Goal: Transaction & Acquisition: Book appointment/travel/reservation

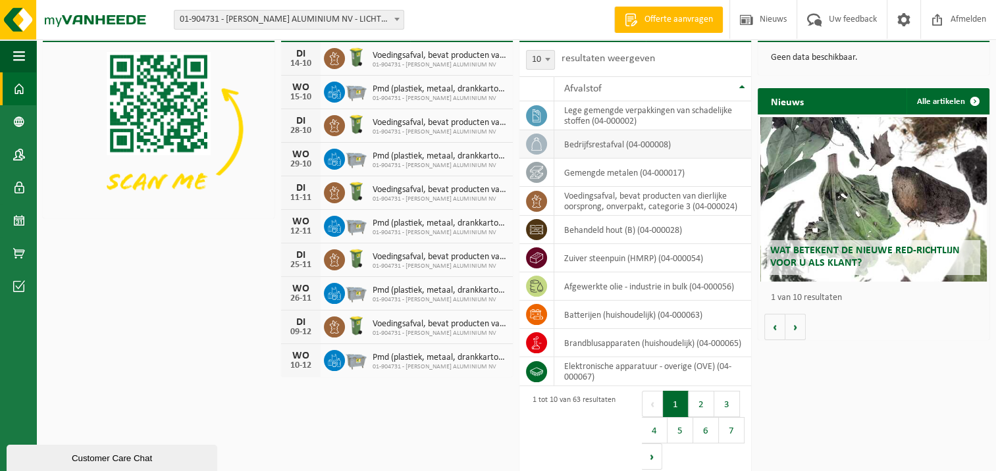
scroll to position [40, 0]
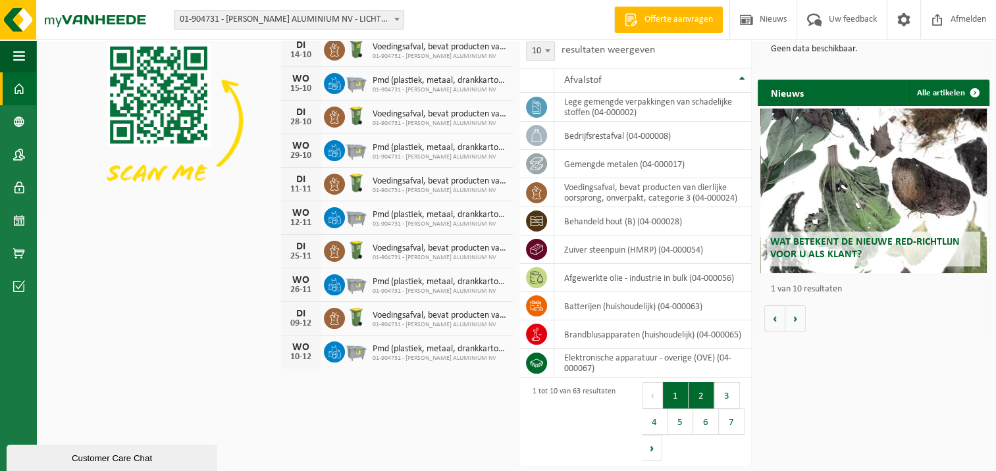
click at [701, 390] on button "2" at bounding box center [702, 396] width 26 height 26
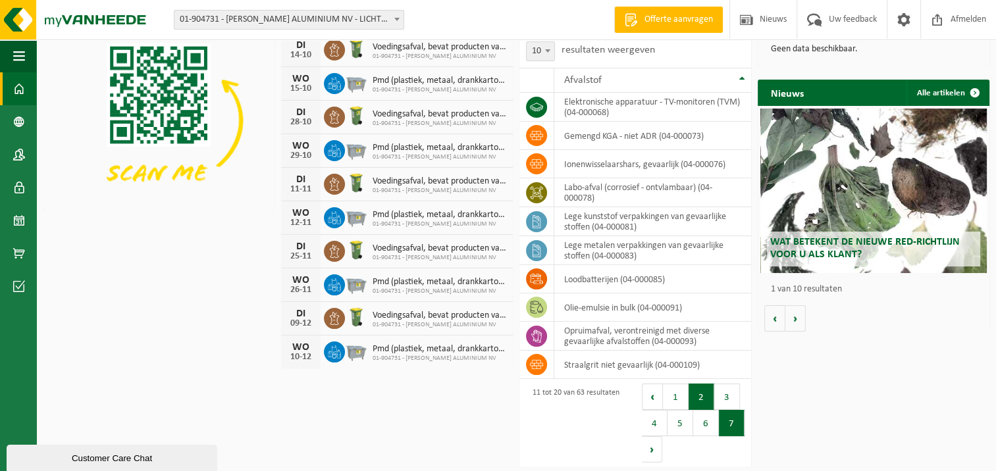
click at [726, 421] on button "7" at bounding box center [732, 423] width 26 height 26
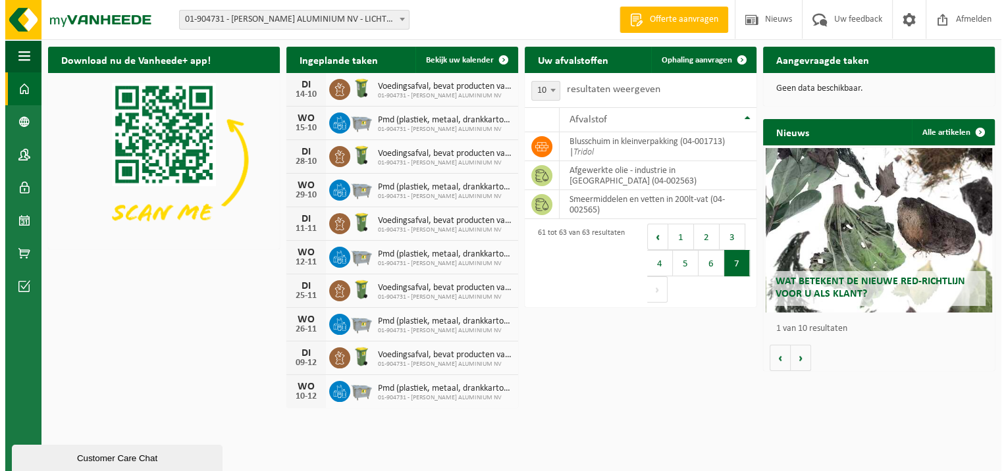
scroll to position [0, 0]
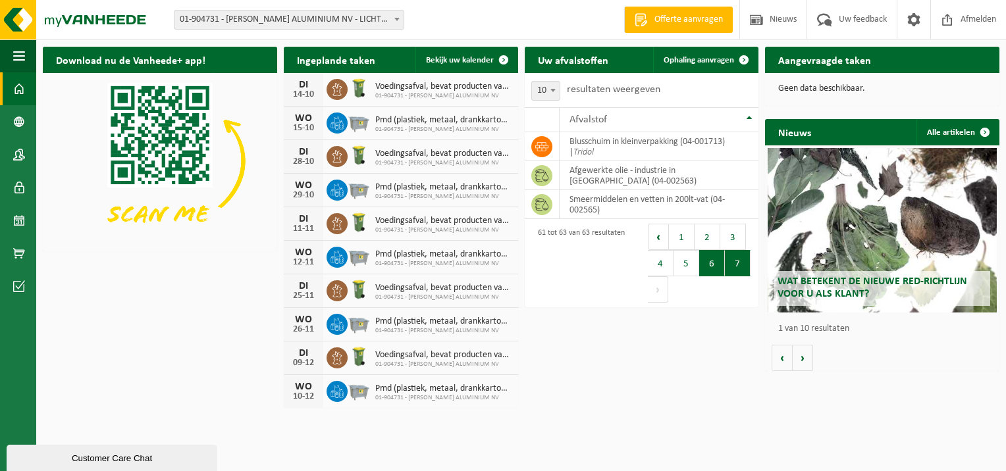
click at [708, 258] on button "6" at bounding box center [712, 263] width 26 height 26
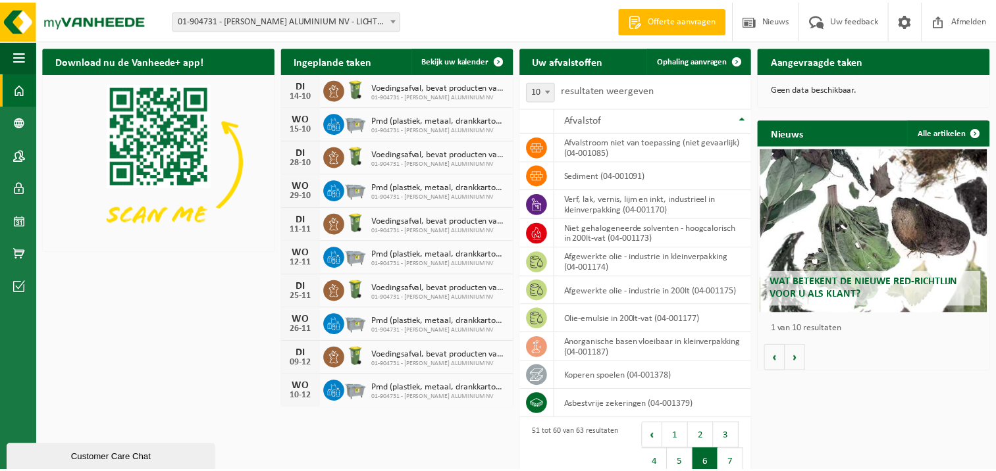
scroll to position [3, 0]
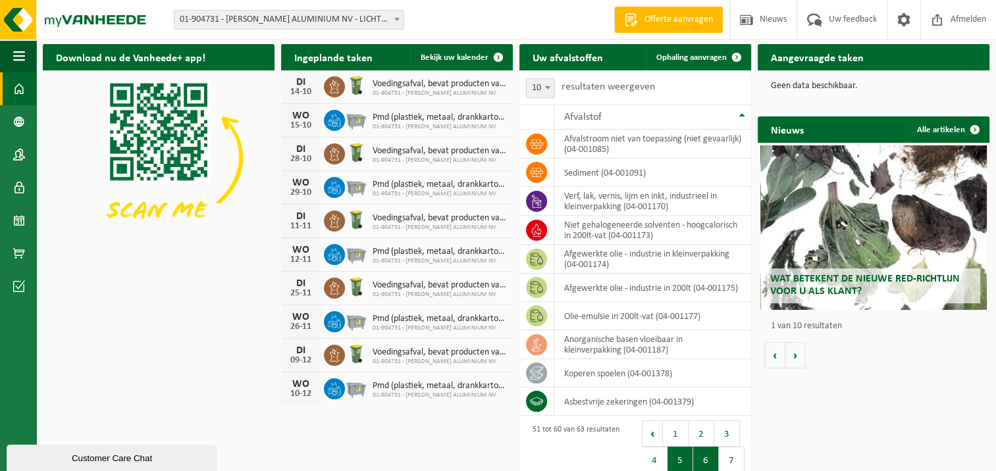
click at [686, 458] on button "5" at bounding box center [681, 460] width 26 height 26
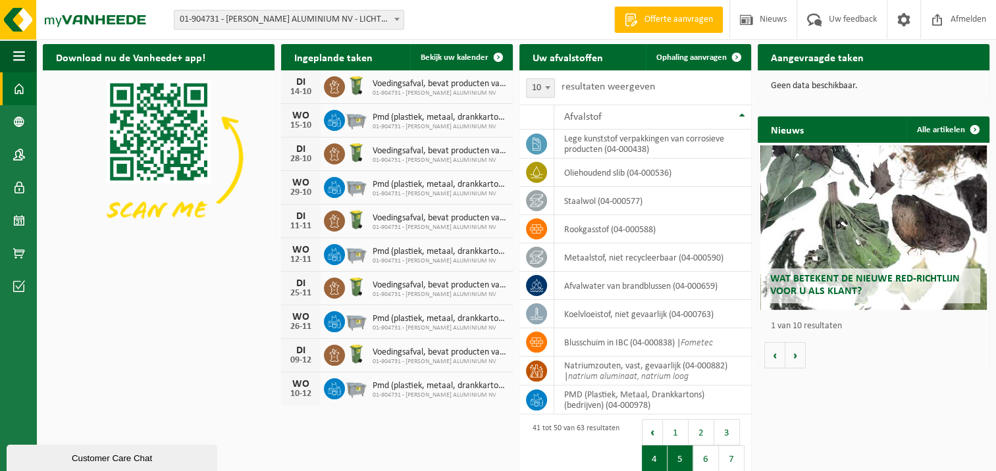
click at [656, 454] on button "4" at bounding box center [655, 459] width 26 height 26
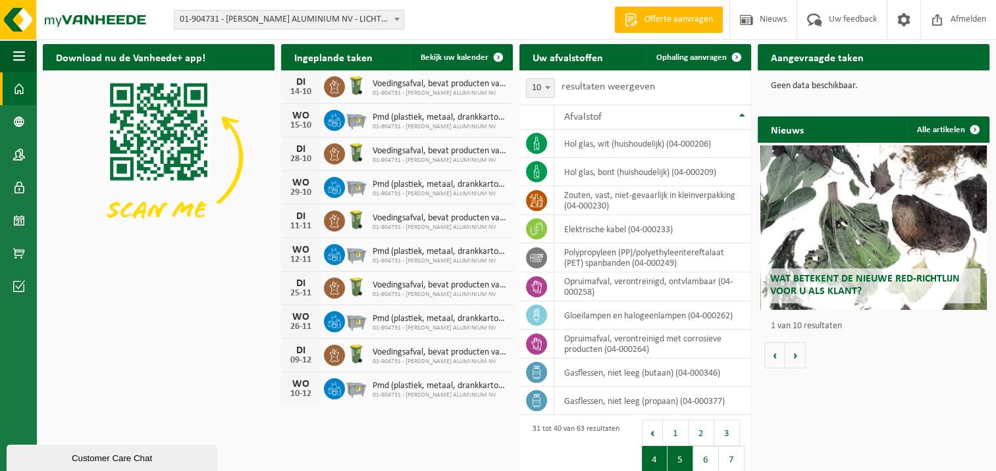
click at [679, 450] on button "5" at bounding box center [681, 459] width 26 height 26
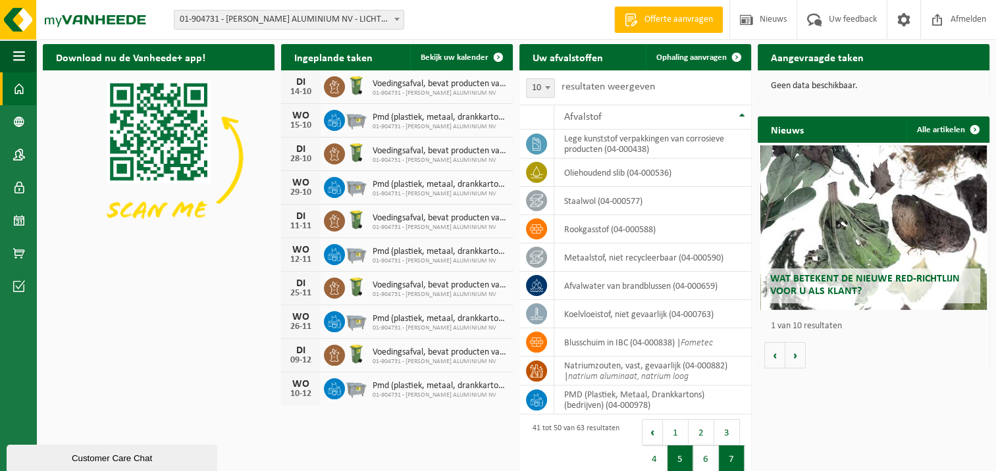
click at [734, 452] on button "7" at bounding box center [732, 459] width 26 height 26
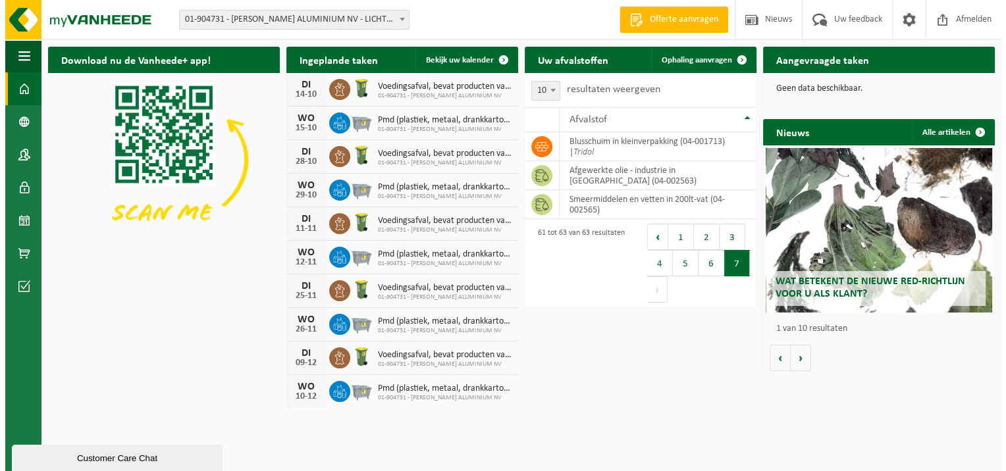
scroll to position [0, 0]
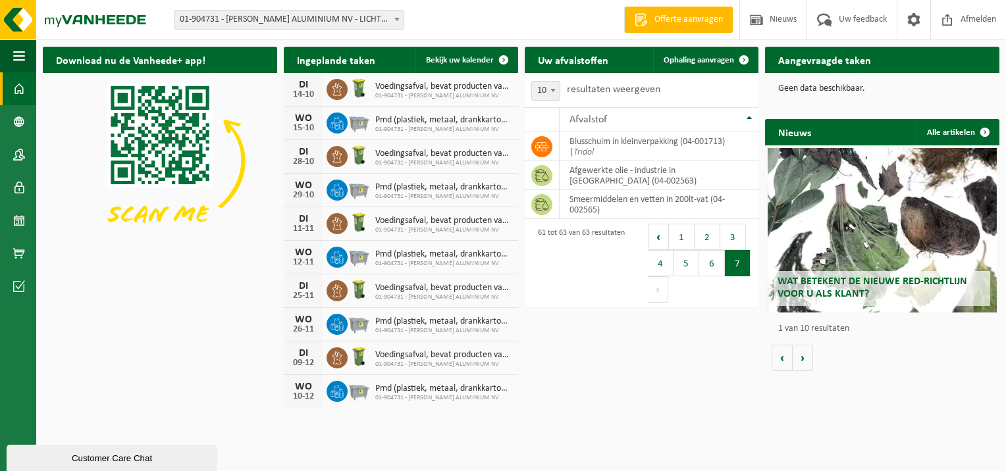
click at [711, 260] on button "6" at bounding box center [712, 263] width 26 height 26
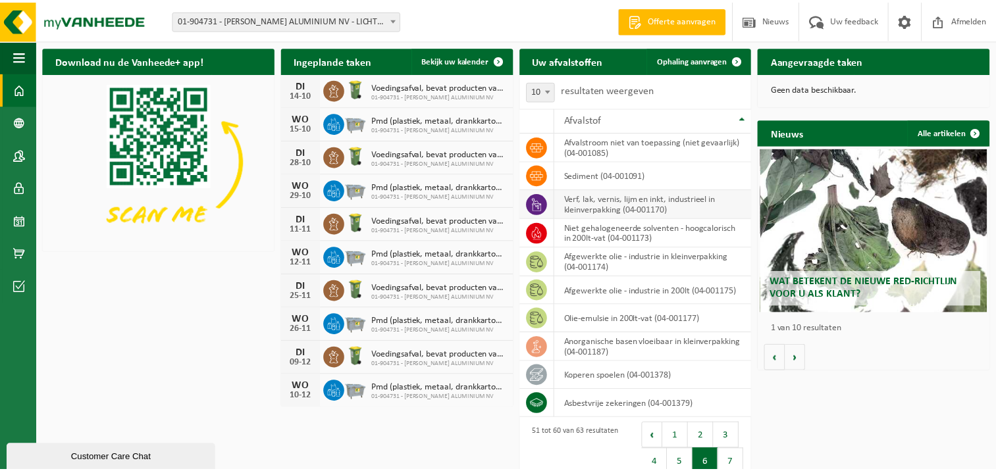
scroll to position [3, 0]
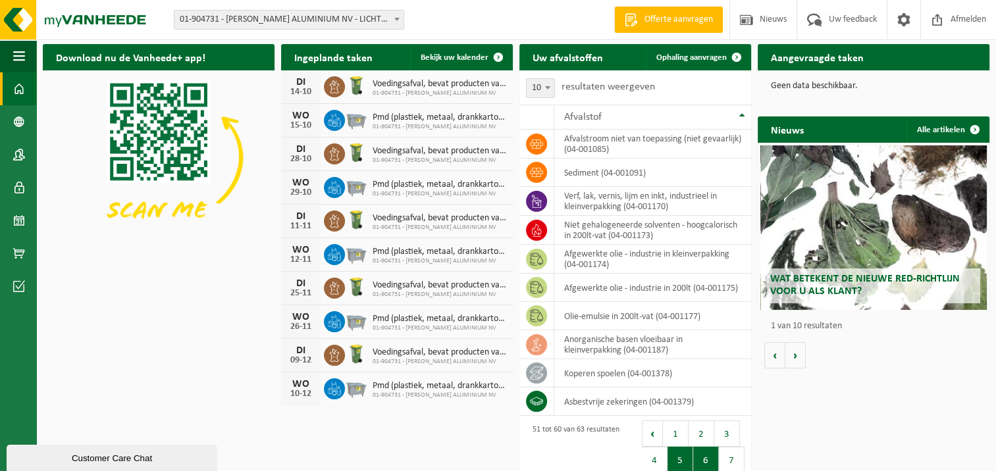
click at [679, 460] on button "5" at bounding box center [681, 460] width 26 height 26
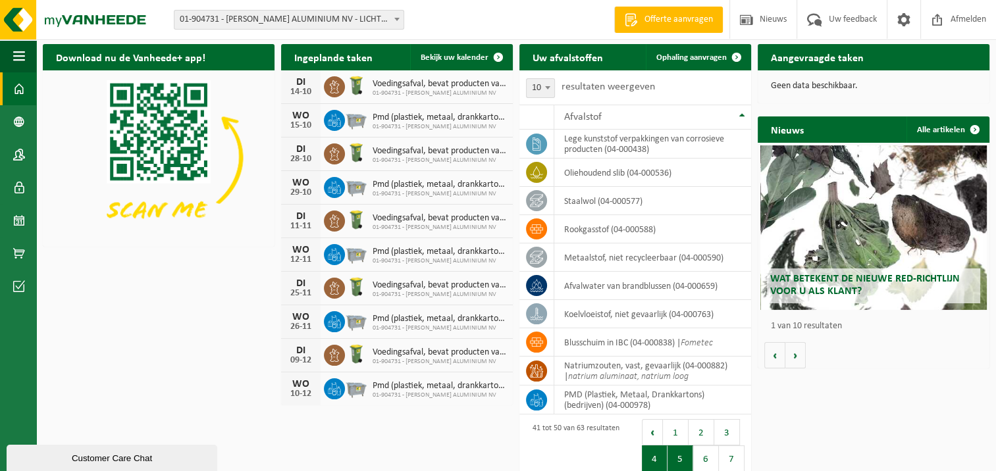
click at [653, 464] on button "4" at bounding box center [655, 459] width 26 height 26
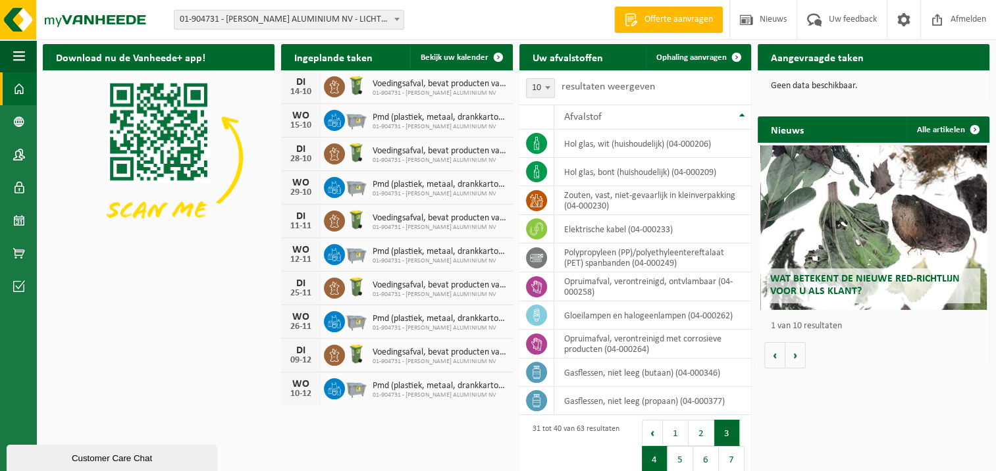
click at [729, 429] on button "3" at bounding box center [727, 433] width 26 height 26
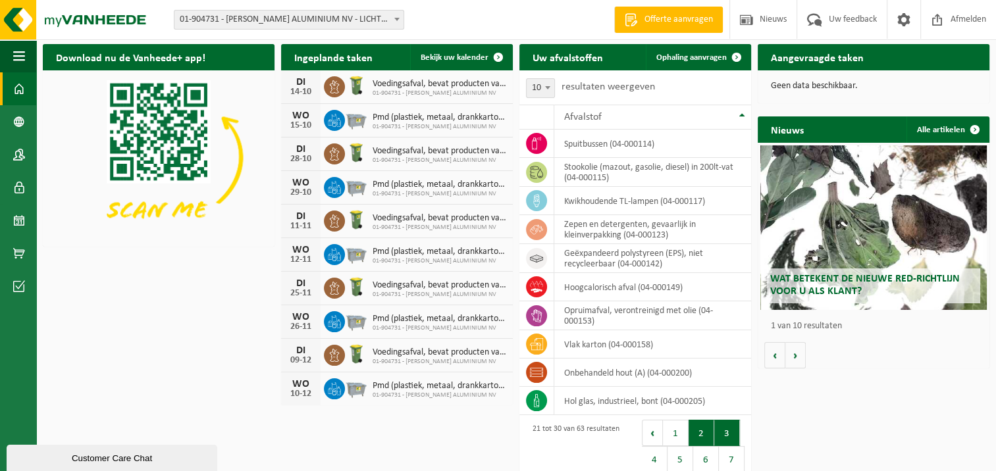
click at [697, 434] on button "2" at bounding box center [702, 433] width 26 height 26
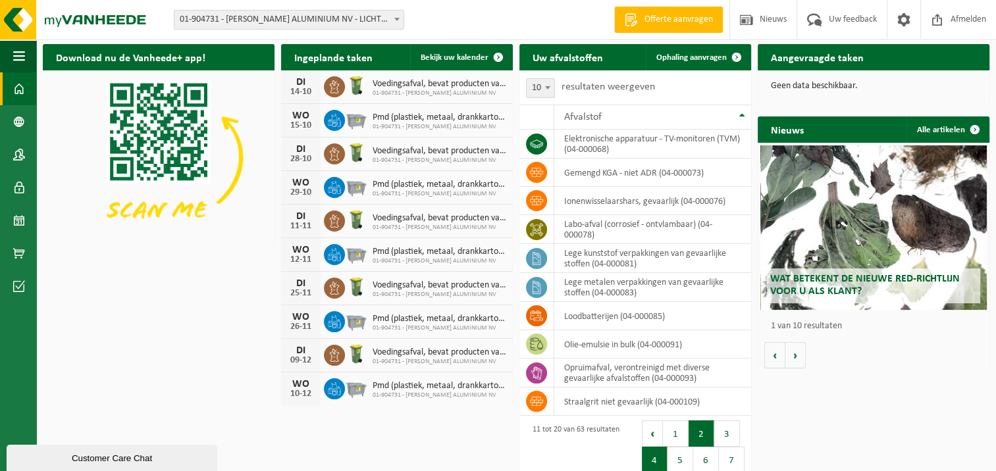
click at [656, 454] on button "4" at bounding box center [655, 460] width 26 height 26
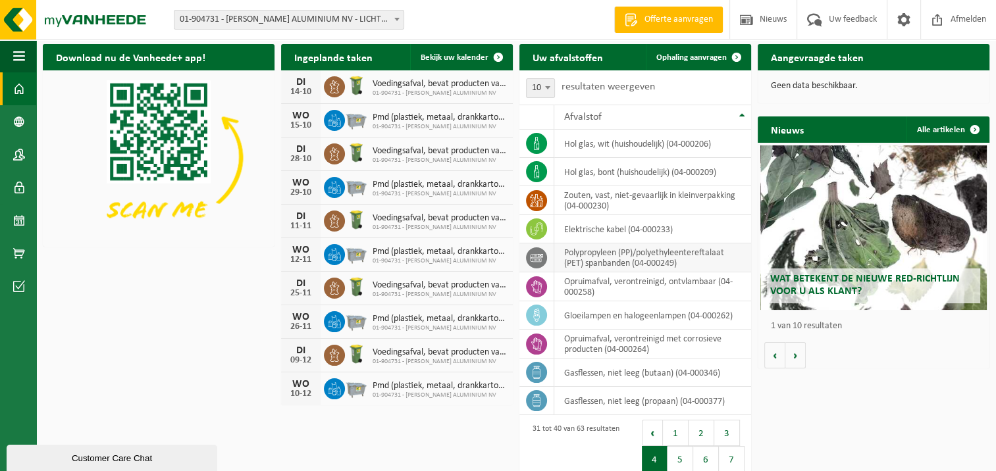
click at [629, 257] on td "polypropyleen (PP)/polyethyleentereftalaat (PET) spanbanden (04-000249)" at bounding box center [652, 258] width 197 height 29
click at [598, 271] on td "polypropyleen (PP)/polyethyleentereftalaat (PET) spanbanden (04-000249)" at bounding box center [652, 258] width 197 height 29
click at [701, 57] on span "Ophaling aanvragen" at bounding box center [691, 57] width 70 height 9
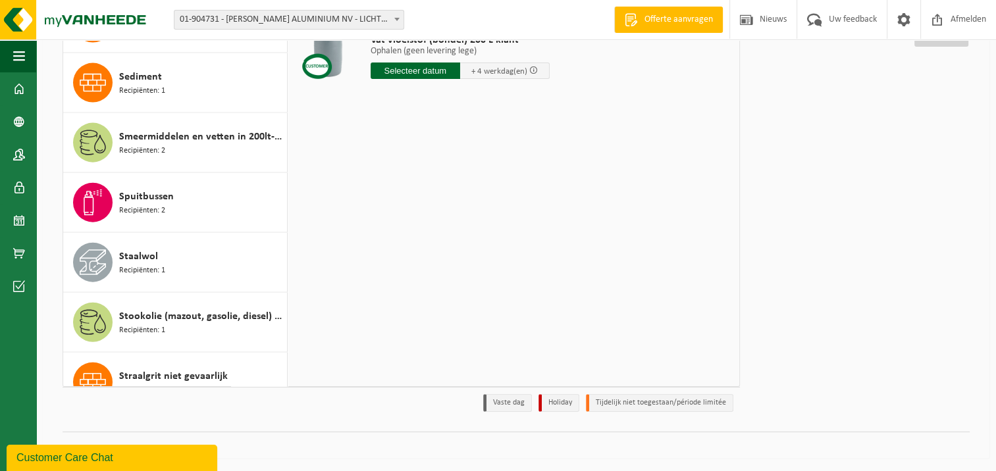
scroll to position [2921, 0]
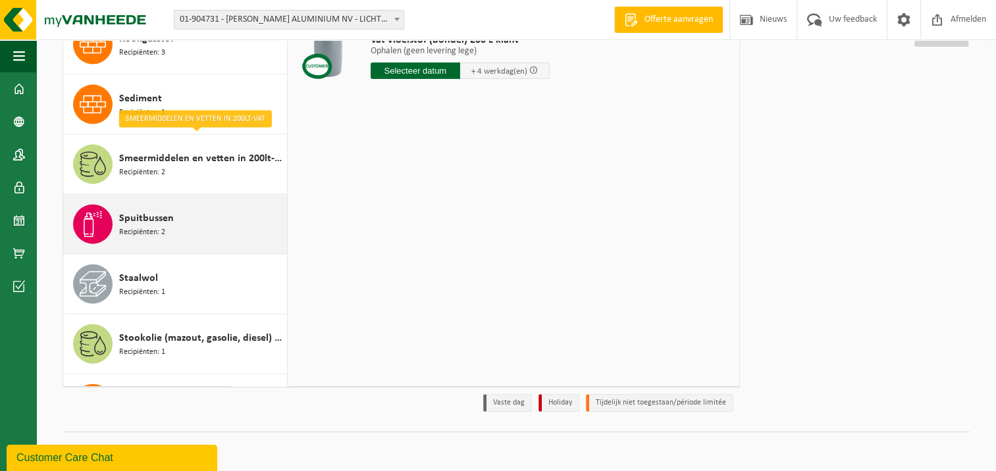
click at [142, 226] on span "Recipiënten: 2" at bounding box center [142, 232] width 46 height 13
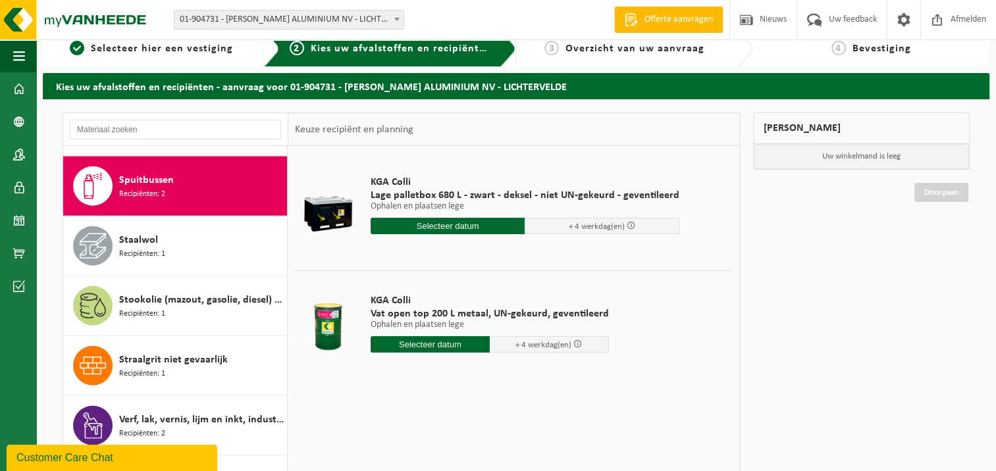
scroll to position [0, 0]
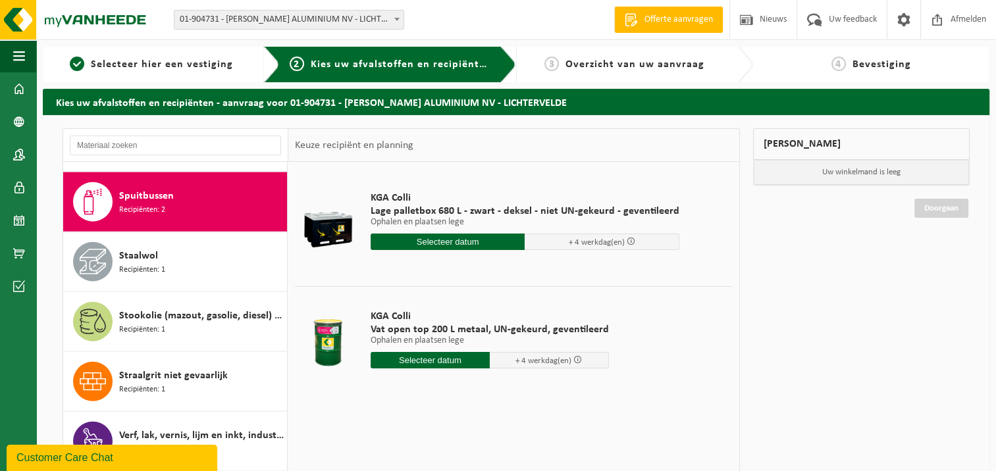
click at [433, 206] on span "Lage palletbox 680 L - zwart - deksel - niet UN-gekeurd - geventileerd" at bounding box center [525, 211] width 309 height 13
click at [320, 230] on div at bounding box center [327, 224] width 59 height 53
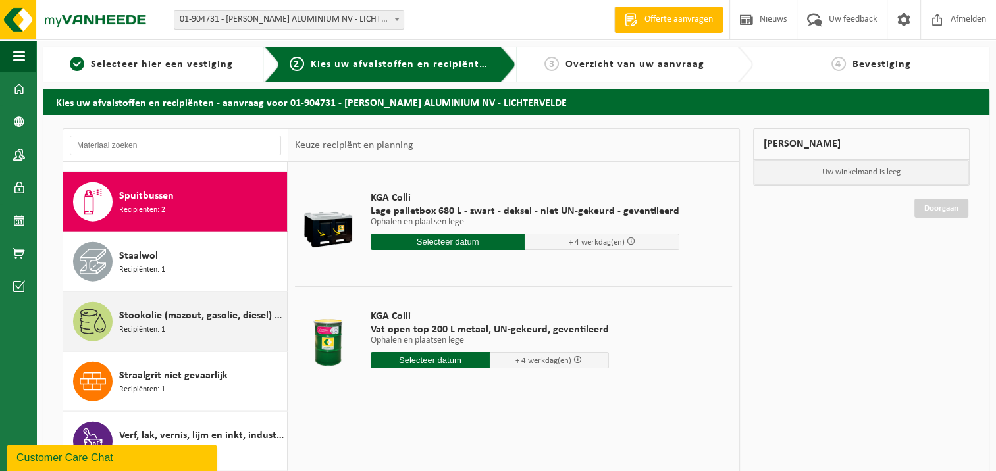
scroll to position [3317, 0]
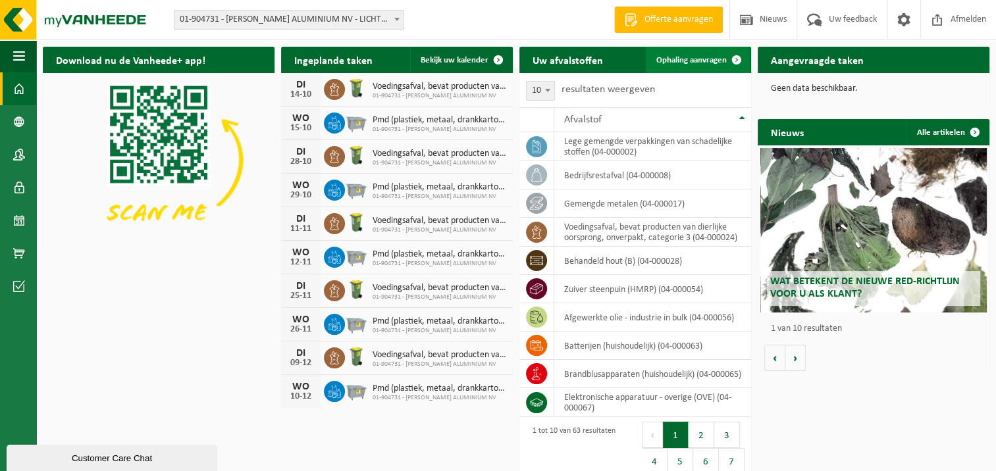
click at [676, 58] on span "Ophaling aanvragen" at bounding box center [691, 60] width 70 height 9
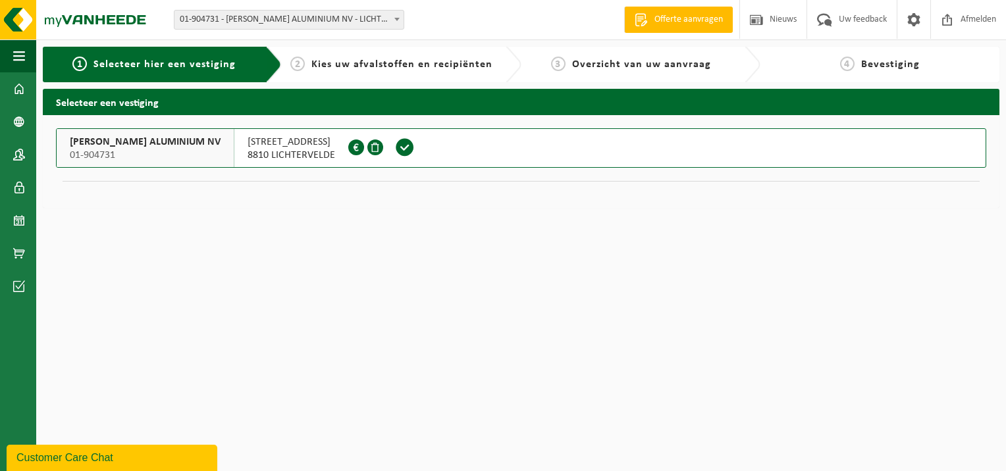
click at [128, 144] on span "REMI CLAEYS ALUMINIUM NV" at bounding box center [145, 142] width 151 height 13
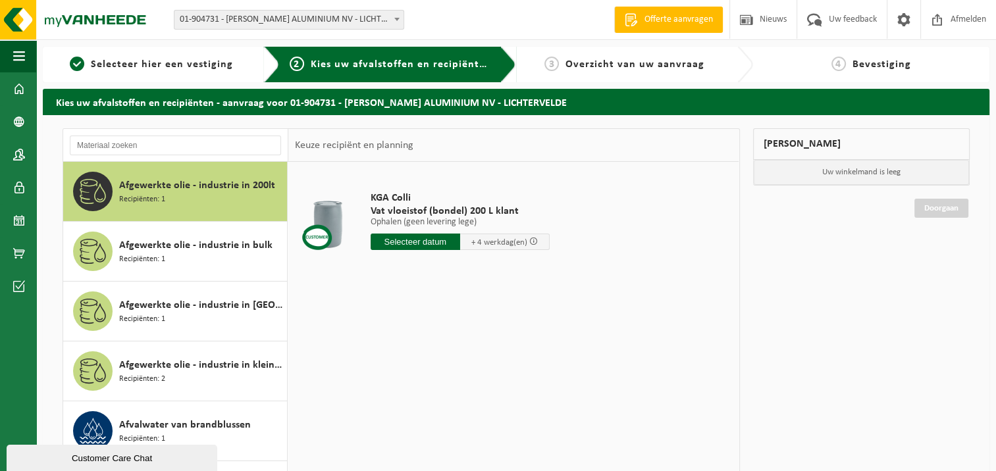
click at [329, 211] on div at bounding box center [327, 224] width 59 height 53
drag, startPoint x: 329, startPoint y: 211, endPoint x: 310, endPoint y: 192, distance: 27.0
click at [310, 192] on td at bounding box center [328, 224] width 66 height 111
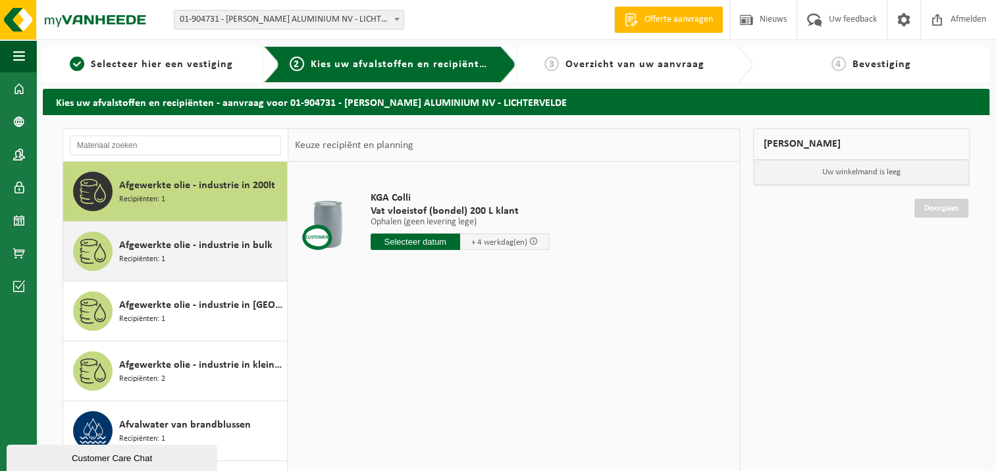
click at [141, 255] on span "Recipiënten: 1" at bounding box center [142, 259] width 46 height 13
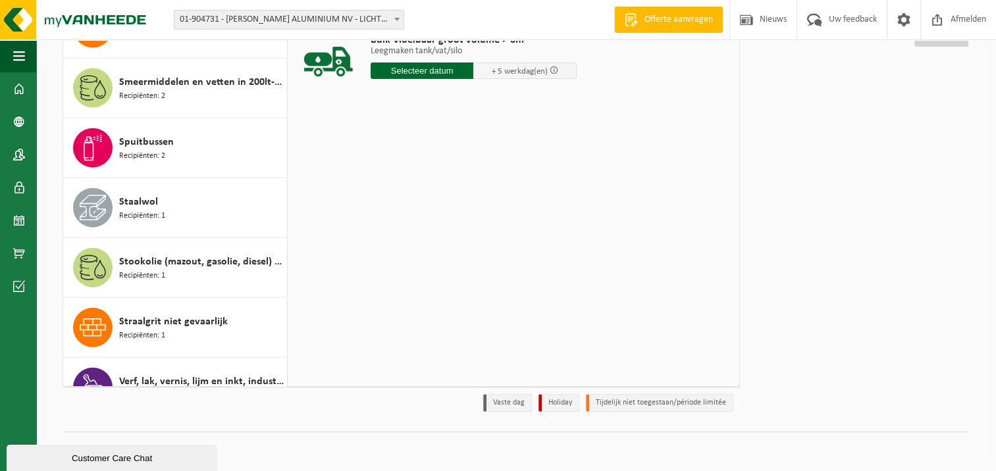
scroll to position [2921, 0]
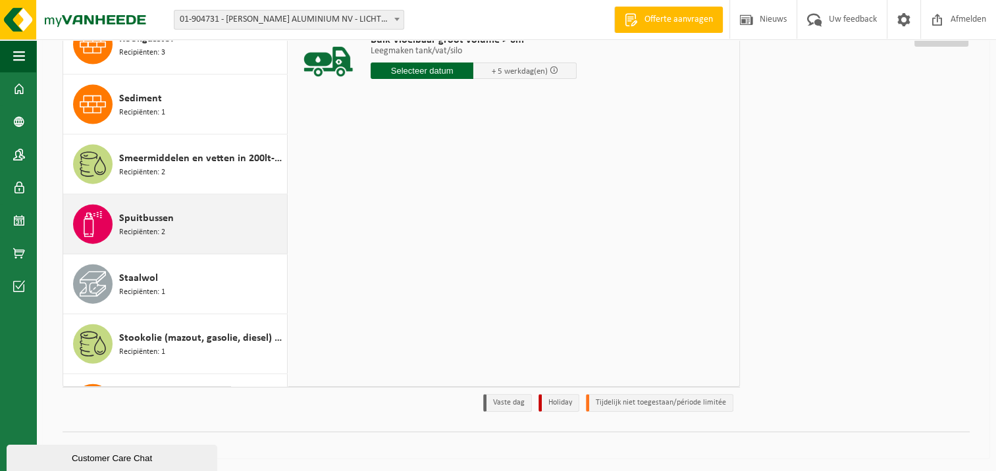
click at [133, 226] on span "Recipiënten: 2" at bounding box center [142, 232] width 46 height 13
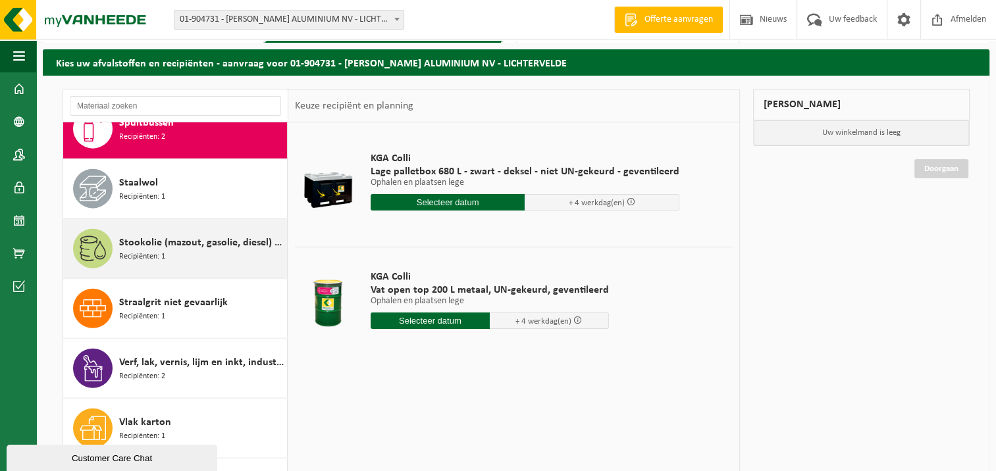
scroll to position [3181, 0]
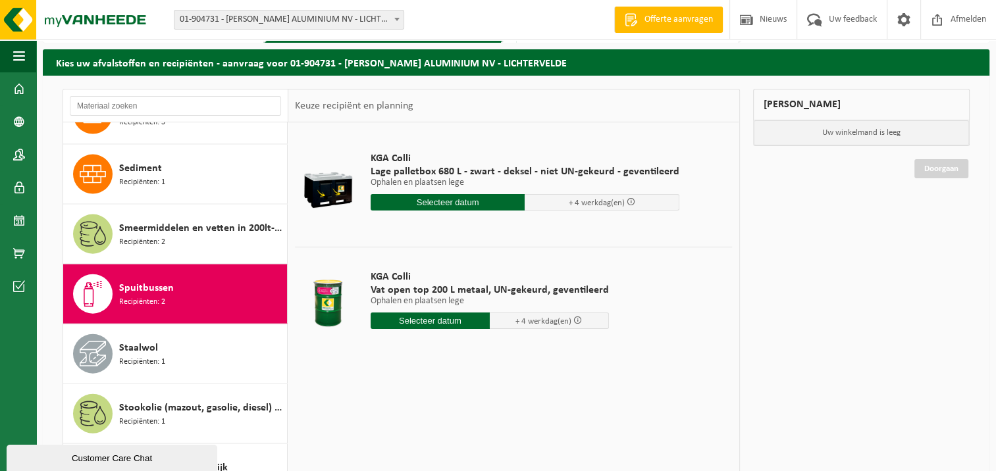
click at [139, 296] on span "Recipiënten: 2" at bounding box center [142, 302] width 46 height 13
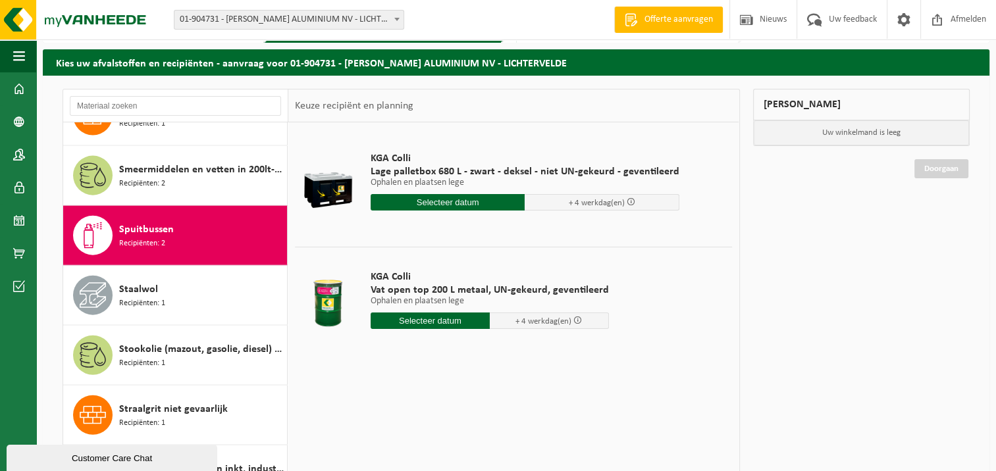
click at [139, 287] on div "Afgewerkte olie - industrie in 200lt Recipiënten: 1 Afgewerkte olie - industrie…" at bounding box center [175, 320] width 225 height 396
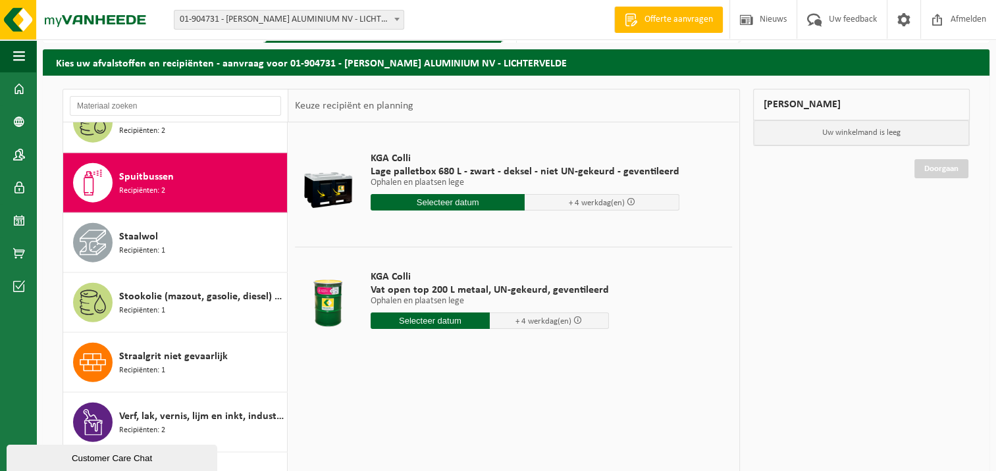
scroll to position [3115, 0]
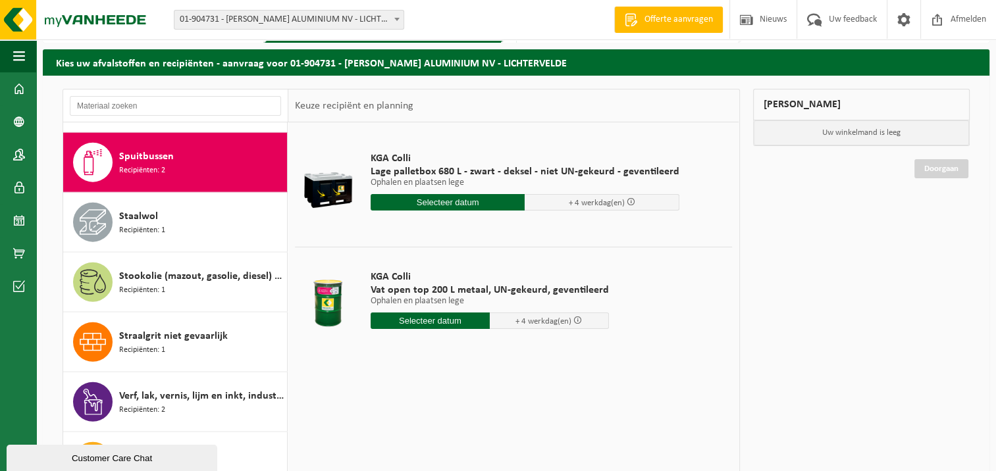
click at [142, 150] on span "Spuitbussen" at bounding box center [146, 157] width 55 height 16
click at [155, 165] on span "Recipiënten: 2" at bounding box center [142, 171] width 46 height 13
click at [780, 105] on div "Mijn winkelmand" at bounding box center [861, 105] width 217 height 32
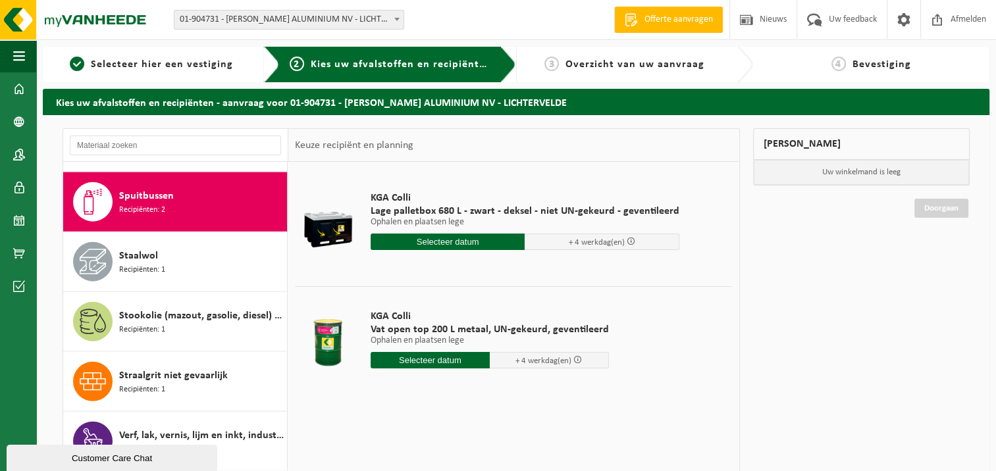
scroll to position [0, 0]
click at [607, 66] on span "Overzicht van uw aanvraag" at bounding box center [635, 64] width 139 height 11
click at [116, 182] on div "Spuitbussen Recipiënten: 2" at bounding box center [175, 202] width 225 height 59
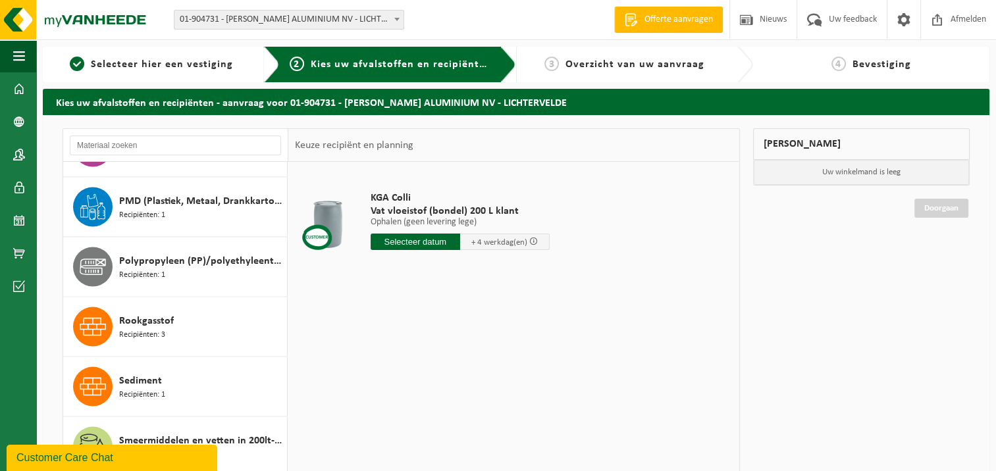
scroll to position [2790, 0]
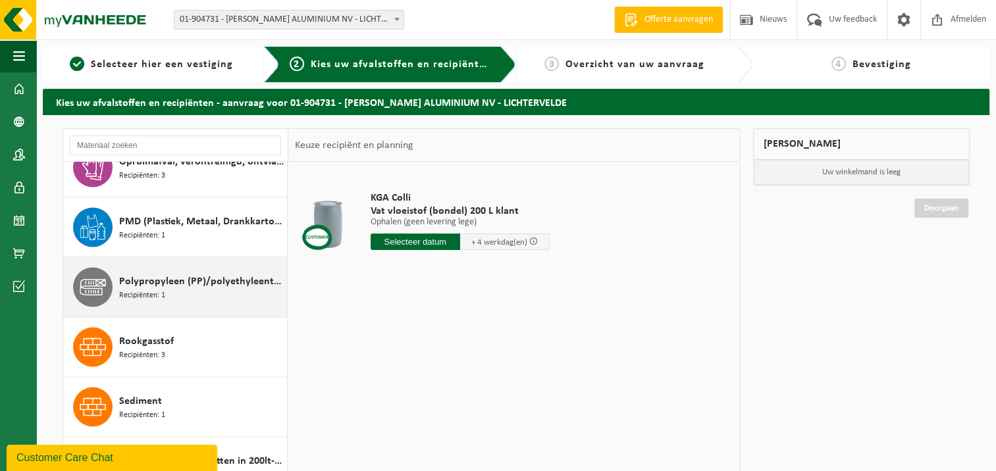
click at [142, 277] on span "Polypropyleen (PP)/polyethyleentereftalaat (PET) spanbanden" at bounding box center [201, 282] width 165 height 16
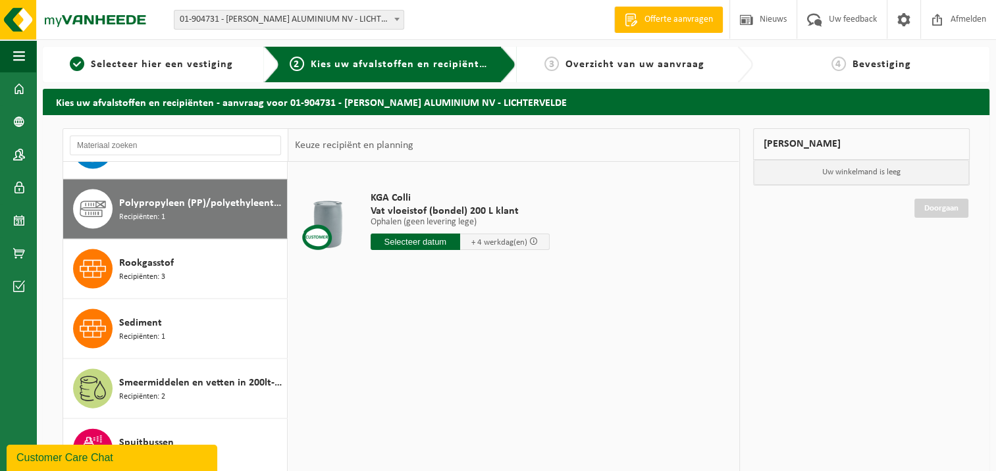
scroll to position [2876, 0]
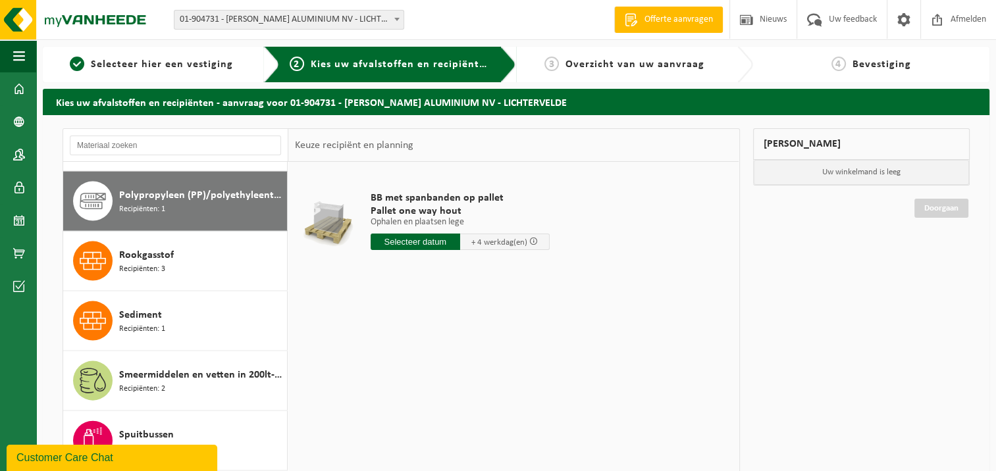
click at [416, 242] on input "text" at bounding box center [416, 242] width 90 height 16
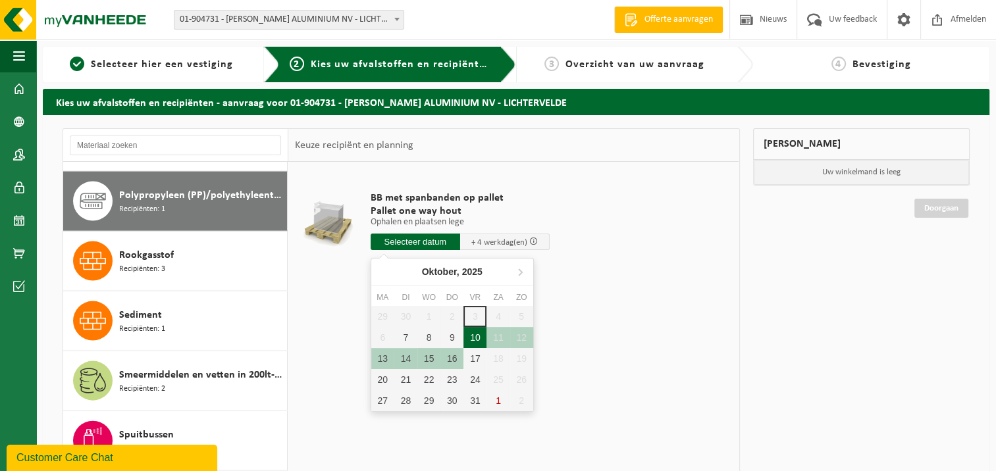
click at [479, 340] on div "10" at bounding box center [475, 337] width 23 height 21
type input "Van 2025-10-10"
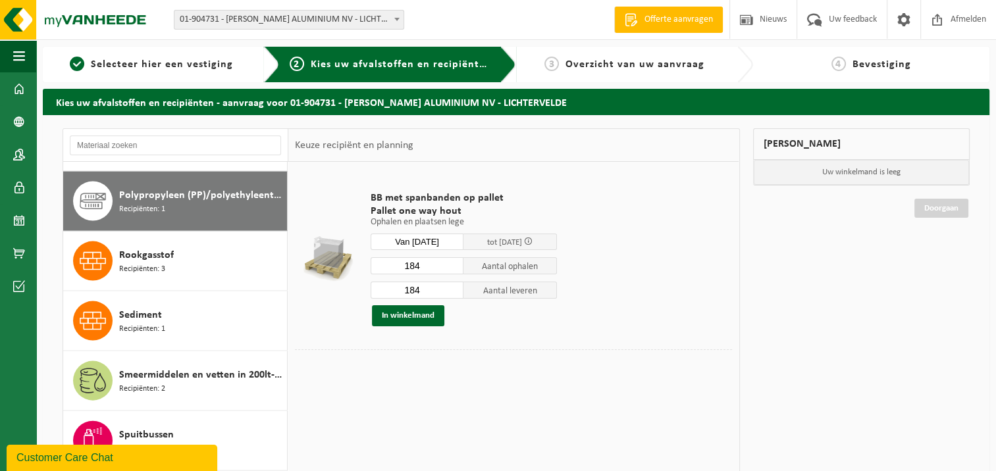
drag, startPoint x: 430, startPoint y: 265, endPoint x: 400, endPoint y: 268, distance: 29.7
click at [400, 268] on input "184" at bounding box center [417, 265] width 93 height 17
type input "16"
drag, startPoint x: 429, startPoint y: 290, endPoint x: 390, endPoint y: 290, distance: 38.9
click at [390, 290] on input "184" at bounding box center [417, 290] width 93 height 17
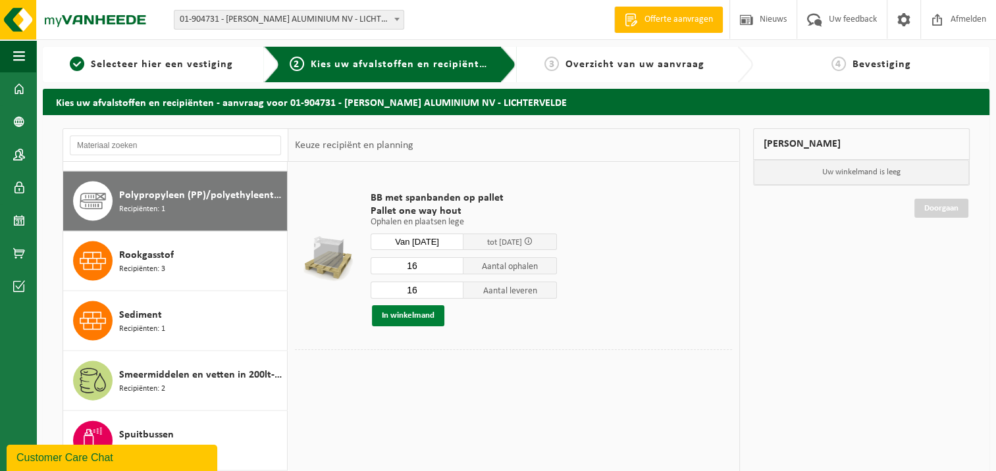
type input "16"
click at [392, 313] on button "In winkelmand" at bounding box center [408, 316] width 72 height 21
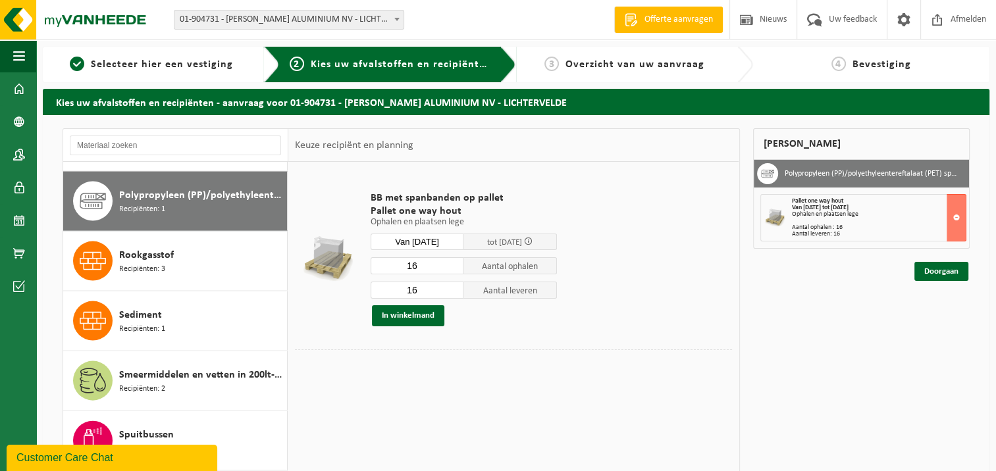
click at [766, 318] on div "Mijn winkelmand Polypropyleen (PP)/polyethyleentereftalaat (PET) spanbanden Pal…" at bounding box center [862, 359] width 230 height 462
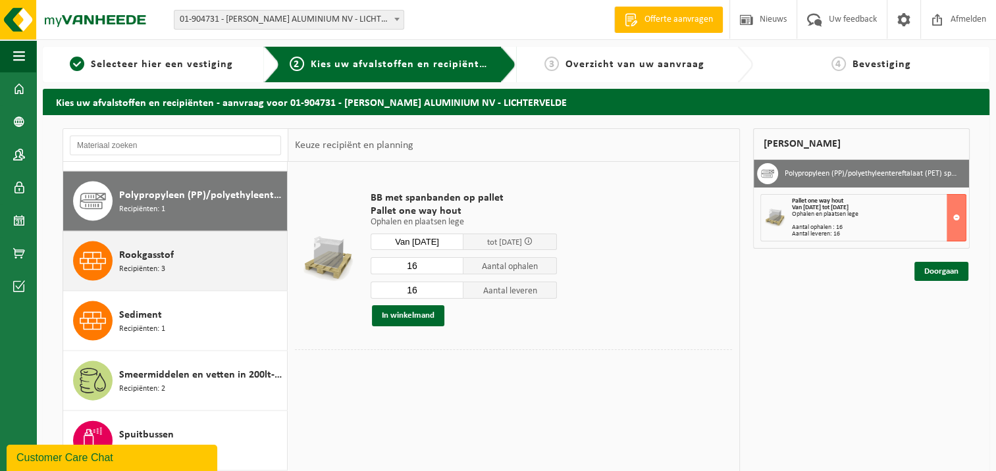
click at [150, 248] on span "Rookgasstof" at bounding box center [146, 256] width 55 height 16
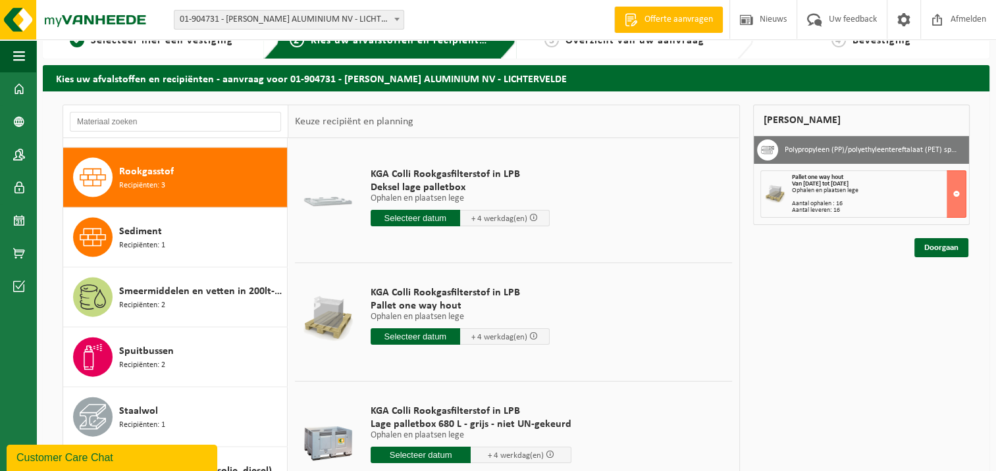
scroll to position [66, 0]
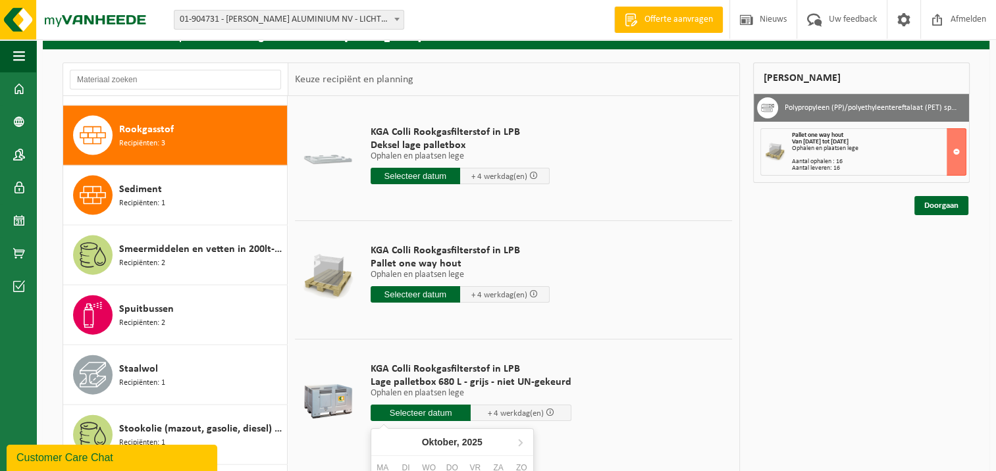
click at [433, 413] on input "text" at bounding box center [421, 413] width 101 height 16
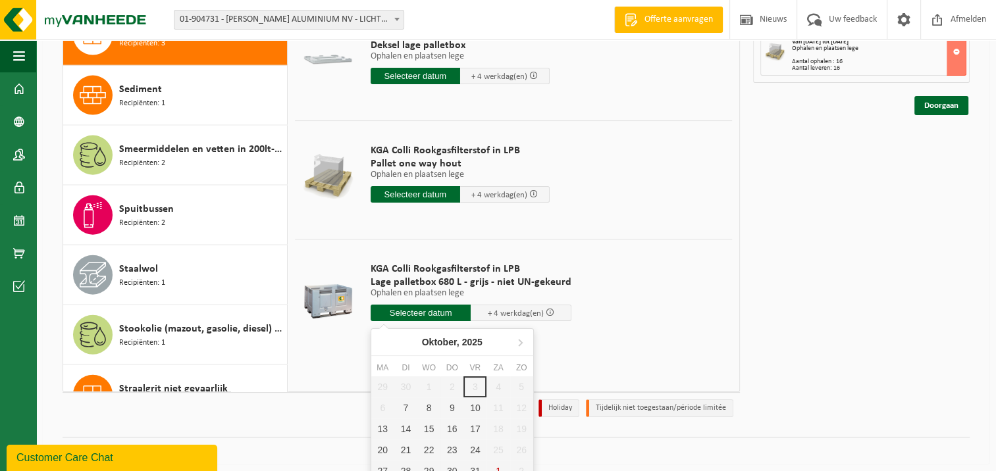
scroll to position [176, 0]
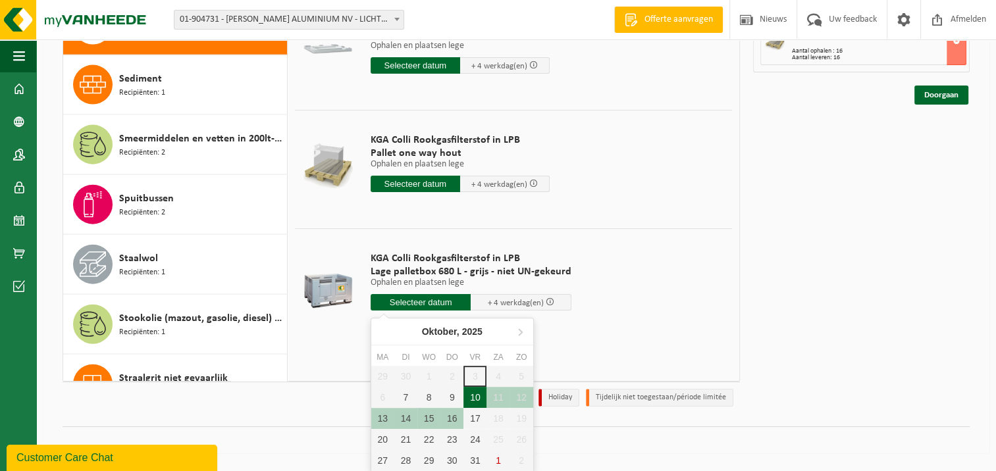
click at [475, 396] on div "10" at bounding box center [475, 397] width 23 height 21
type input "Van 2025-10-10"
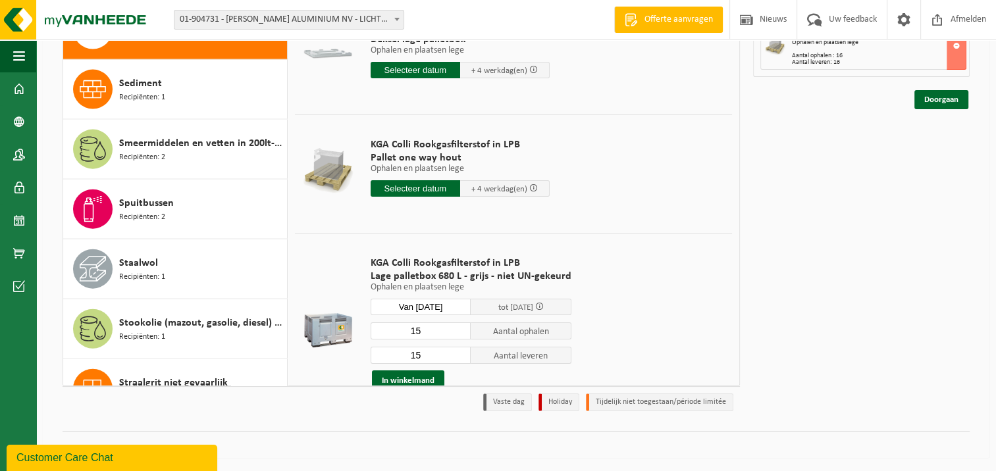
scroll to position [171, 0]
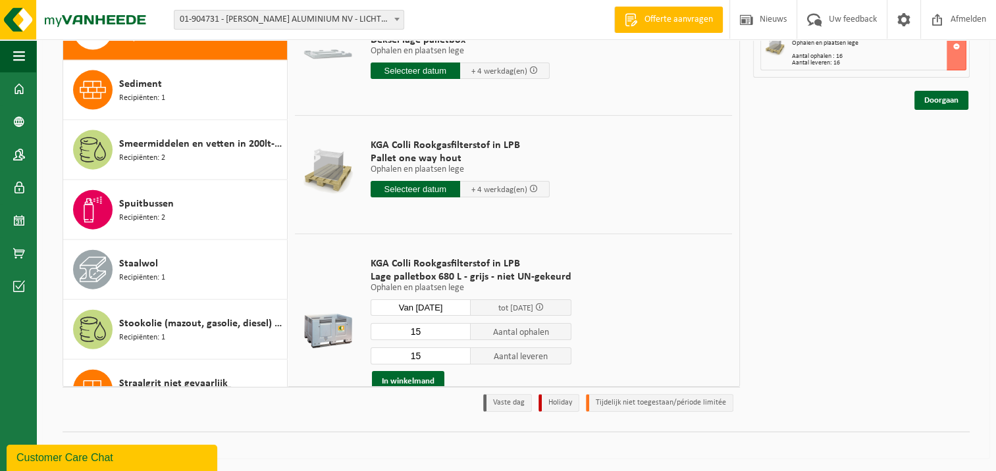
drag, startPoint x: 419, startPoint y: 327, endPoint x: 398, endPoint y: 331, distance: 20.8
click at [398, 331] on input "15" at bounding box center [421, 331] width 101 height 17
type input "10"
drag, startPoint x: 420, startPoint y: 354, endPoint x: 398, endPoint y: 353, distance: 22.4
click at [398, 353] on input "15" at bounding box center [421, 356] width 101 height 17
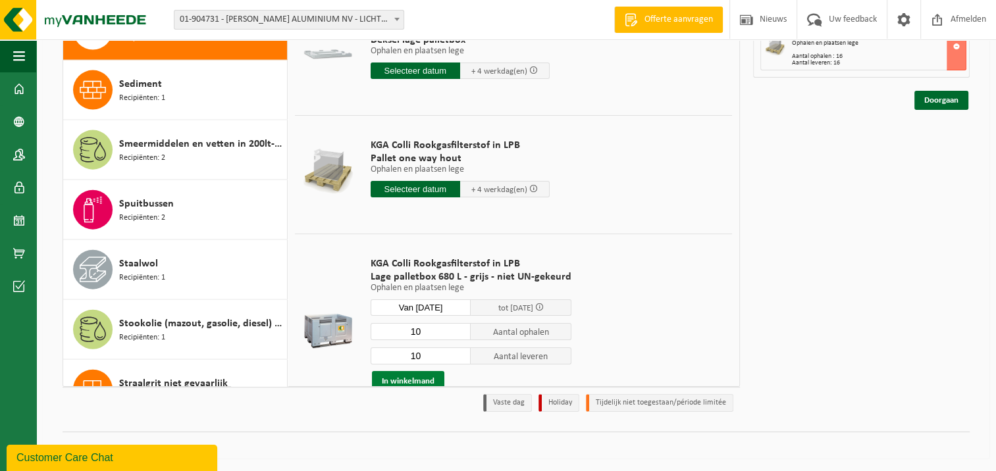
type input "10"
click at [394, 373] on button "In winkelmand" at bounding box center [408, 381] width 72 height 21
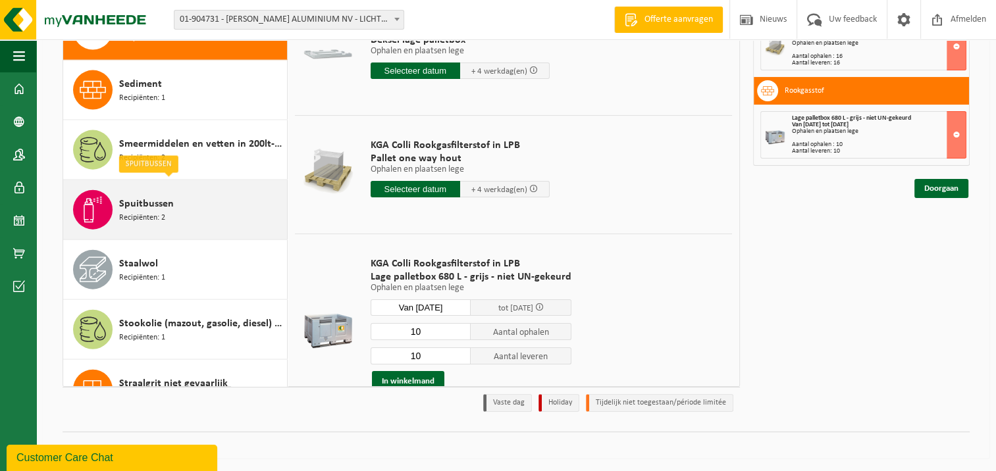
click at [153, 212] on span "Recipiënten: 2" at bounding box center [142, 218] width 46 height 13
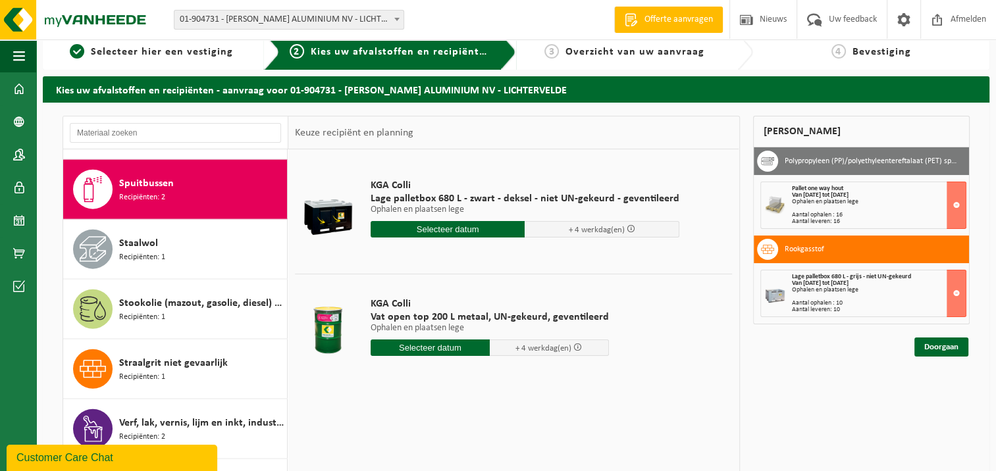
scroll to position [0, 0]
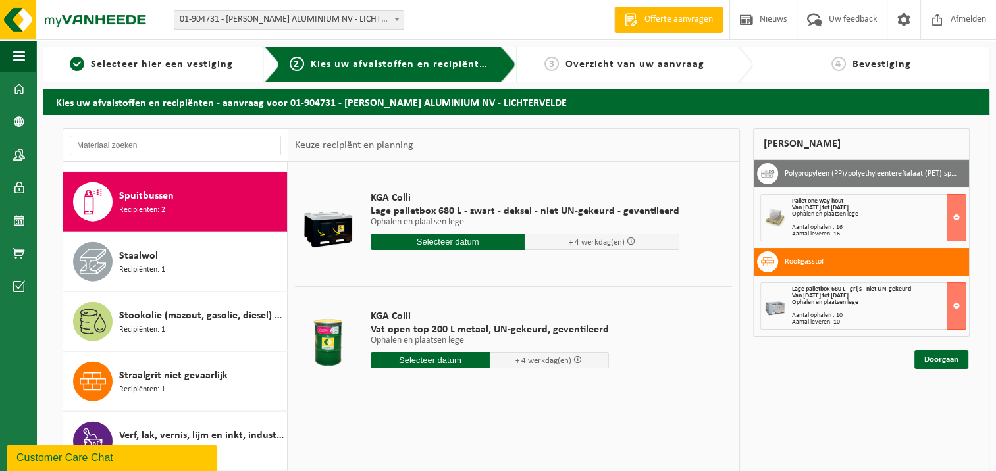
click at [129, 204] on span "Recipiënten: 2" at bounding box center [142, 210] width 46 height 13
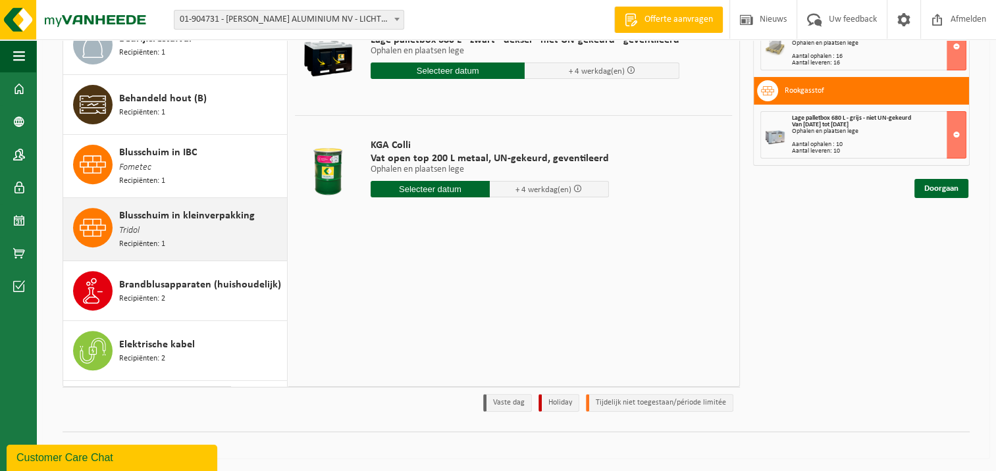
scroll to position [527, 0]
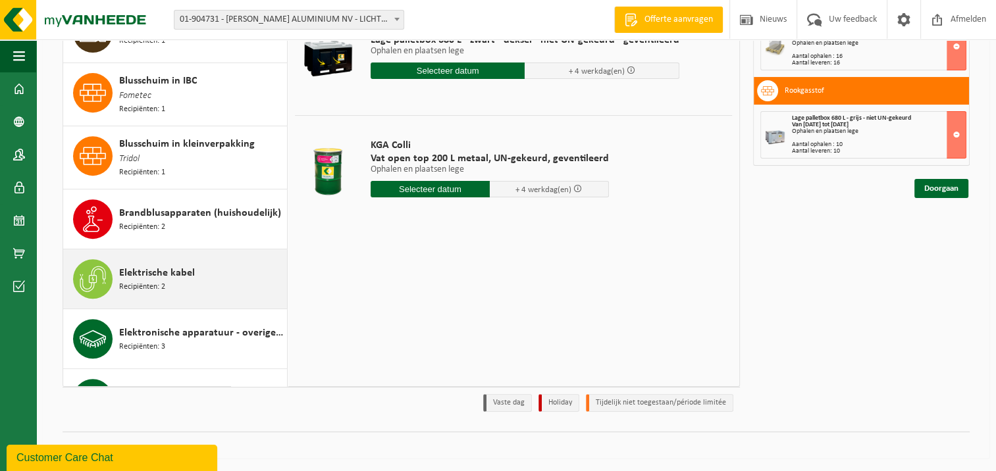
click at [155, 281] on span "Recipiënten: 2" at bounding box center [142, 287] width 46 height 13
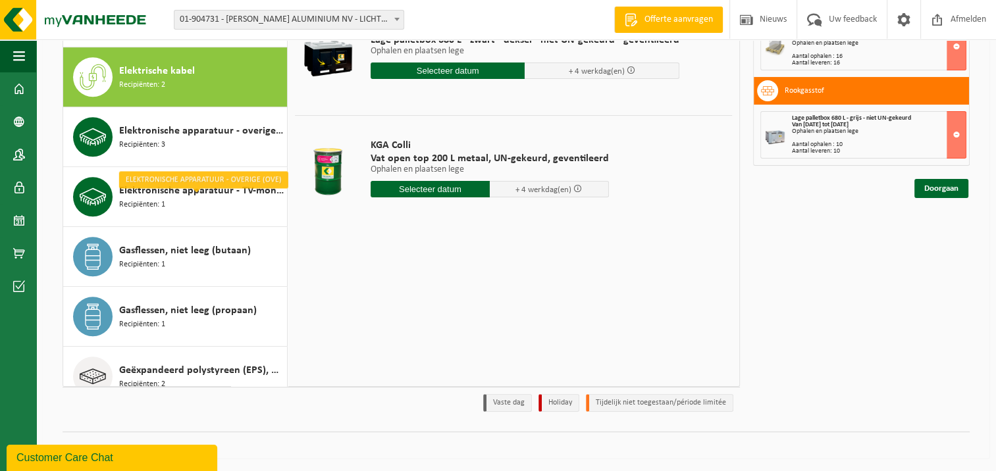
scroll to position [782, 0]
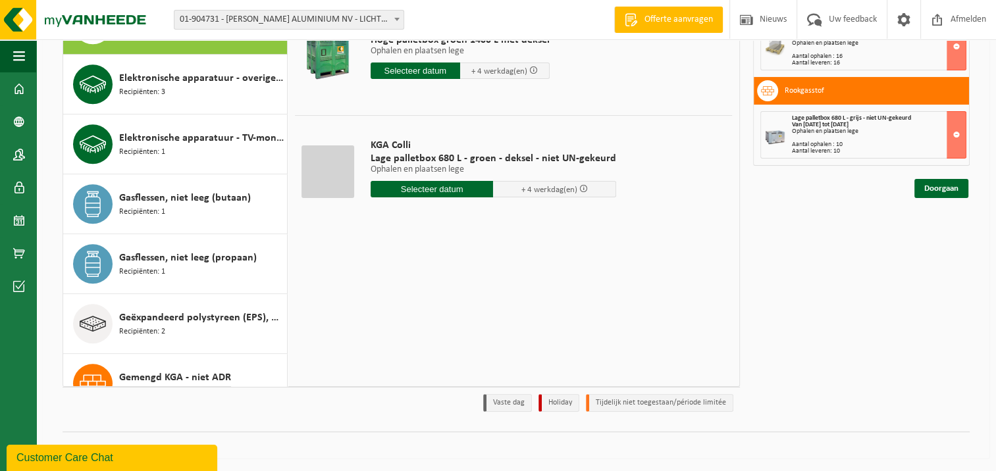
click at [339, 166] on div at bounding box center [328, 172] width 53 height 53
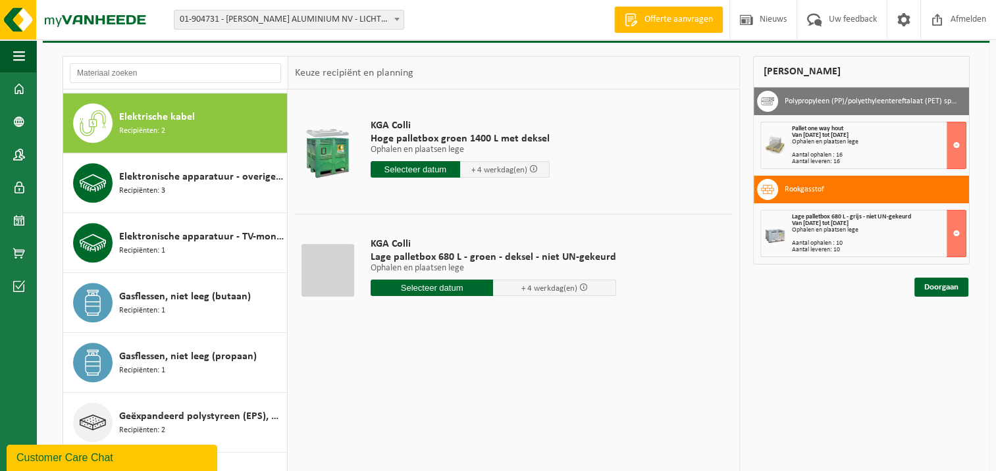
scroll to position [40, 0]
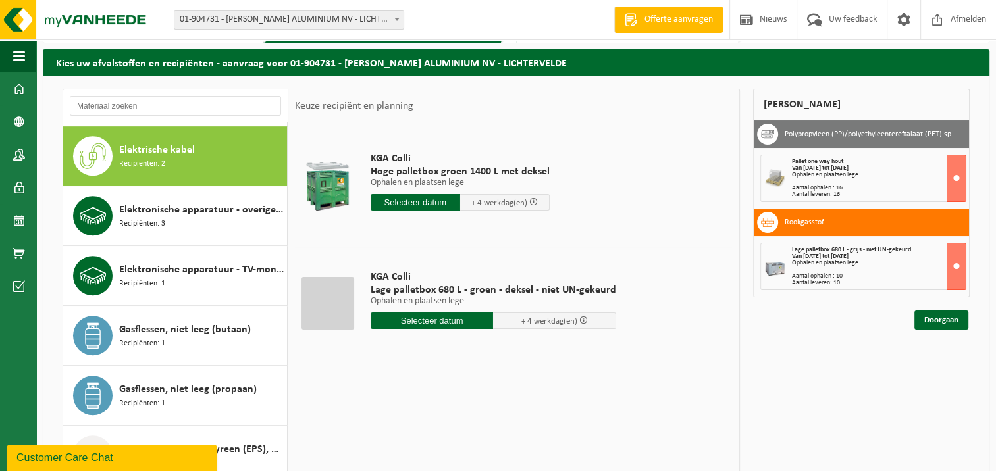
click at [151, 151] on span "Elektrische kabel" at bounding box center [157, 150] width 76 height 16
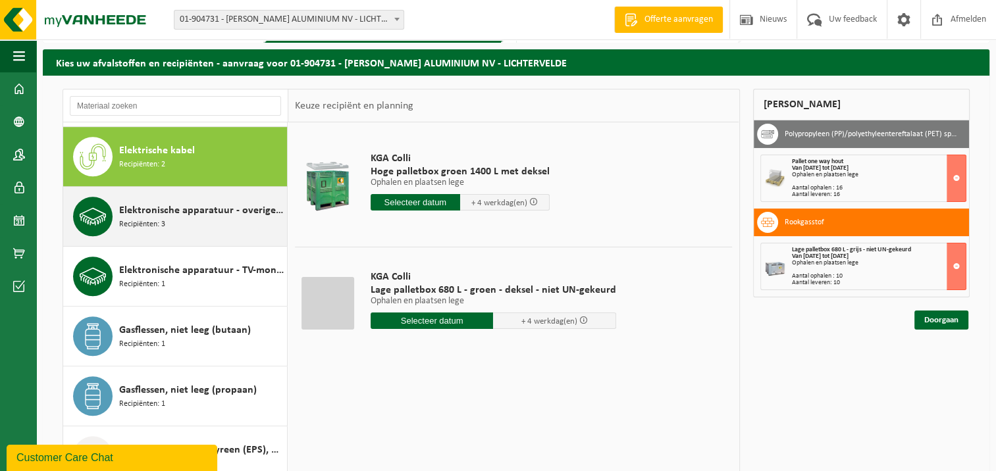
click at [160, 213] on span "Elektronische apparatuur - overige (OVE)" at bounding box center [201, 211] width 165 height 16
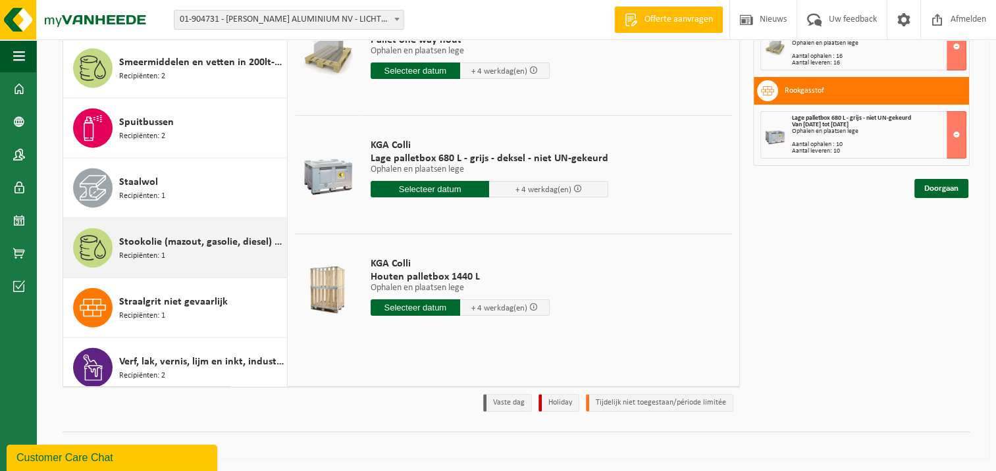
scroll to position [2987, 0]
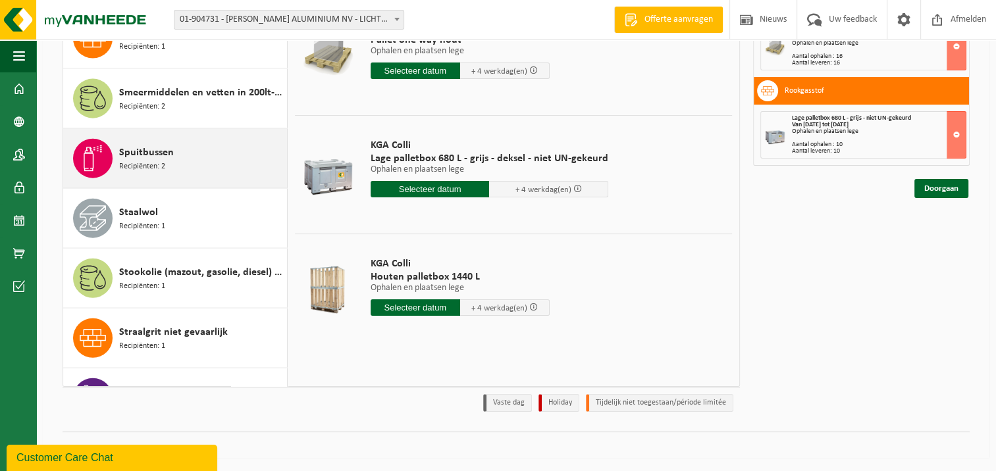
click at [159, 147] on span "Spuitbussen" at bounding box center [146, 153] width 55 height 16
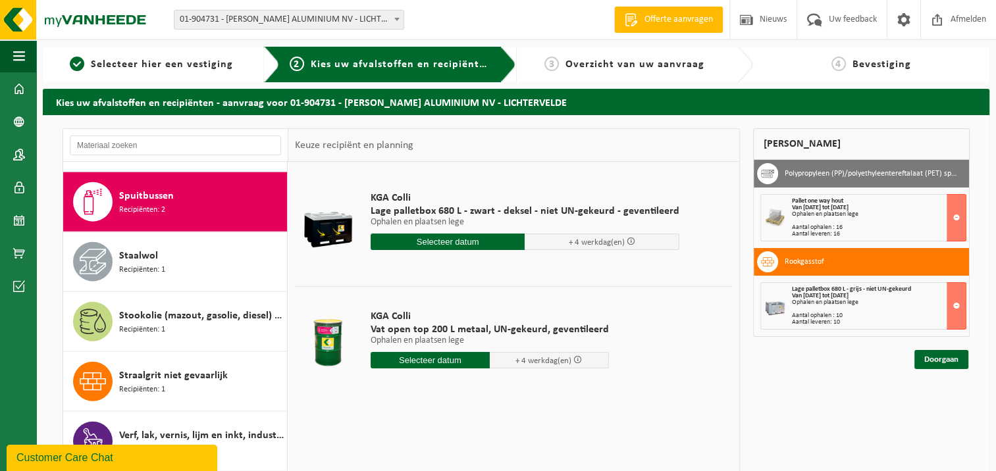
scroll to position [66, 0]
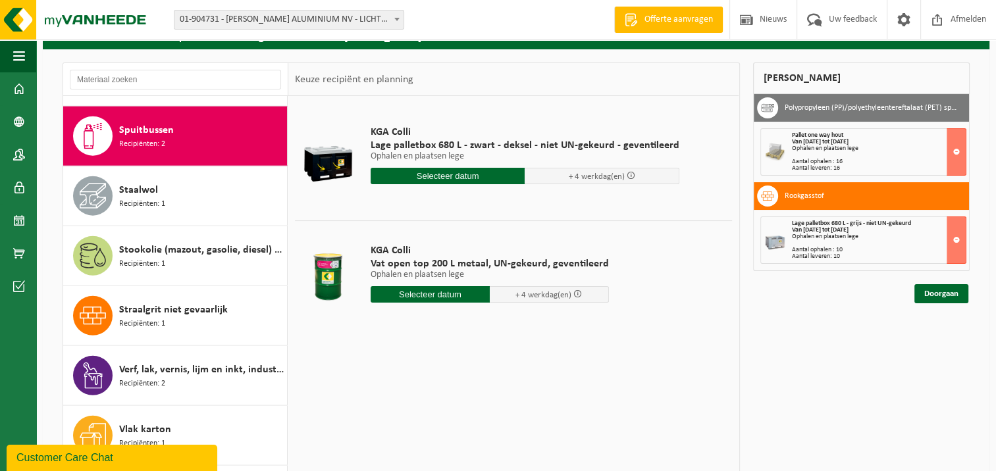
click at [140, 138] on span "Recipiënten: 2" at bounding box center [142, 144] width 46 height 13
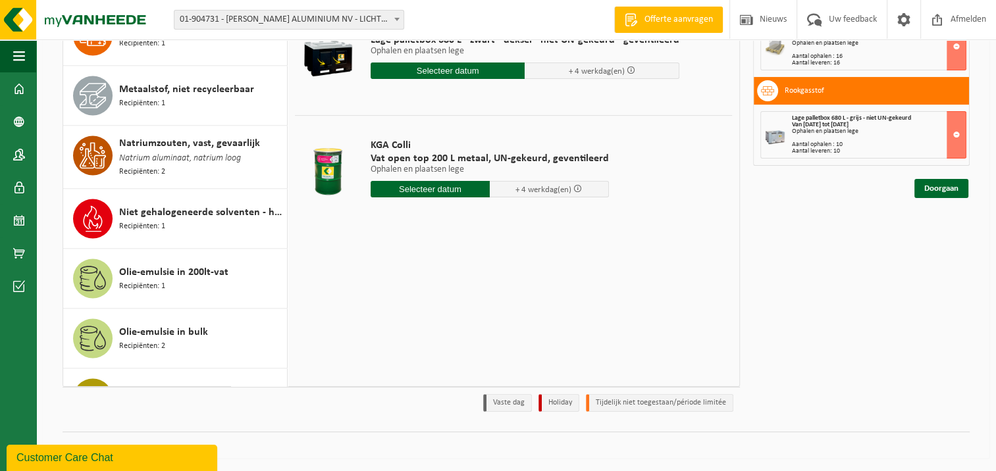
scroll to position [2065, 0]
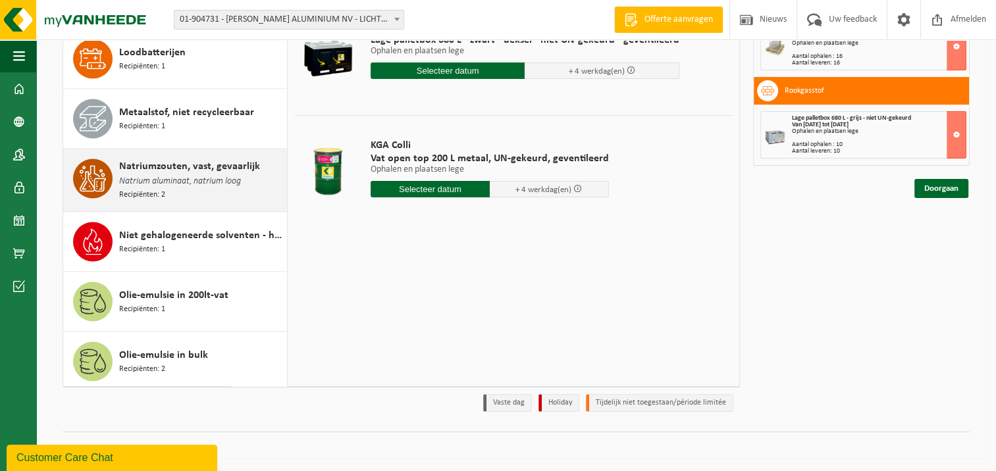
click at [188, 174] on span "Natrium aluminaat, natrium loog" at bounding box center [180, 181] width 122 height 14
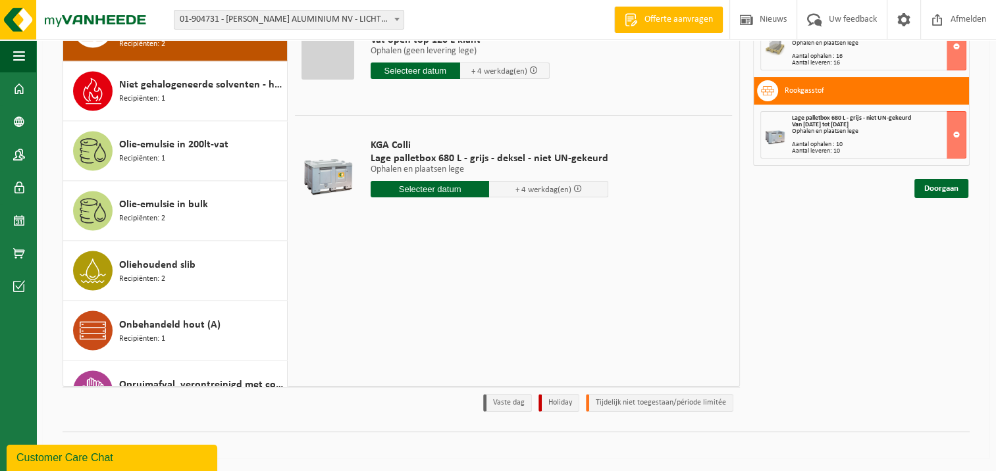
scroll to position [105, 0]
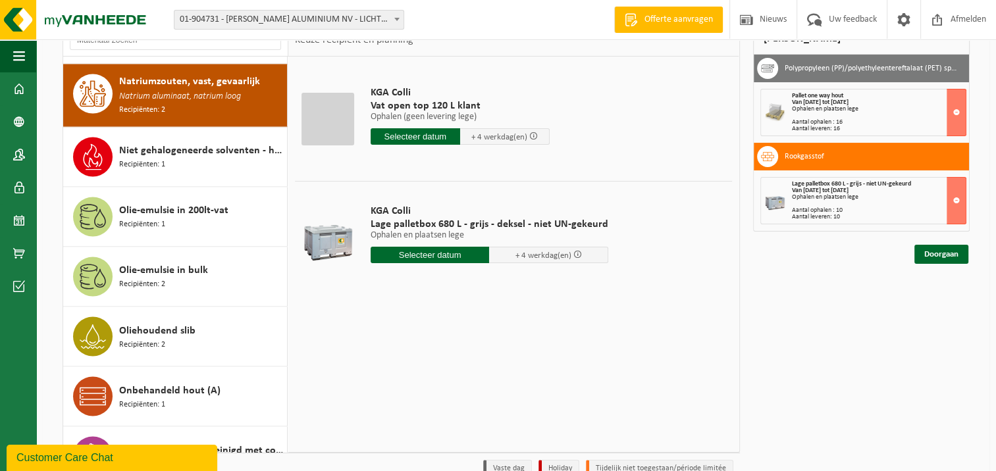
click at [404, 253] on input "text" at bounding box center [430, 255] width 119 height 16
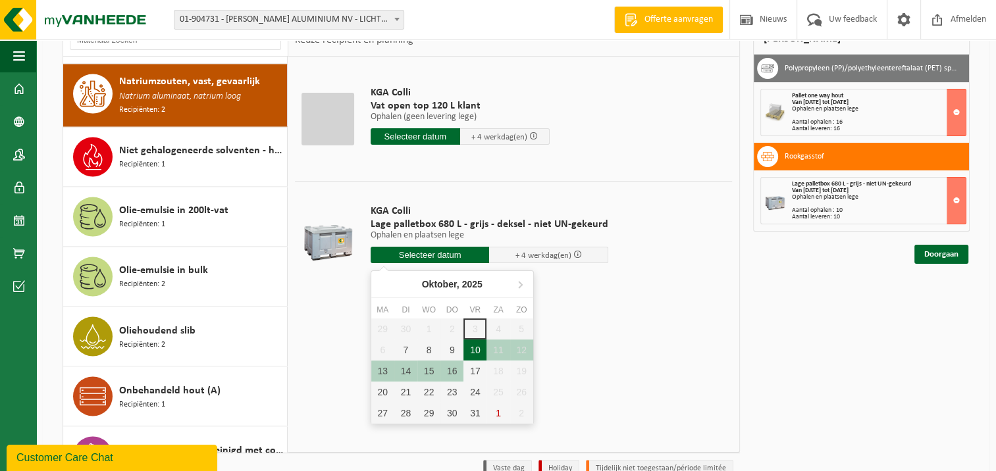
click at [471, 348] on div "10" at bounding box center [475, 350] width 23 height 21
type input "Van 2025-10-10"
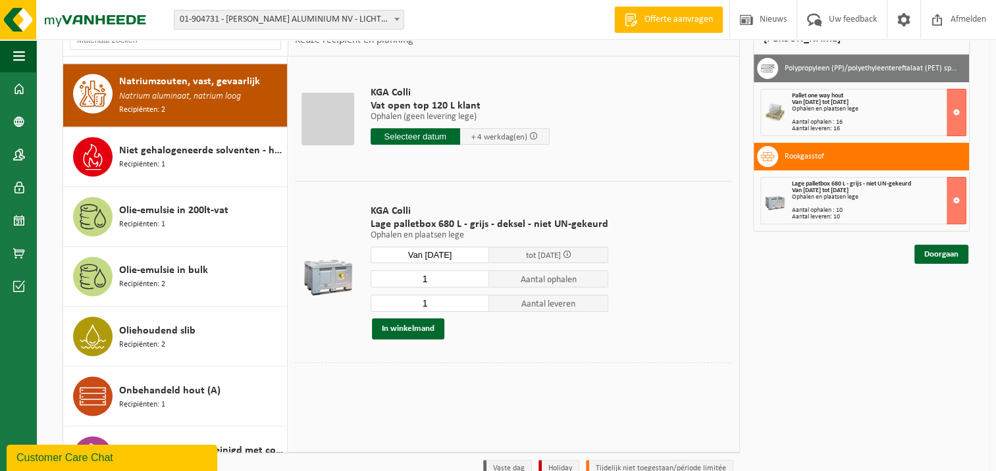
click at [787, 346] on div "Mijn winkelmand Polypropyleen (PP)/polyethyleentereftalaat (PET) spanbanden Pal…" at bounding box center [862, 254] width 230 height 462
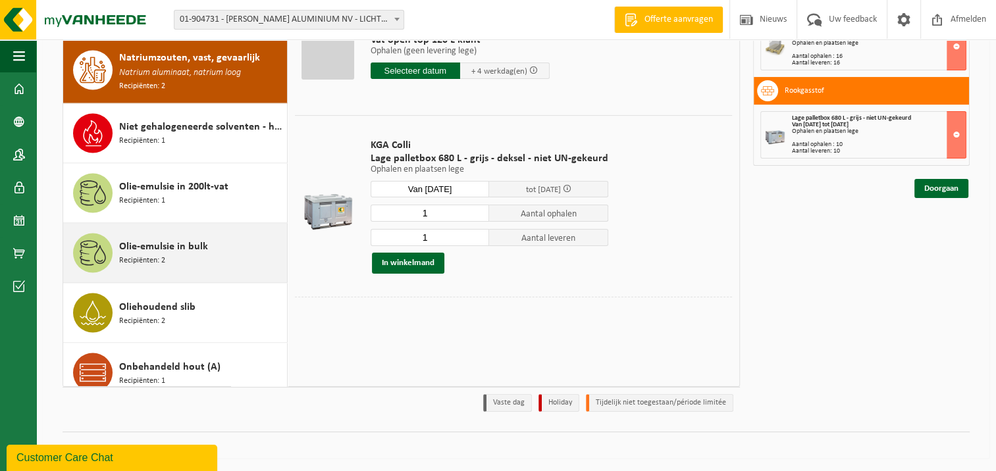
scroll to position [2150, 0]
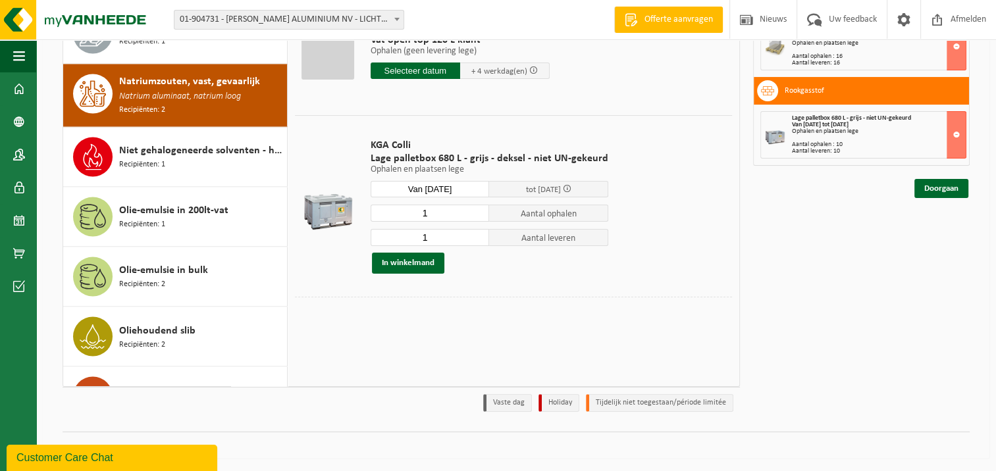
click at [156, 104] on span "Recipiënten: 2" at bounding box center [142, 110] width 46 height 13
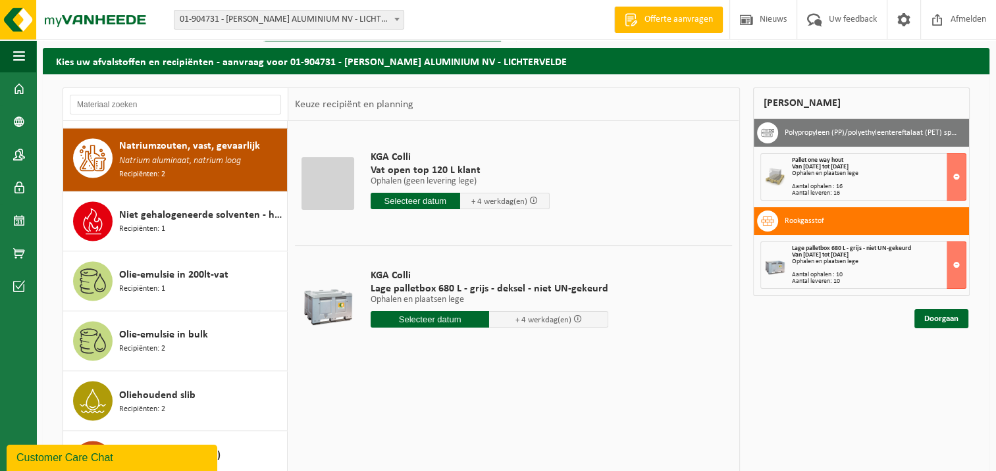
scroll to position [40, 0]
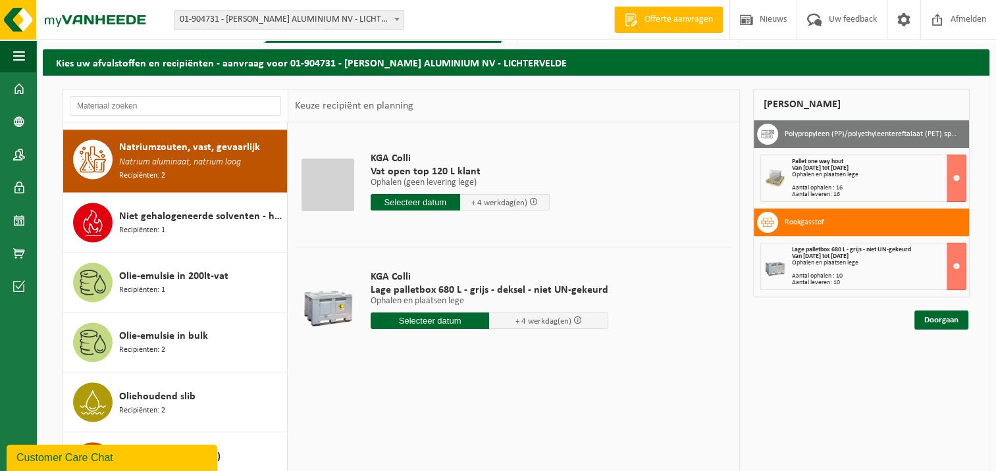
click at [424, 317] on input "text" at bounding box center [430, 321] width 119 height 16
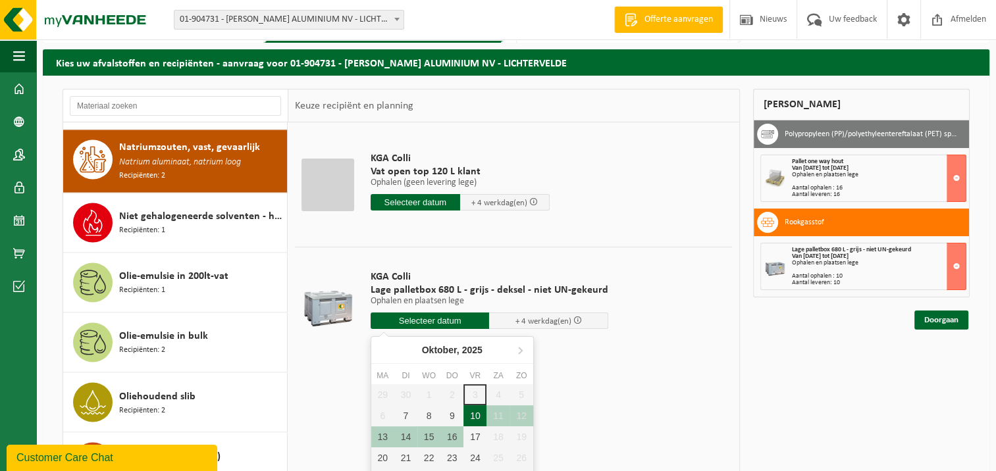
click at [479, 415] on div "10" at bounding box center [475, 416] width 23 height 21
type input "Van 2025-10-10"
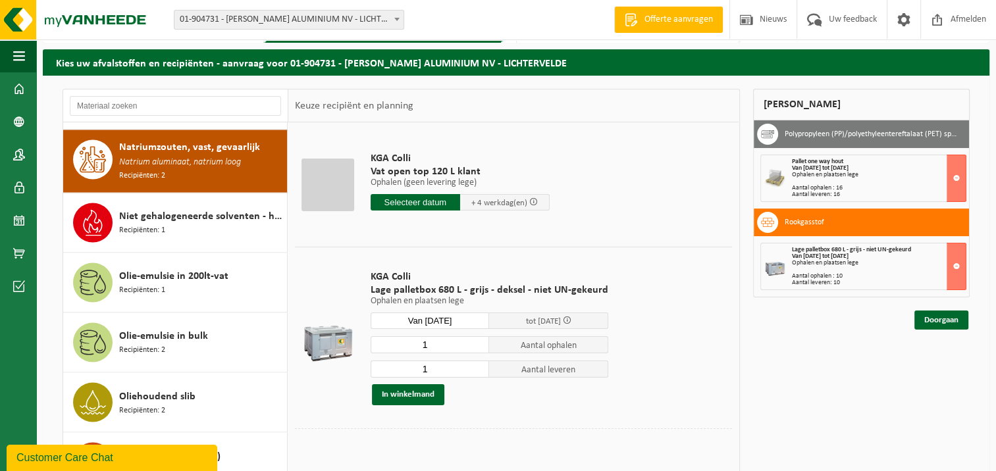
click at [145, 155] on span "Natrium aluminaat, natrium loog" at bounding box center [180, 162] width 122 height 14
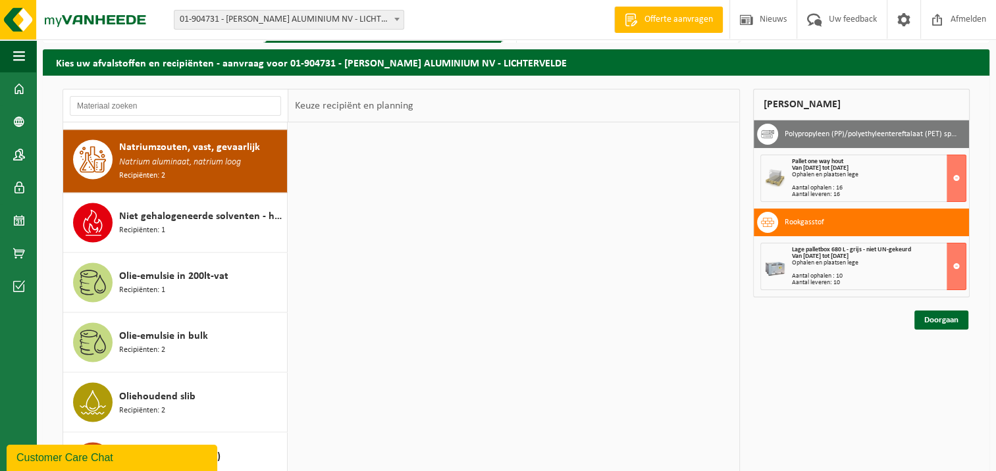
click at [146, 155] on span "Natrium aluminaat, natrium loog" at bounding box center [180, 162] width 122 height 14
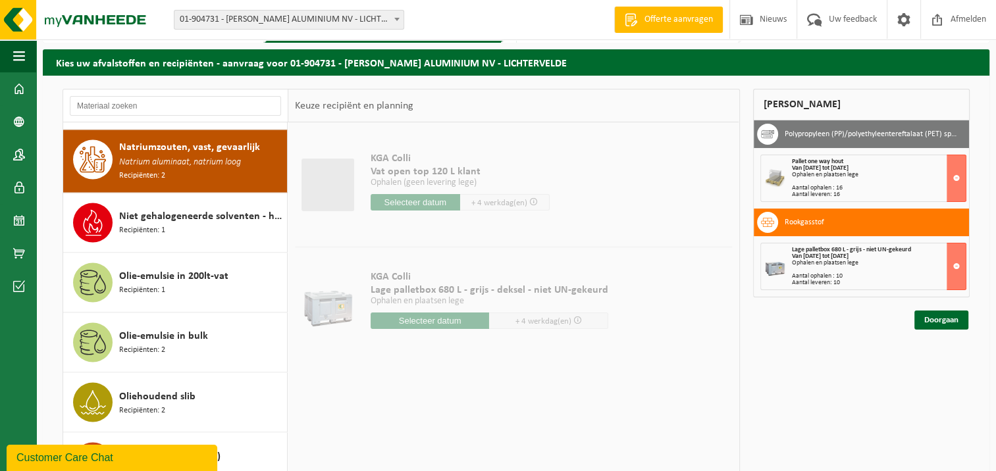
click at [414, 203] on input "text" at bounding box center [416, 202] width 90 height 16
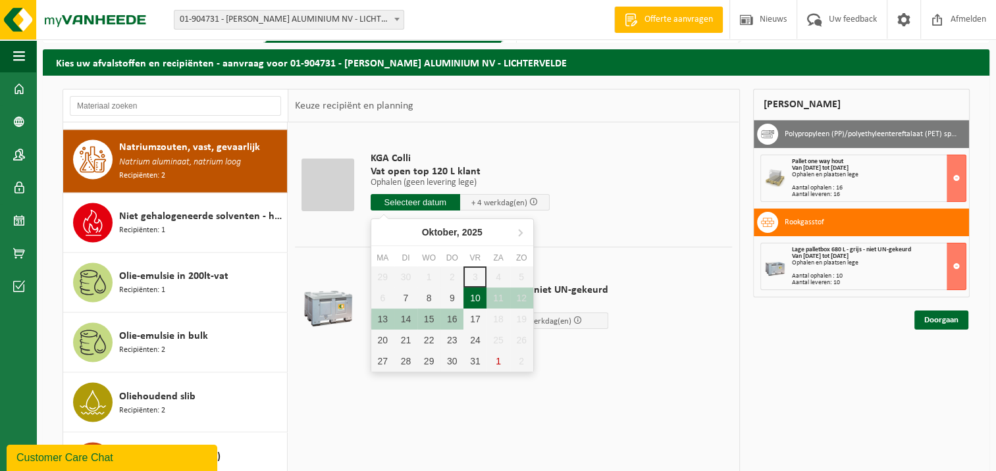
click at [477, 297] on div "10" at bounding box center [475, 298] width 23 height 21
type input "Van 2025-10-10"
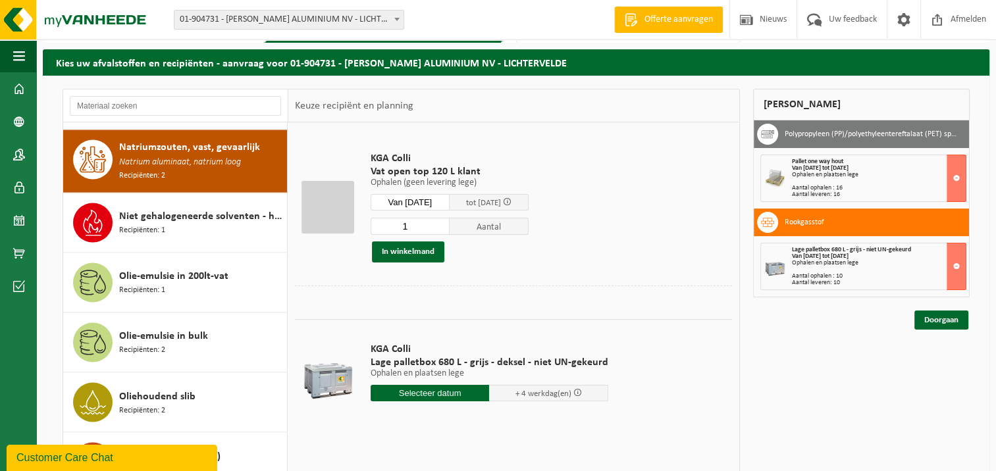
click at [445, 229] on input "1" at bounding box center [410, 226] width 79 height 17
click at [445, 226] on input "1" at bounding box center [410, 226] width 79 height 17
click at [445, 222] on input "2" at bounding box center [410, 226] width 79 height 17
click at [445, 224] on input "3" at bounding box center [410, 226] width 79 height 17
click at [446, 228] on input "2" at bounding box center [410, 226] width 79 height 17
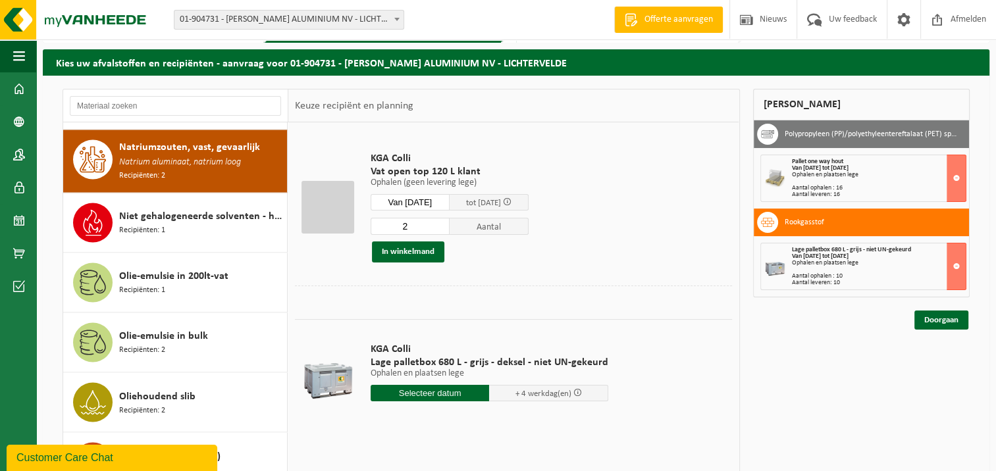
click at [446, 232] on input "2" at bounding box center [410, 226] width 79 height 17
type input "1"
click at [446, 230] on input "1" at bounding box center [410, 226] width 79 height 17
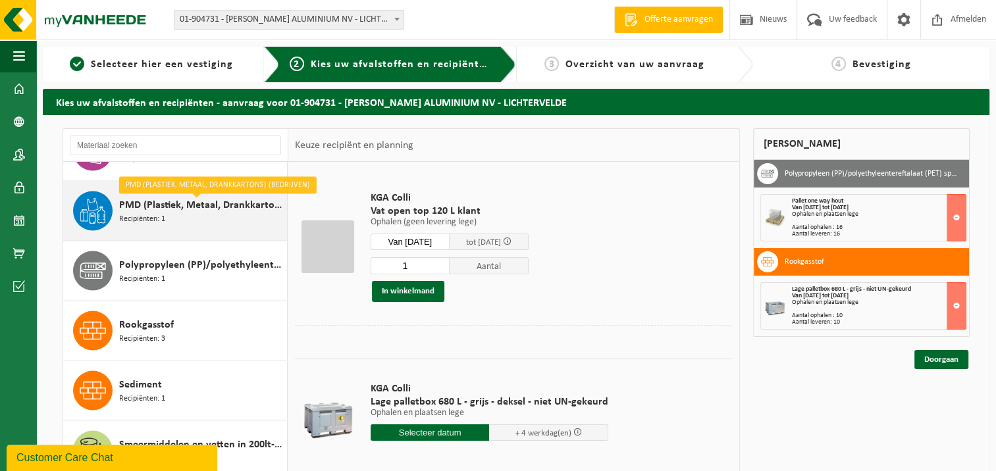
scroll to position [2809, 0]
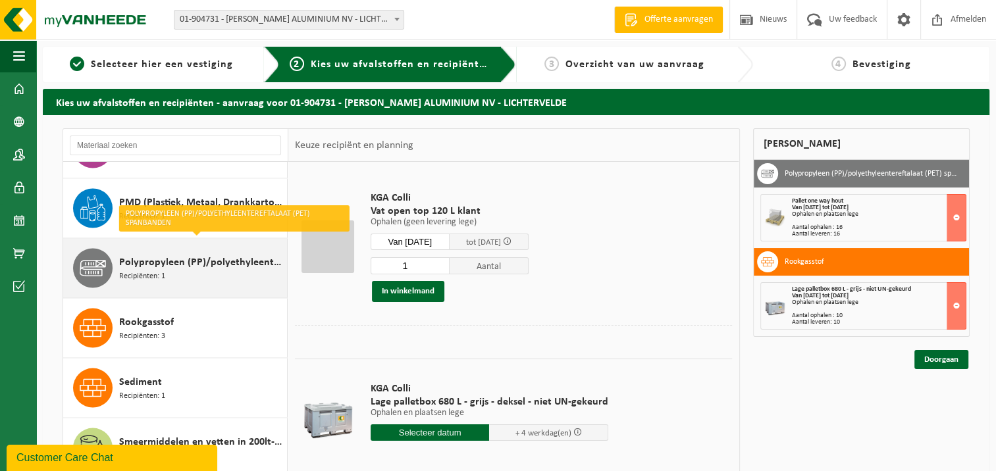
click at [179, 263] on div "Polypropyleen (PP)/polyethyleentereftalaat (PET) spanbanden Recipiënten: 1" at bounding box center [201, 269] width 165 height 40
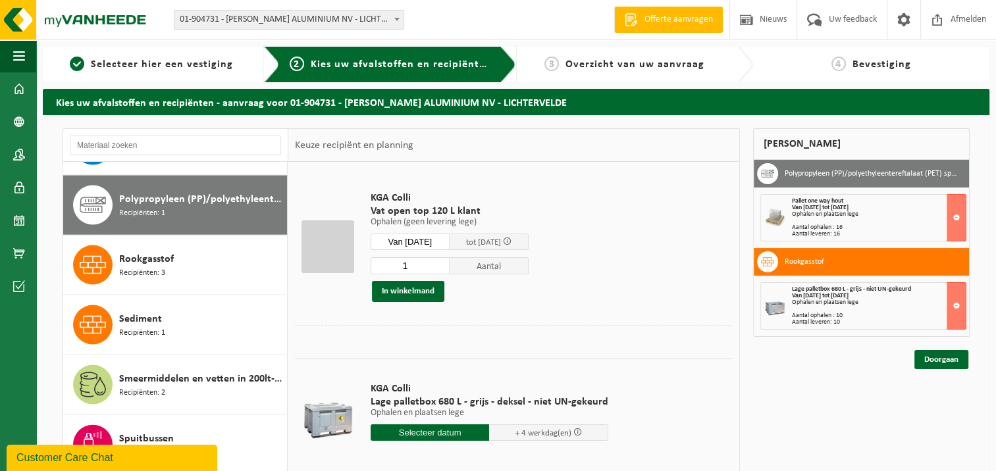
scroll to position [2876, 0]
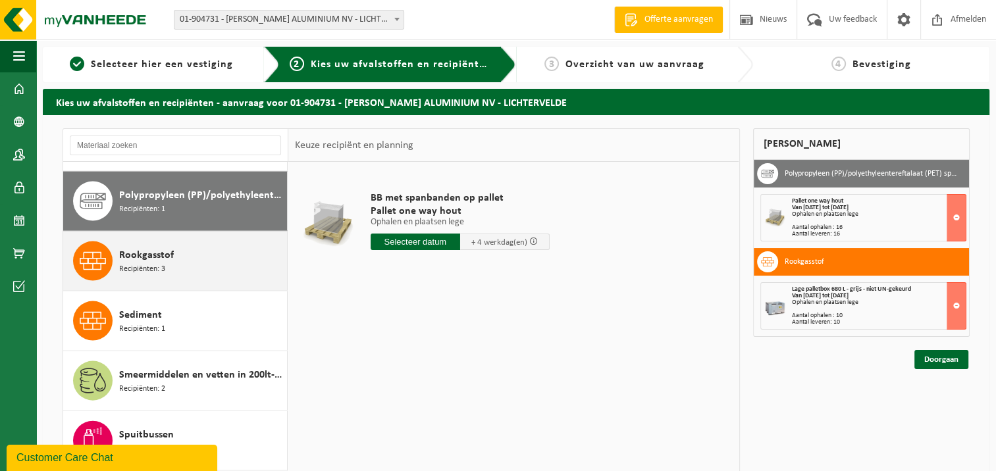
click at [142, 251] on span "Rookgasstof" at bounding box center [146, 256] width 55 height 16
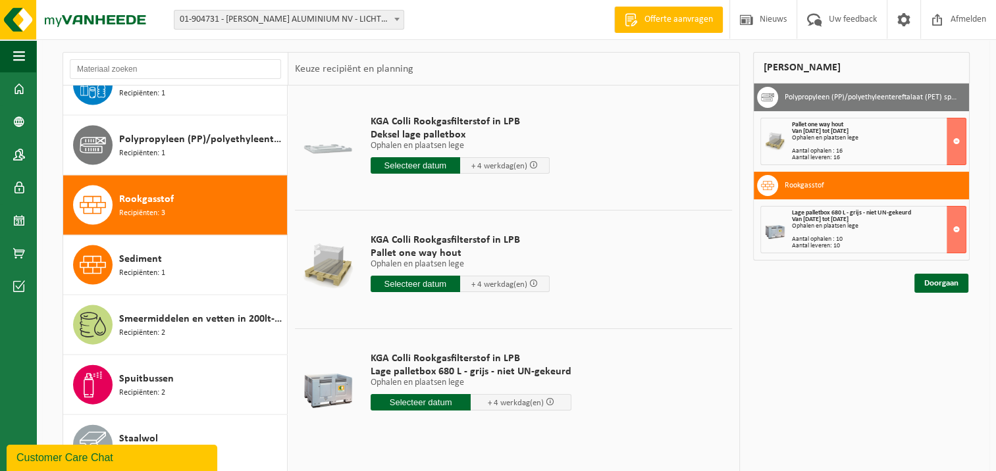
scroll to position [105, 0]
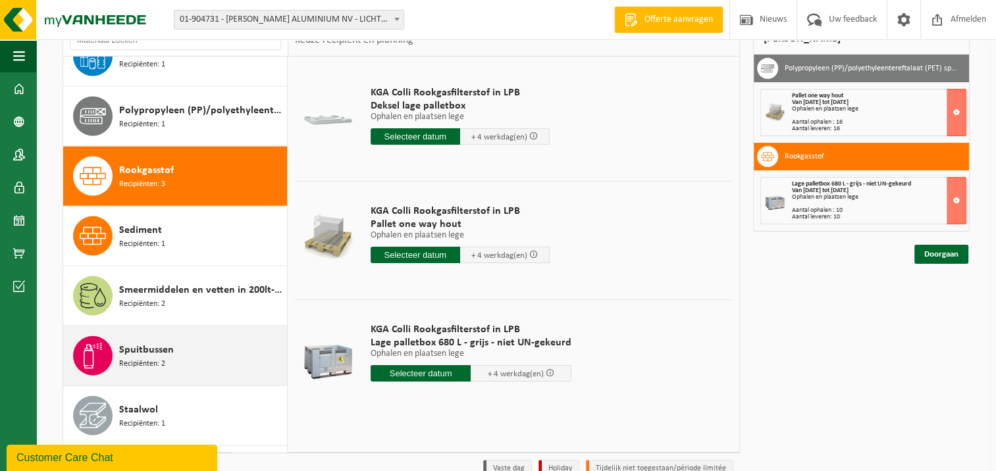
click at [150, 345] on span "Spuitbussen" at bounding box center [146, 350] width 55 height 16
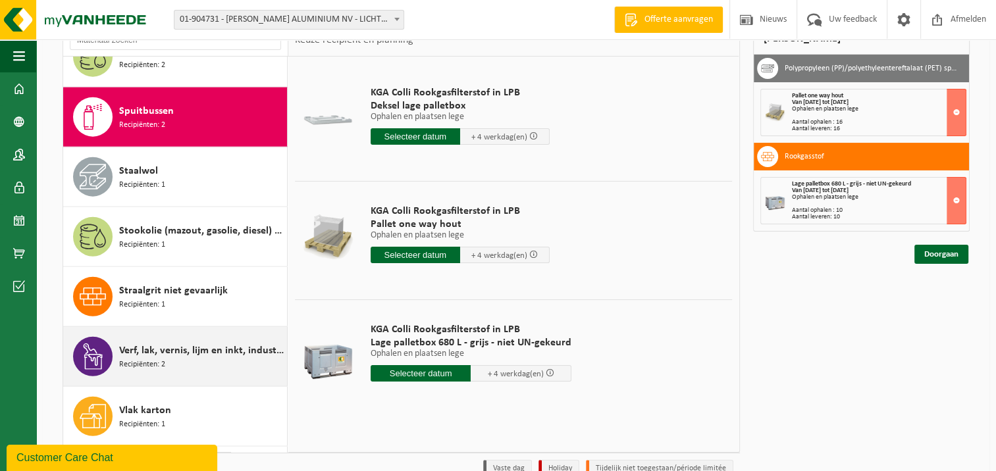
scroll to position [3115, 0]
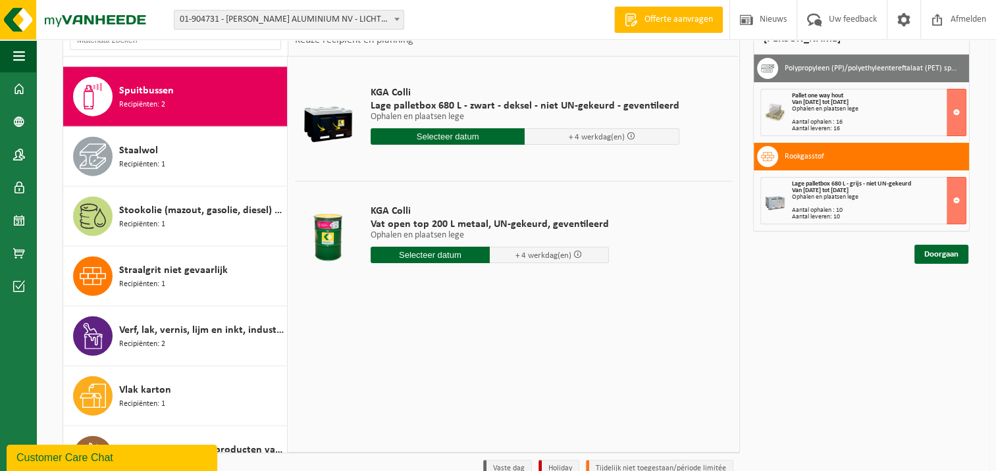
click at [426, 246] on div "KGA Colli Vat open top 200 L metaal, UN-gekeurd, geventileerd Ophalen en plaats…" at bounding box center [490, 238] width 252 height 92
click at [429, 252] on input "text" at bounding box center [430, 255] width 119 height 16
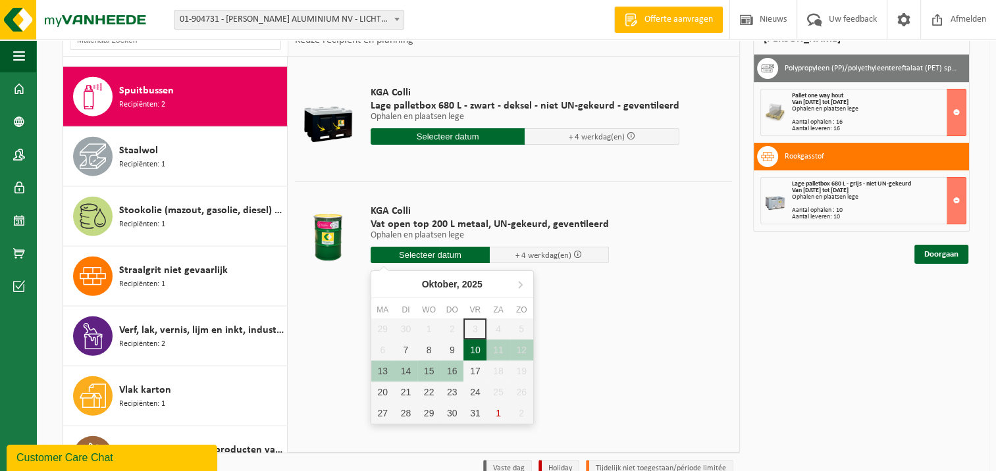
click at [474, 345] on div "10" at bounding box center [475, 350] width 23 height 21
type input "Van 2025-10-10"
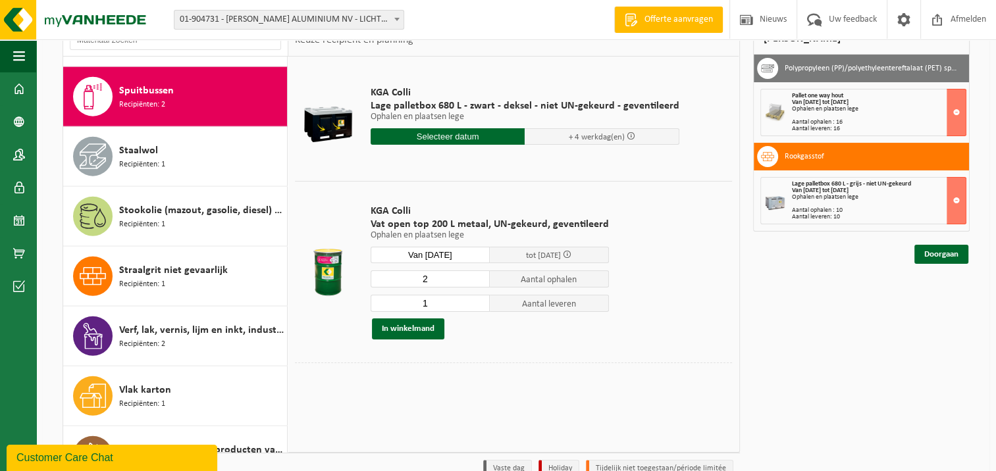
type input "2"
click at [477, 276] on input "2" at bounding box center [430, 279] width 119 height 17
type input "2"
click at [477, 301] on input "2" at bounding box center [430, 303] width 119 height 17
type input "1"
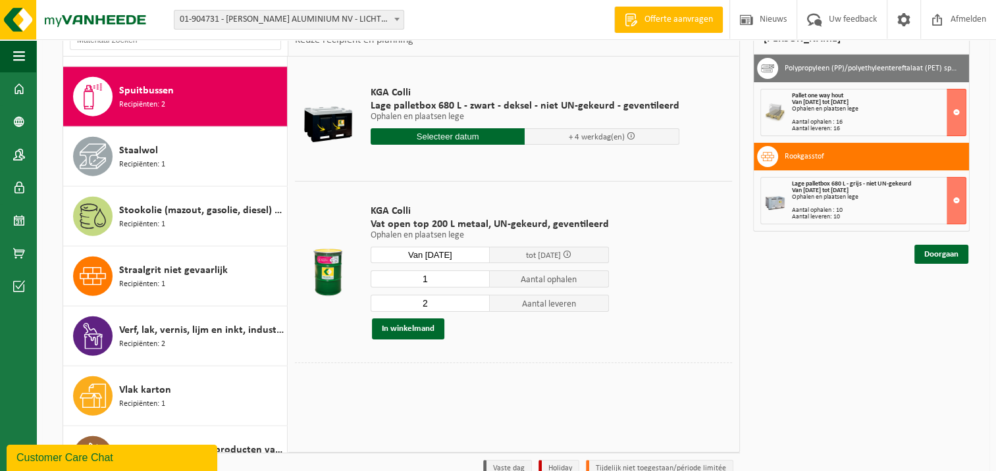
click at [478, 280] on input "1" at bounding box center [430, 279] width 119 height 17
type input "1"
click at [477, 304] on input "1" at bounding box center [430, 303] width 119 height 17
click at [419, 327] on button "In winkelmand" at bounding box center [408, 329] width 72 height 21
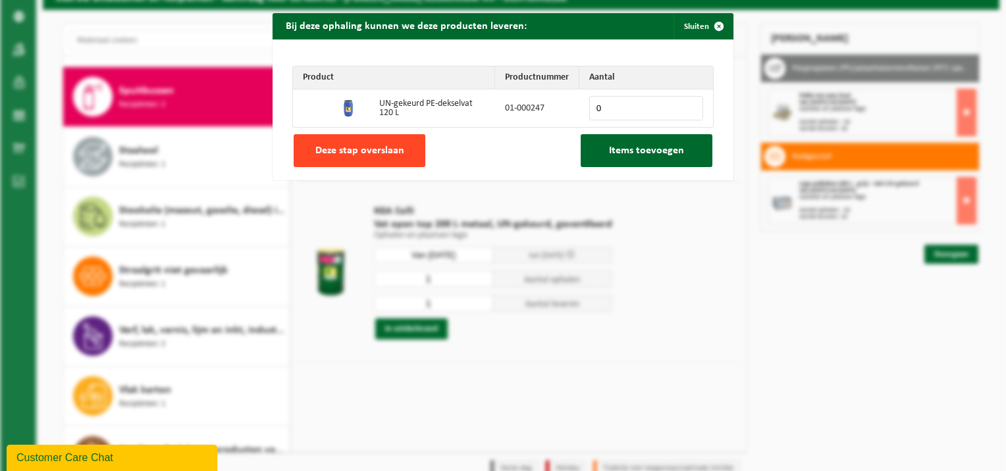
click at [338, 149] on span "Deze stap overslaan" at bounding box center [359, 151] width 89 height 11
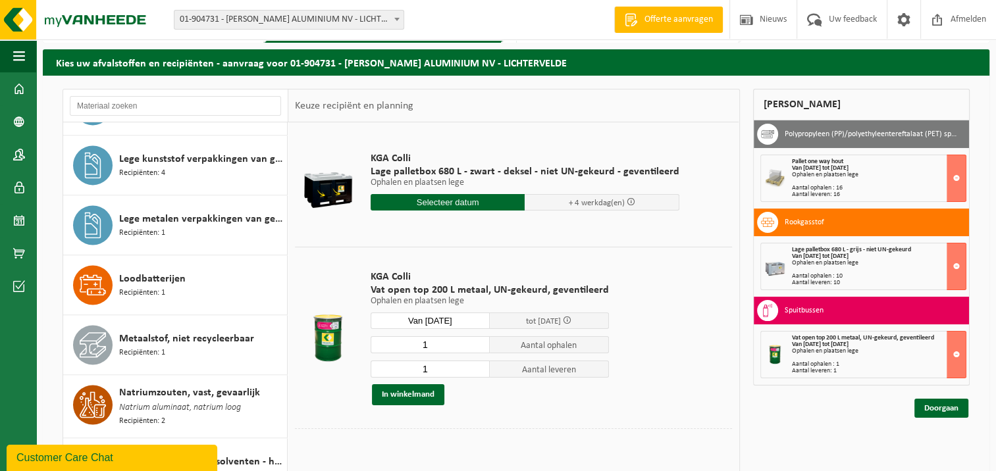
scroll to position [2000, 0]
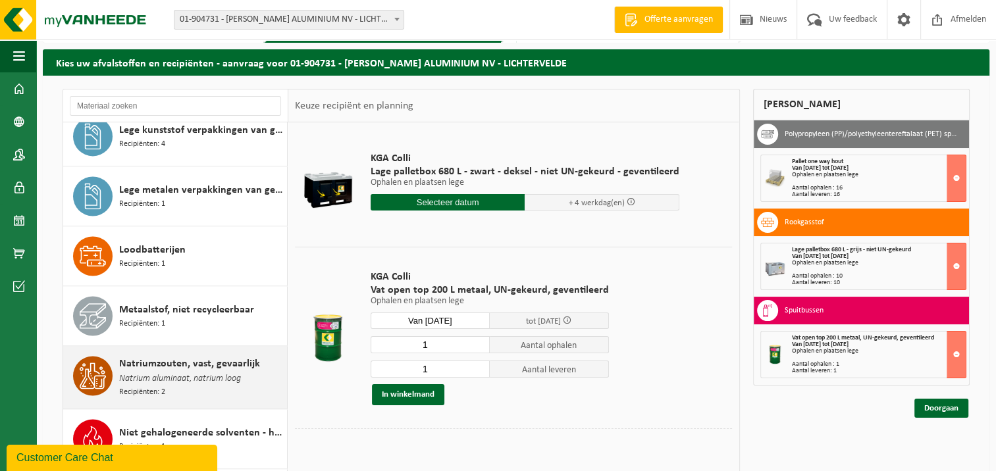
click at [177, 372] on span "Natrium aluminaat, natrium loog" at bounding box center [180, 379] width 122 height 14
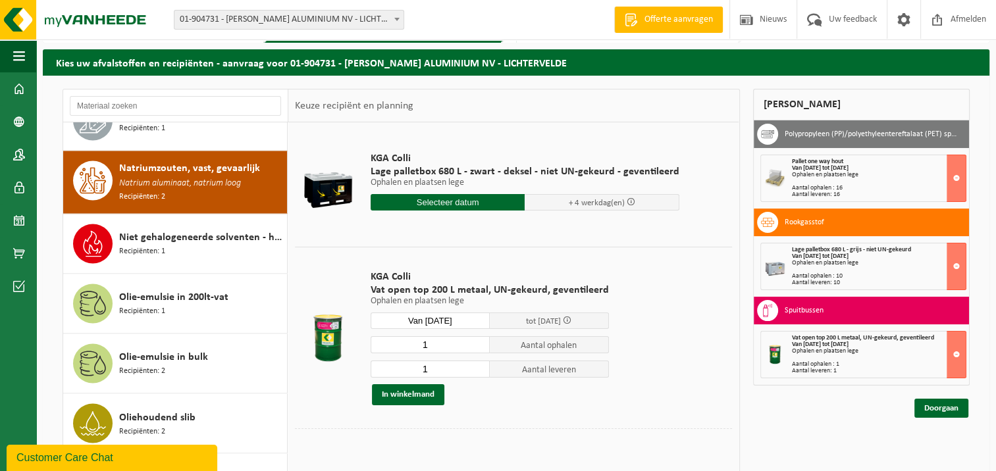
scroll to position [2216, 0]
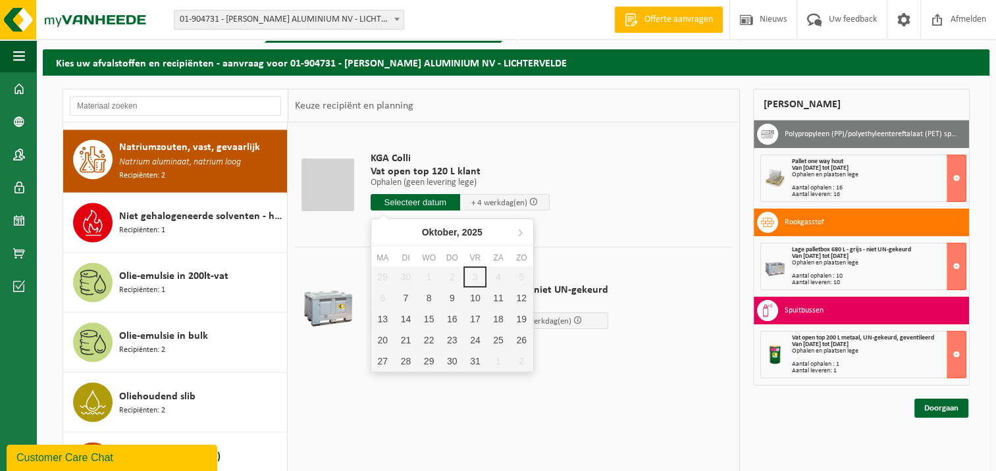
click at [417, 203] on input "text" at bounding box center [416, 202] width 90 height 16
click at [473, 297] on div "10" at bounding box center [475, 298] width 23 height 21
type input "Van 2025-10-10"
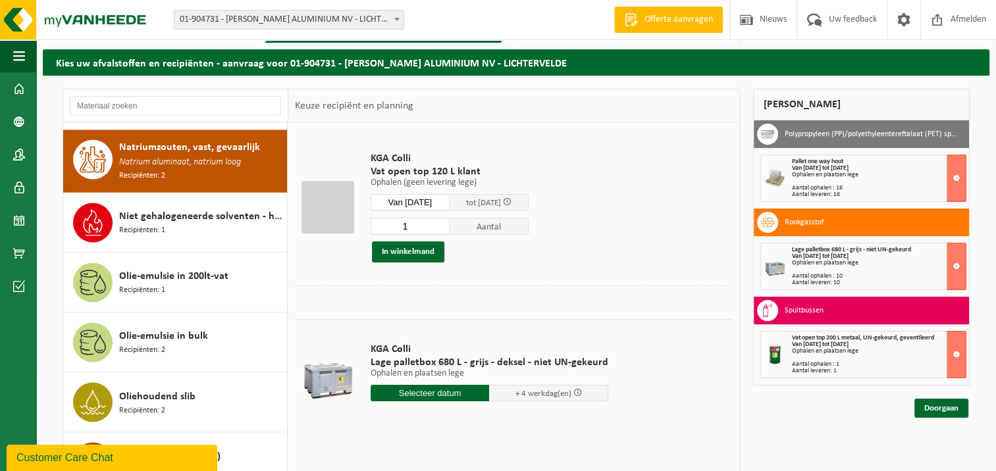
click at [439, 390] on input "text" at bounding box center [430, 393] width 119 height 16
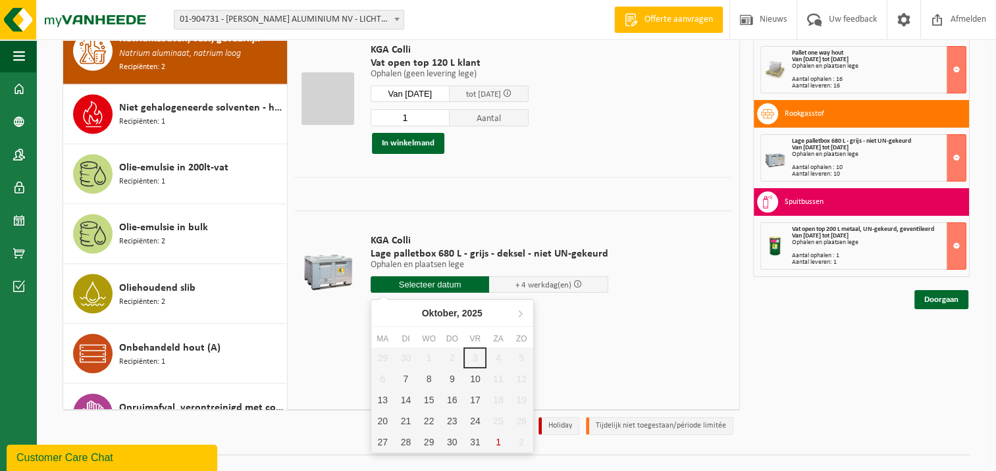
scroll to position [171, 0]
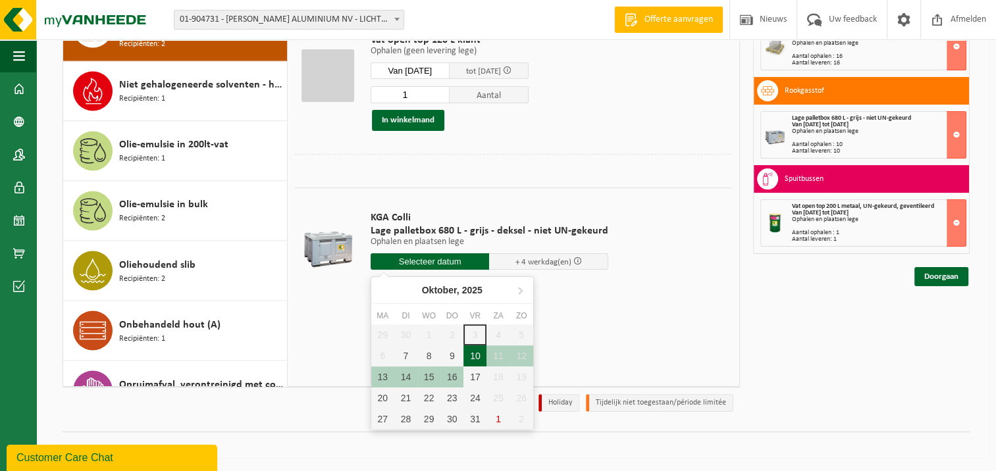
click at [473, 355] on div "10" at bounding box center [475, 356] width 23 height 21
type input "Van 2025-10-10"
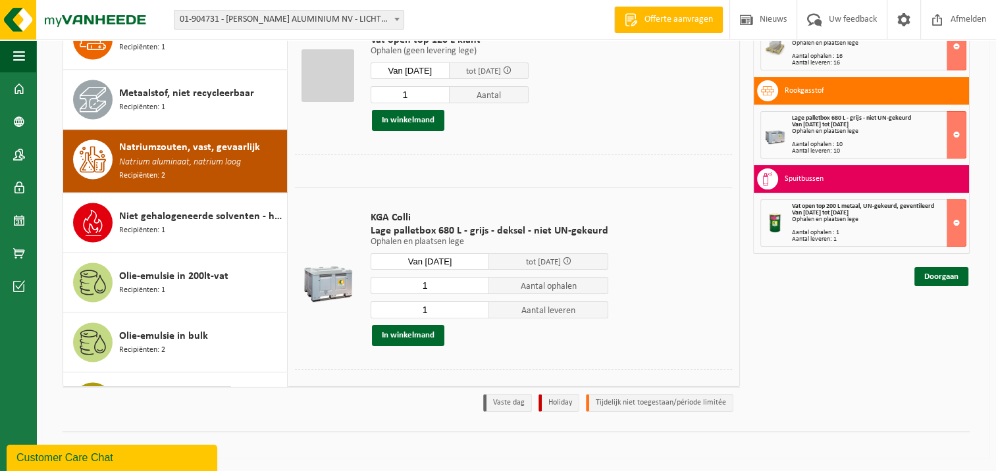
click at [153, 146] on span "Natriumzouten, vast, gevaarlijk" at bounding box center [189, 148] width 141 height 16
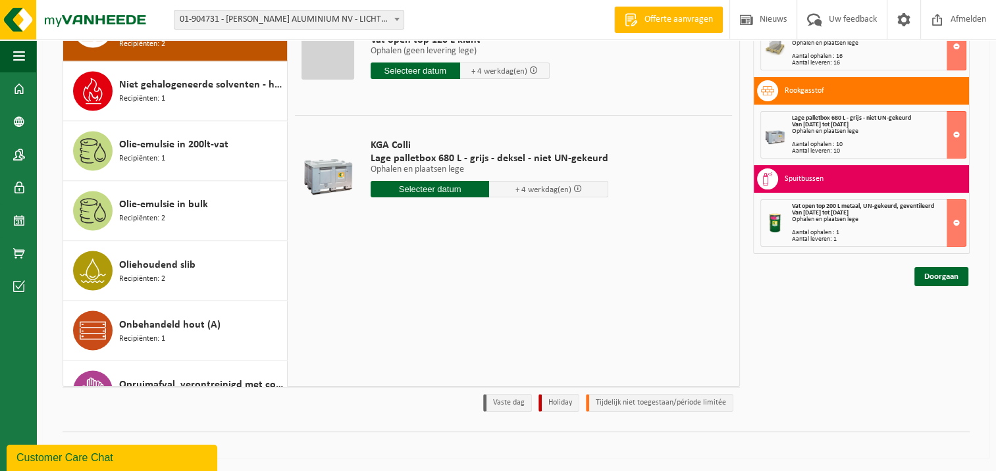
scroll to position [105, 0]
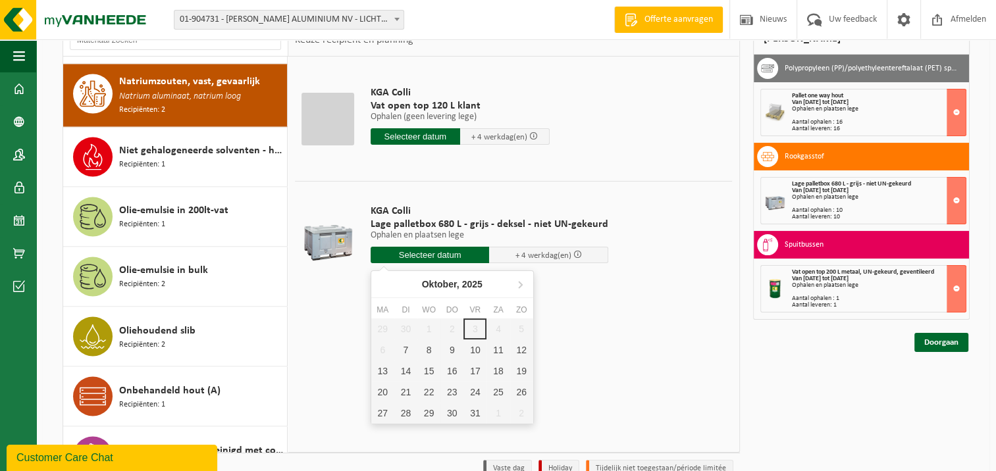
click at [444, 253] on input "text" at bounding box center [430, 255] width 119 height 16
click at [477, 350] on div "10" at bounding box center [475, 350] width 23 height 21
type input "Van 2025-10-10"
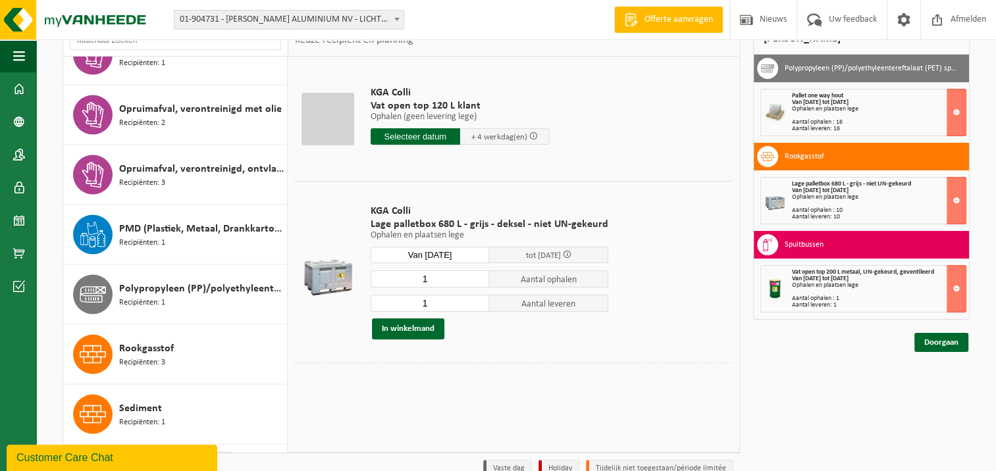
scroll to position [2875, 0]
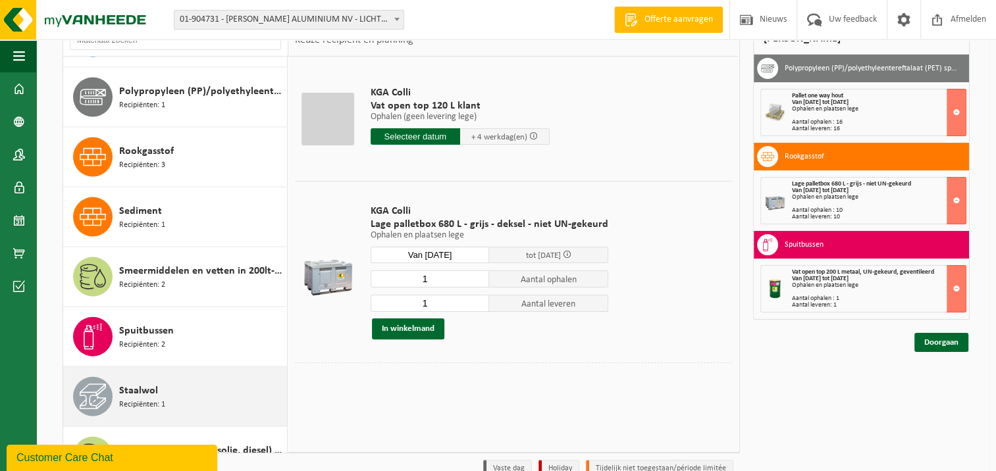
click at [129, 399] on span "Recipiënten: 1" at bounding box center [142, 405] width 46 height 13
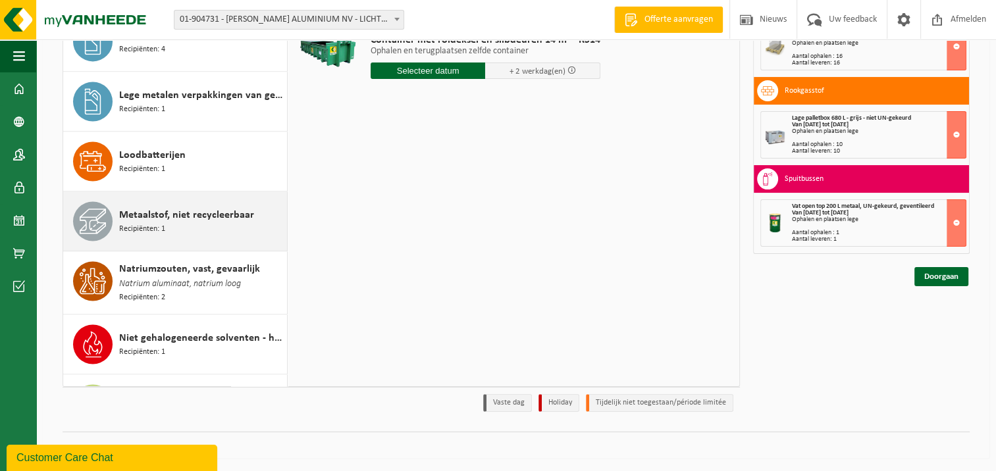
scroll to position [1934, 0]
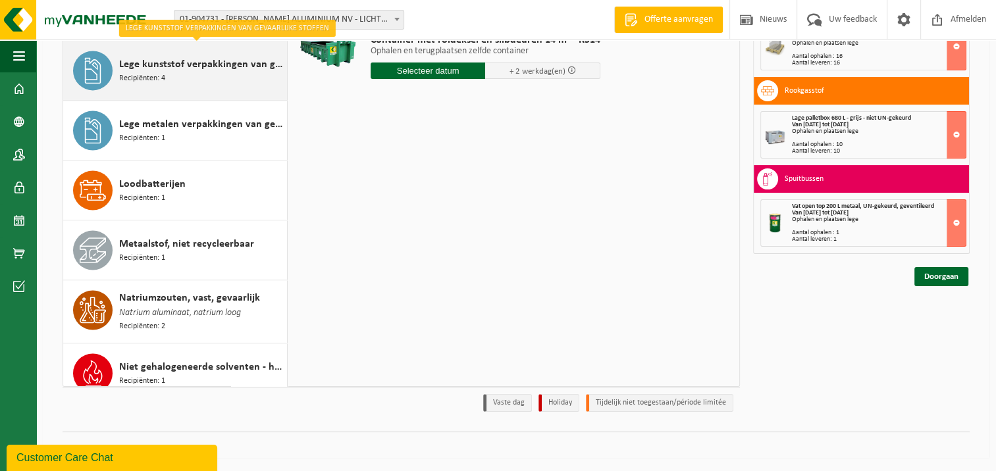
click at [185, 68] on div "Lege kunststof verpakkingen van gevaarlijke stoffen Recipiënten: 4" at bounding box center [201, 71] width 165 height 40
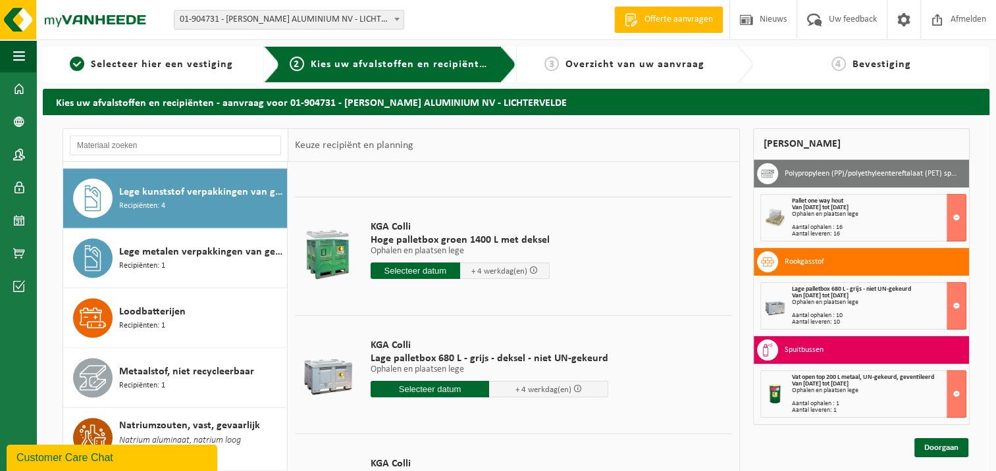
scroll to position [91, 0]
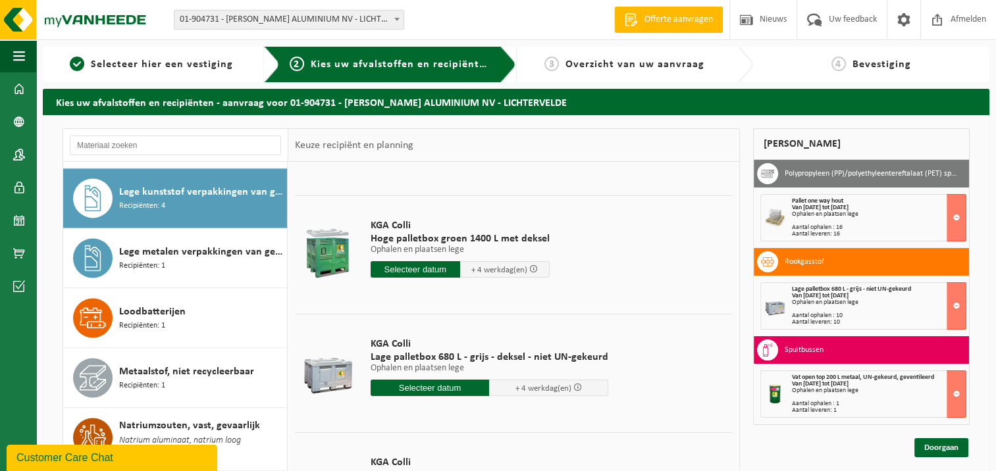
click at [417, 387] on input "text" at bounding box center [430, 388] width 119 height 16
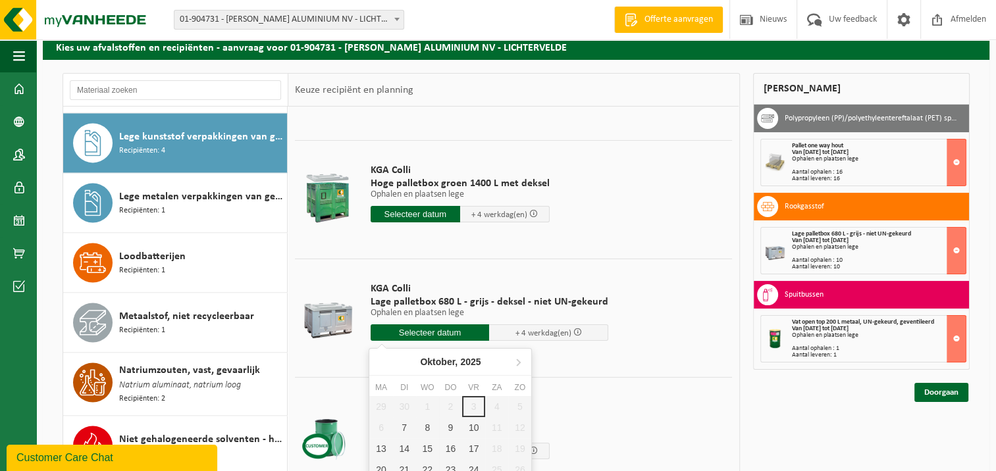
scroll to position [132, 0]
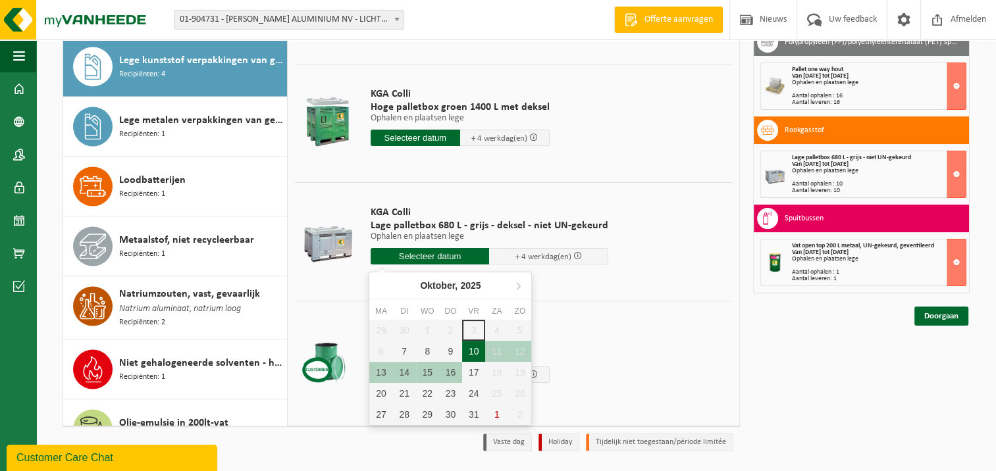
click at [473, 350] on div "10" at bounding box center [473, 351] width 23 height 21
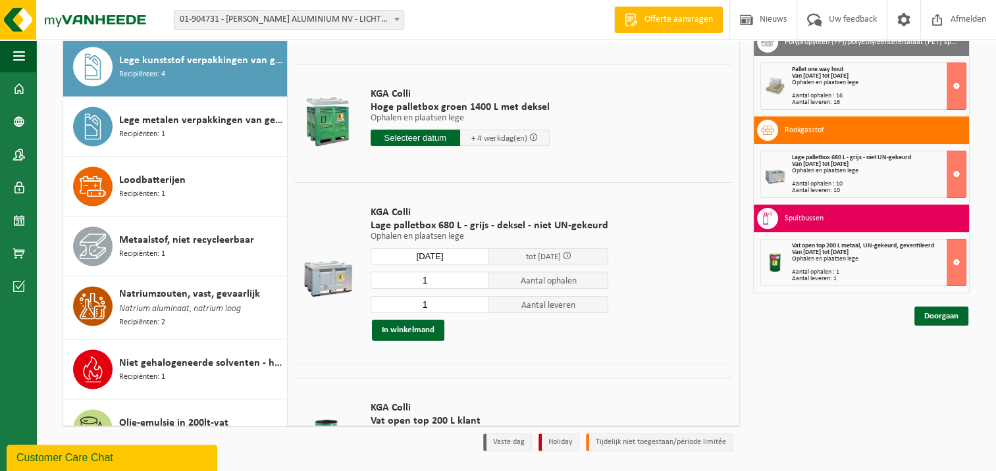
type input "Van 2025-10-10"
type input "2"
click at [477, 279] on input "2" at bounding box center [430, 280] width 119 height 17
type input "2"
click at [474, 302] on input "2" at bounding box center [430, 304] width 119 height 17
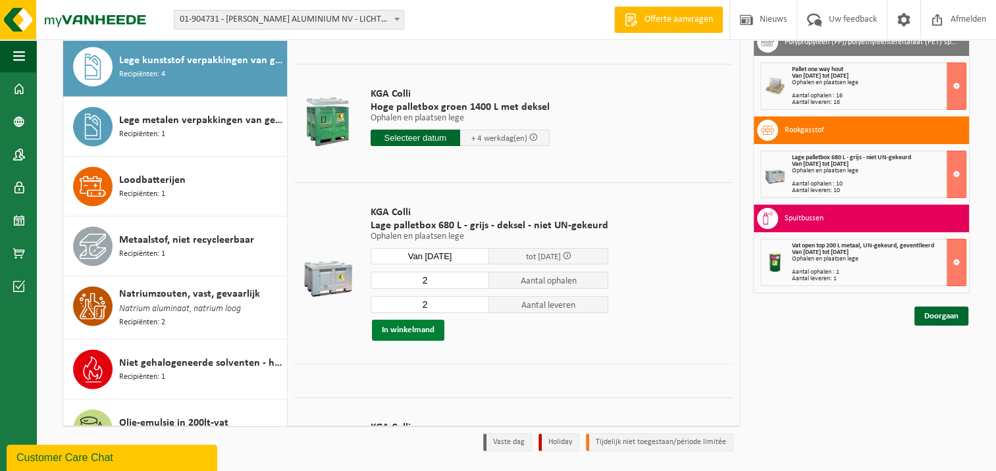
click at [409, 331] on button "In winkelmand" at bounding box center [408, 330] width 72 height 21
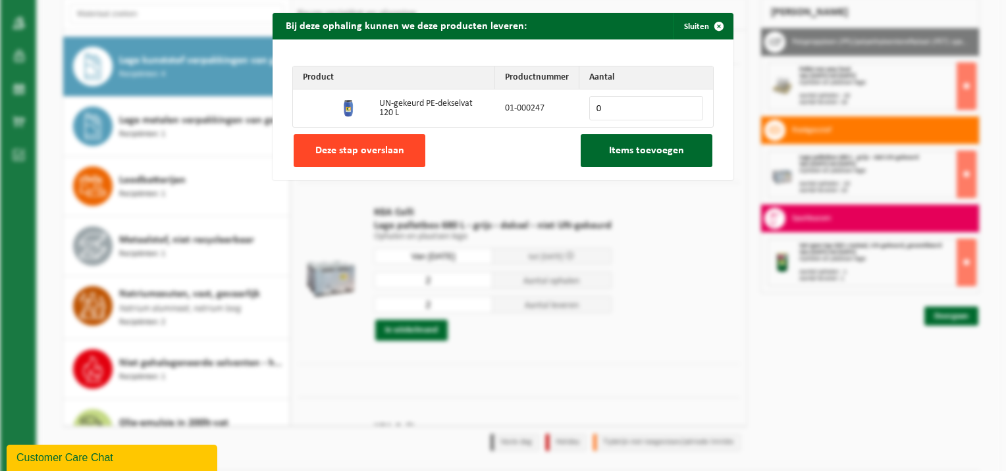
click at [394, 161] on button "Deze stap overslaan" at bounding box center [360, 150] width 132 height 33
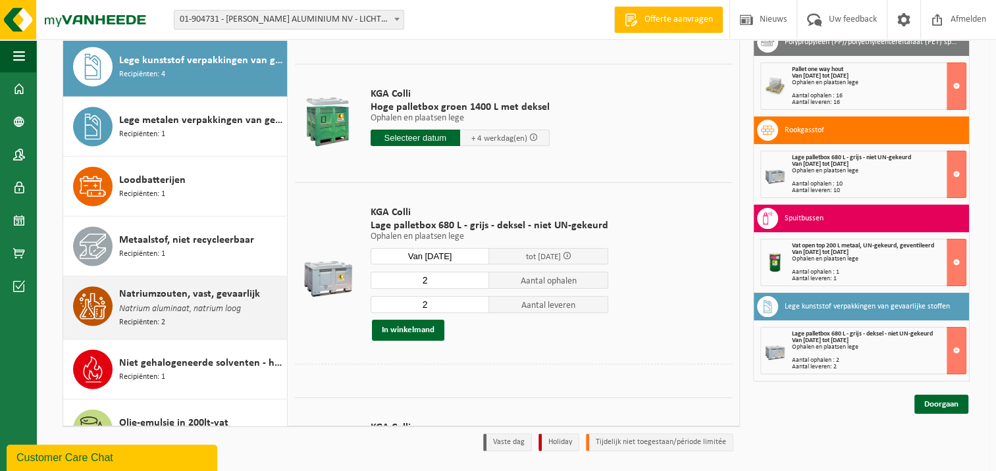
click at [203, 302] on span "Natrium aluminaat, natrium loog" at bounding box center [180, 309] width 122 height 14
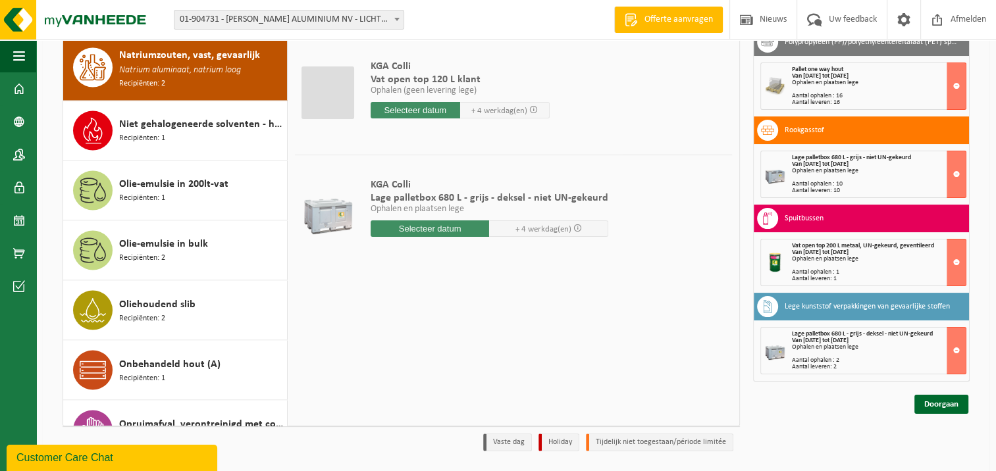
scroll to position [0, 0]
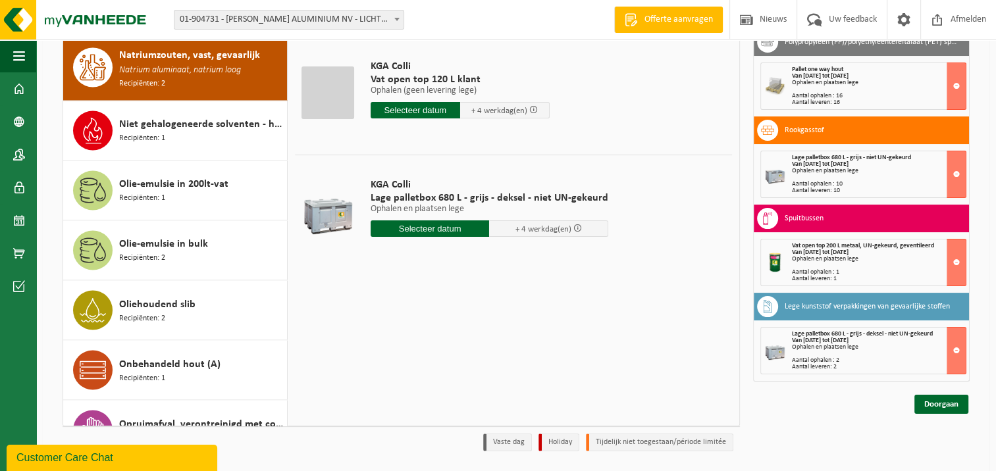
click at [433, 228] on input "text" at bounding box center [430, 229] width 119 height 16
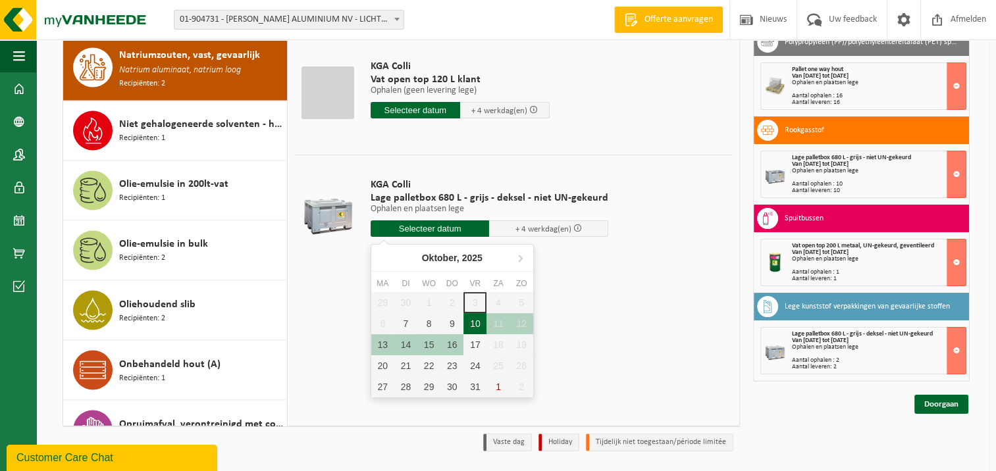
click at [474, 319] on div "10" at bounding box center [475, 323] width 23 height 21
type input "Van 2025-10-10"
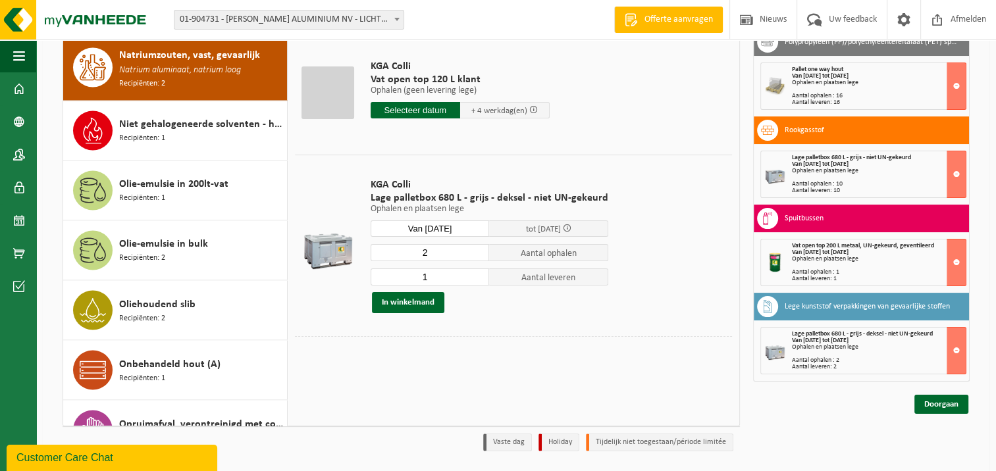
type input "2"
click at [477, 249] on input "2" at bounding box center [430, 252] width 119 height 17
type input "2"
click at [477, 274] on input "2" at bounding box center [430, 277] width 119 height 17
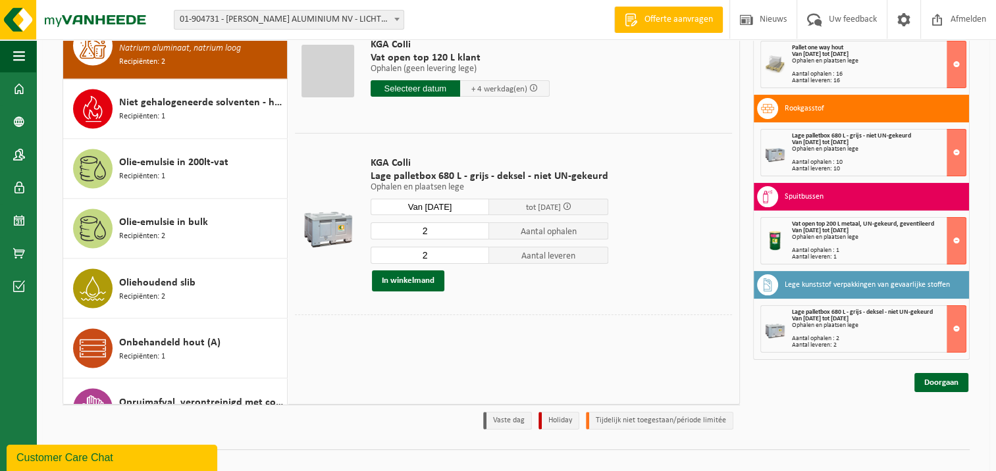
scroll to position [171, 0]
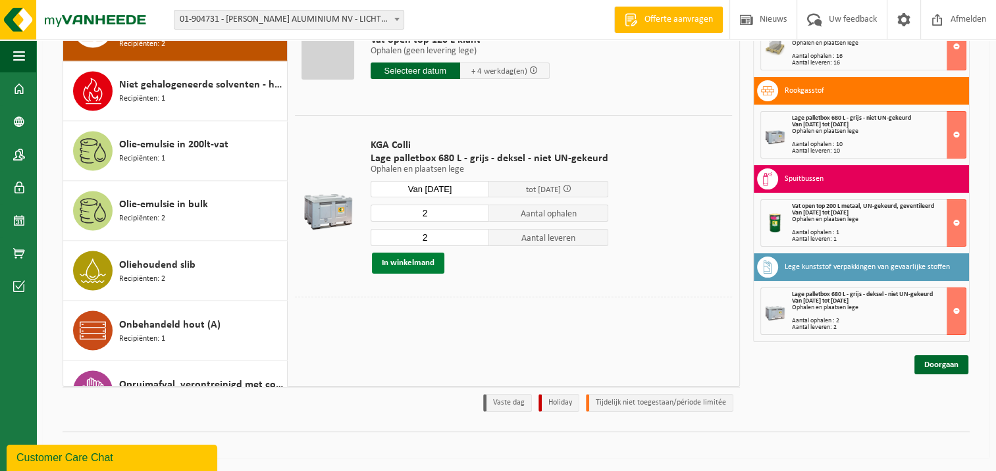
click at [409, 261] on button "In winkelmand" at bounding box center [408, 263] width 72 height 21
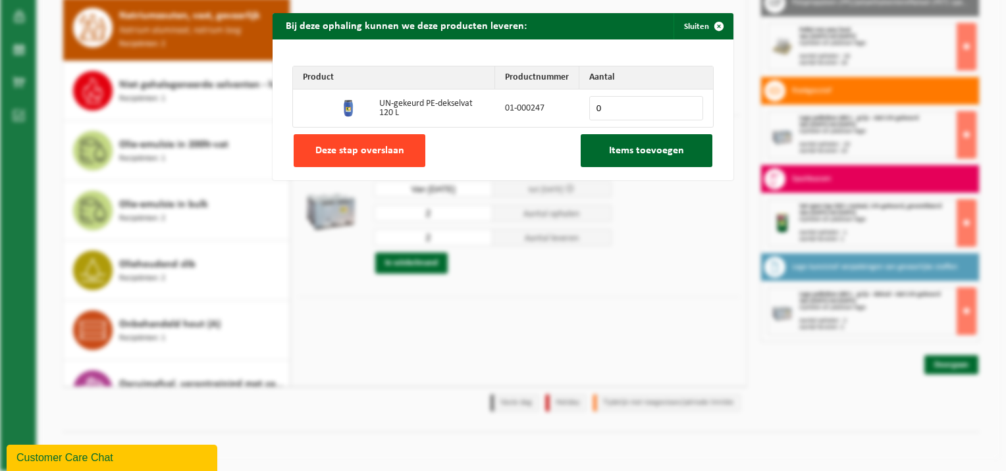
click at [398, 148] on button "Deze stap overslaan" at bounding box center [360, 150] width 132 height 33
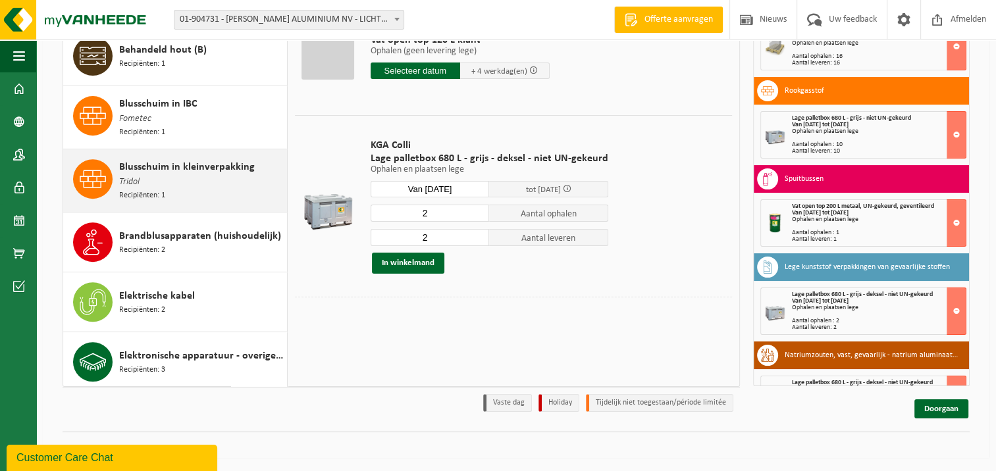
scroll to position [527, 0]
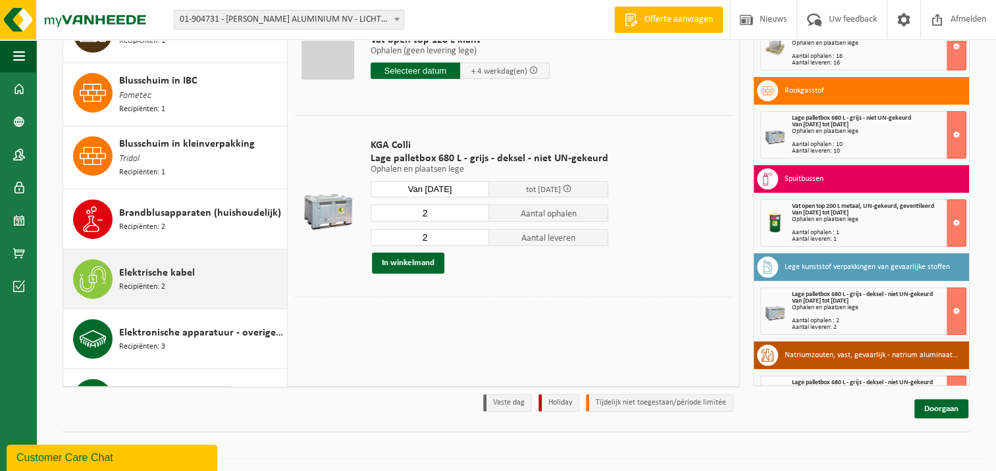
click at [161, 281] on span "Recipiënten: 2" at bounding box center [142, 287] width 46 height 13
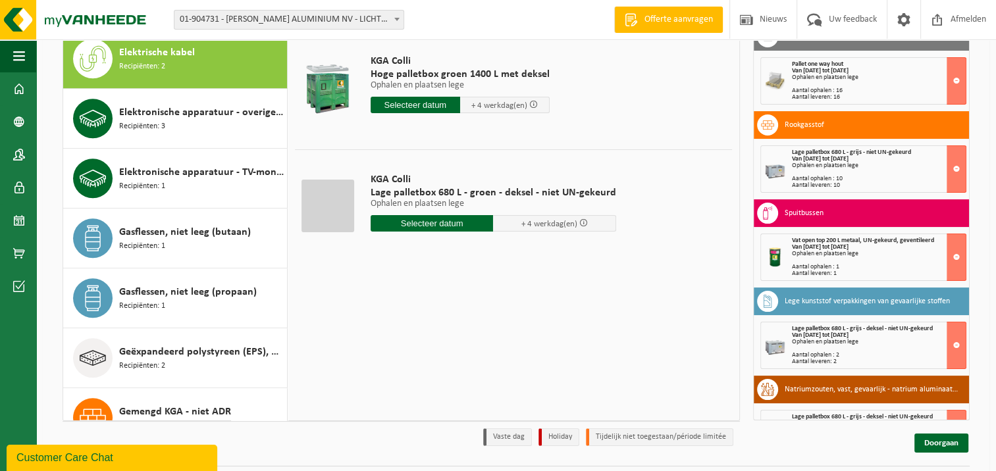
scroll to position [105, 0]
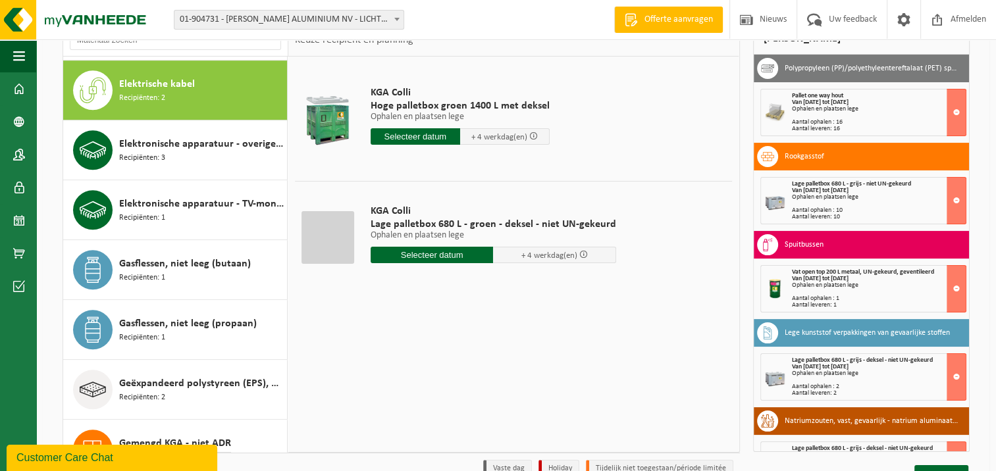
click at [425, 134] on input "text" at bounding box center [416, 136] width 90 height 16
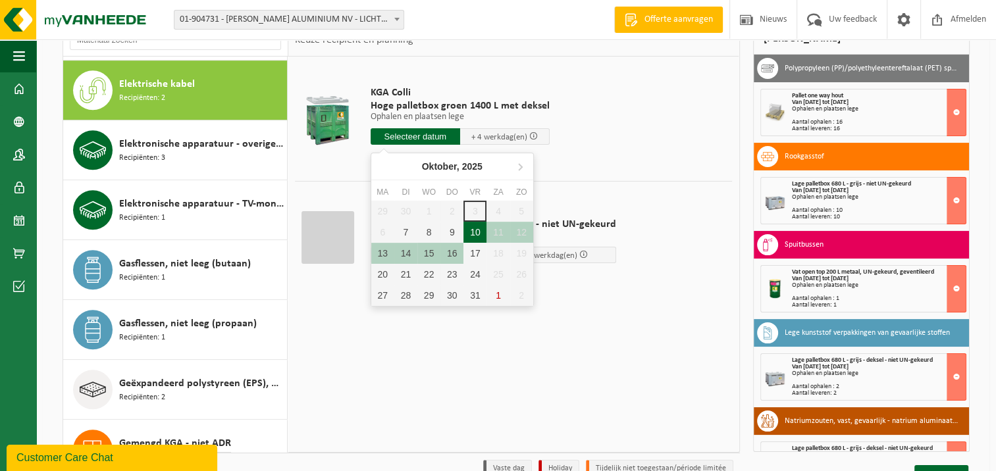
click at [476, 231] on div "10" at bounding box center [475, 232] width 23 height 21
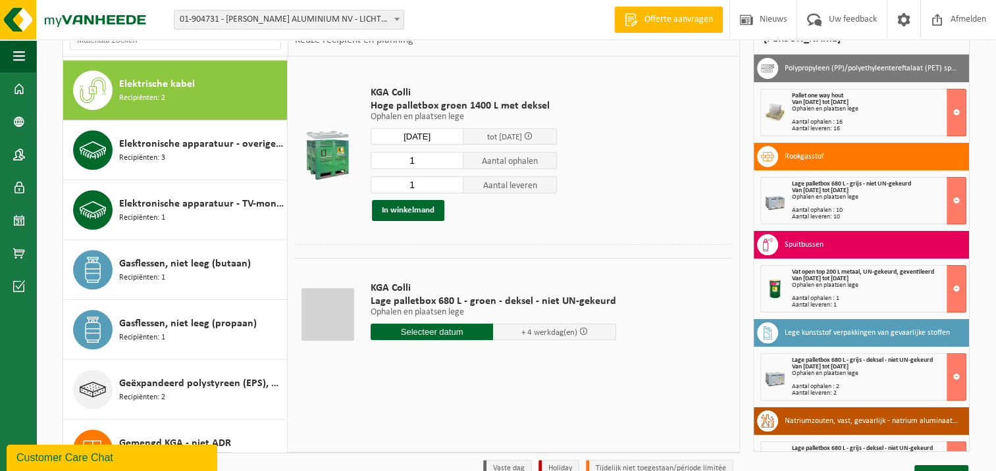
type input "Van 2025-10-10"
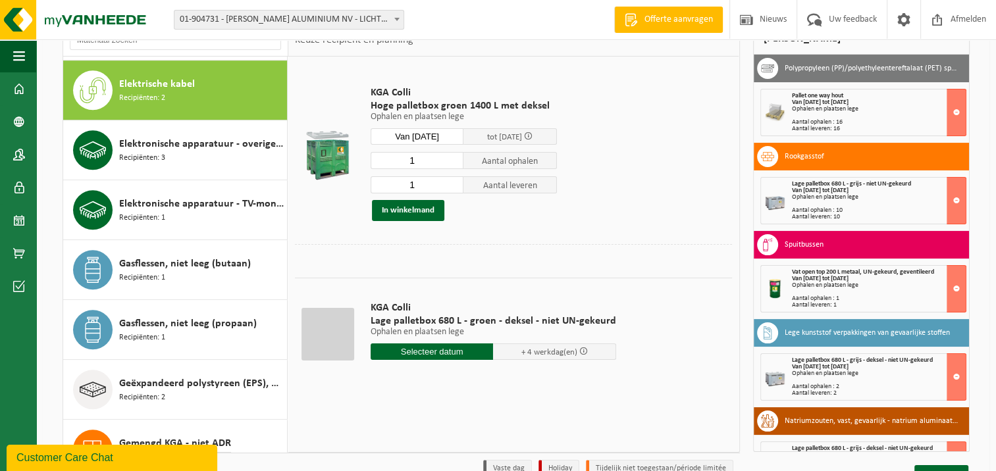
click at [155, 84] on span "Elektrische kabel" at bounding box center [157, 84] width 76 height 16
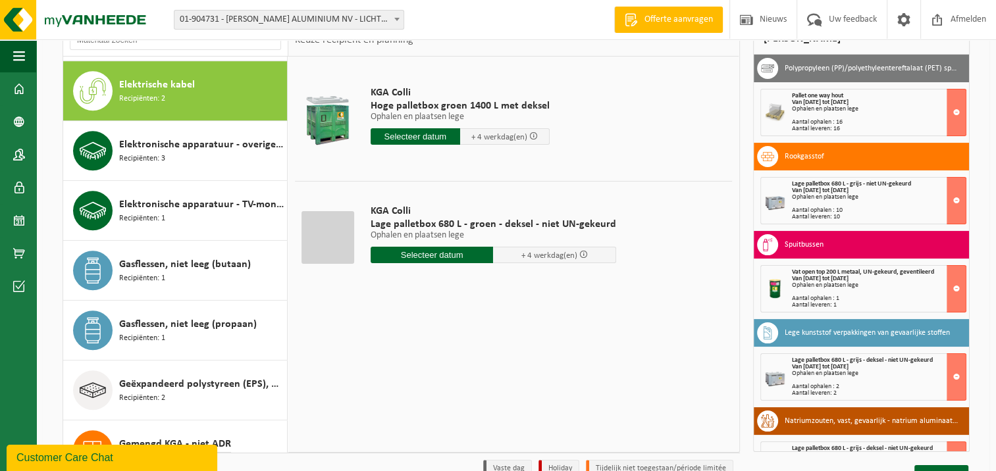
click at [419, 253] on input "text" at bounding box center [432, 255] width 123 height 16
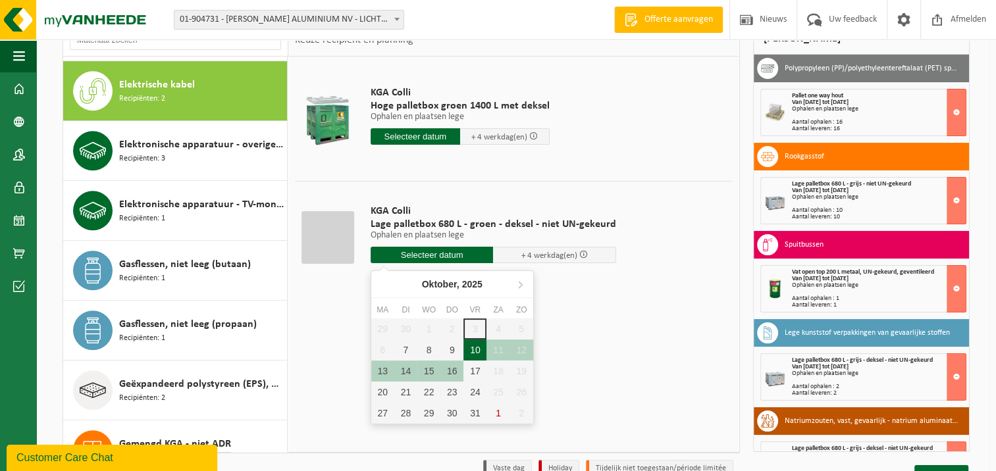
click at [471, 346] on div "10" at bounding box center [475, 350] width 23 height 21
type input "Van 2025-10-10"
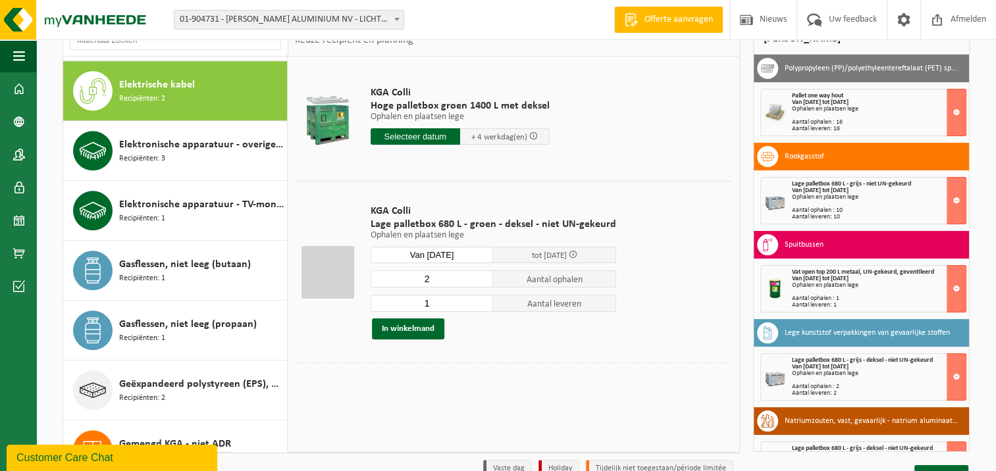
type input "2"
click at [479, 275] on input "2" at bounding box center [432, 279] width 123 height 17
type input "2"
click at [475, 300] on input "2" at bounding box center [432, 303] width 123 height 17
click at [423, 322] on button "In winkelmand" at bounding box center [408, 329] width 72 height 21
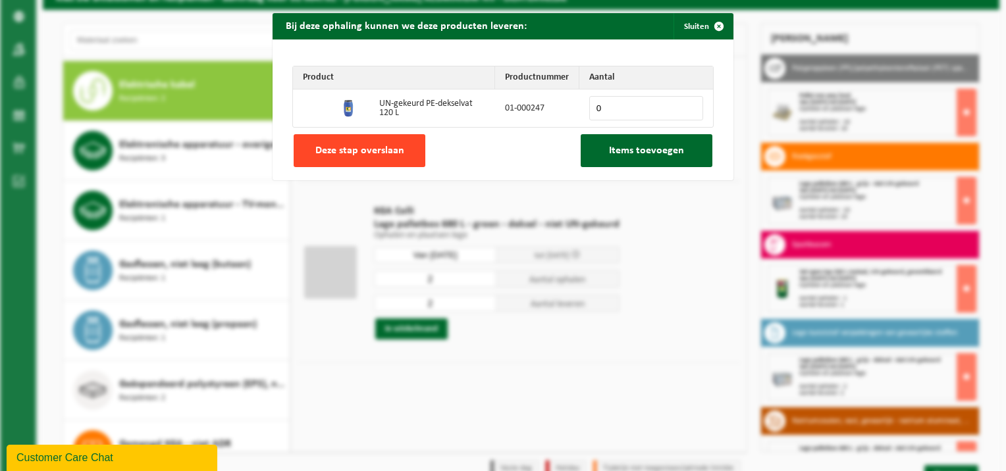
click at [369, 155] on span "Deze stap overslaan" at bounding box center [359, 151] width 89 height 11
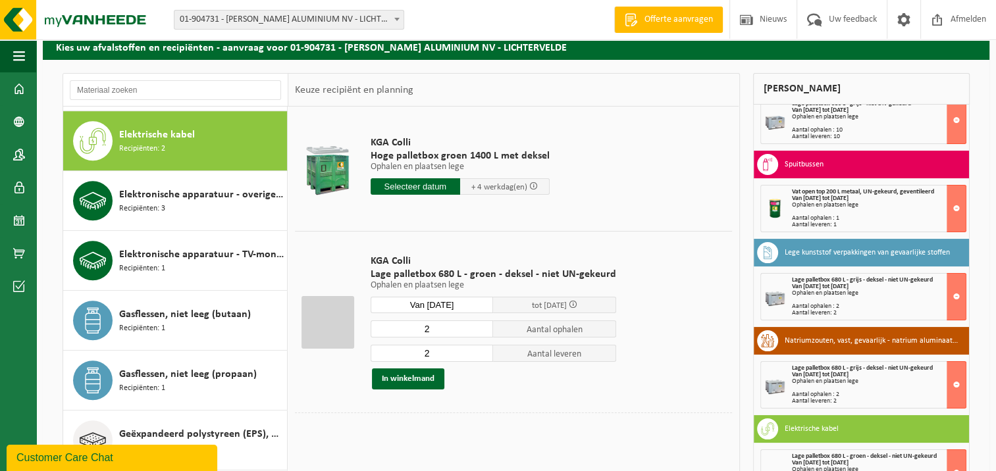
scroll to position [40, 0]
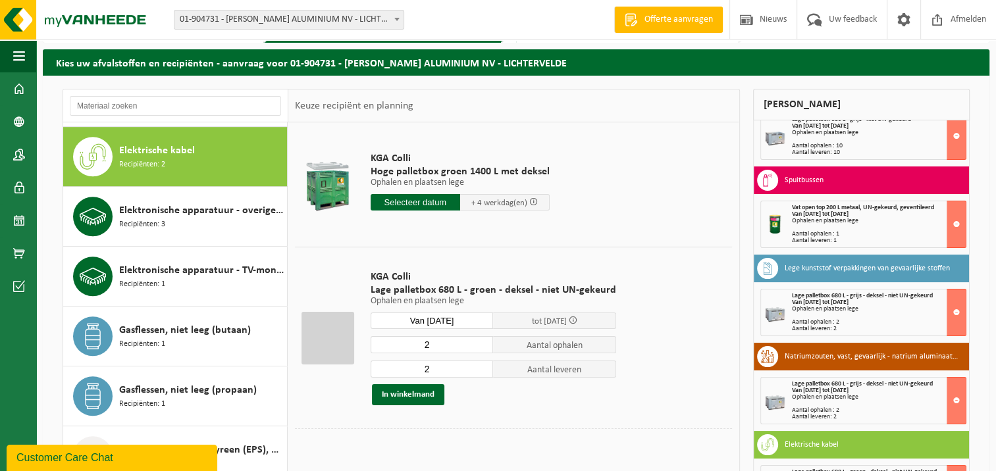
click at [145, 147] on span "Elektrische kabel" at bounding box center [157, 151] width 76 height 16
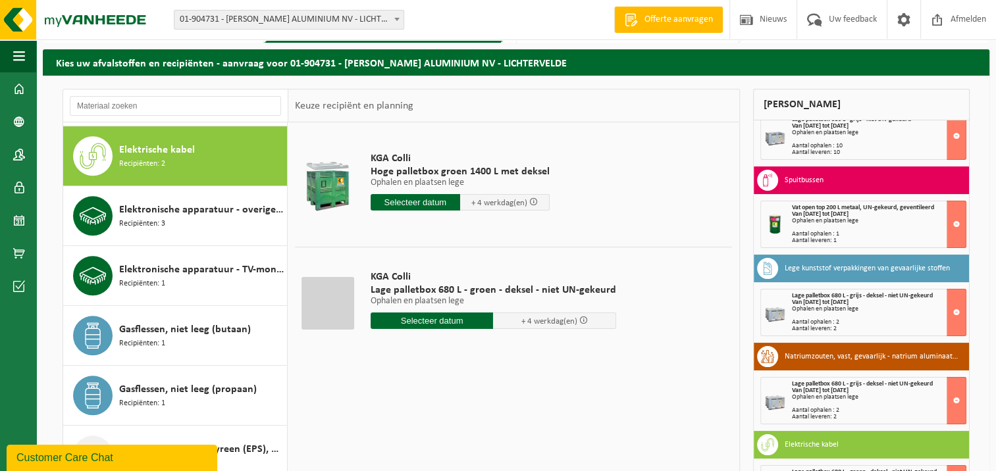
click at [419, 314] on input "text" at bounding box center [432, 321] width 123 height 16
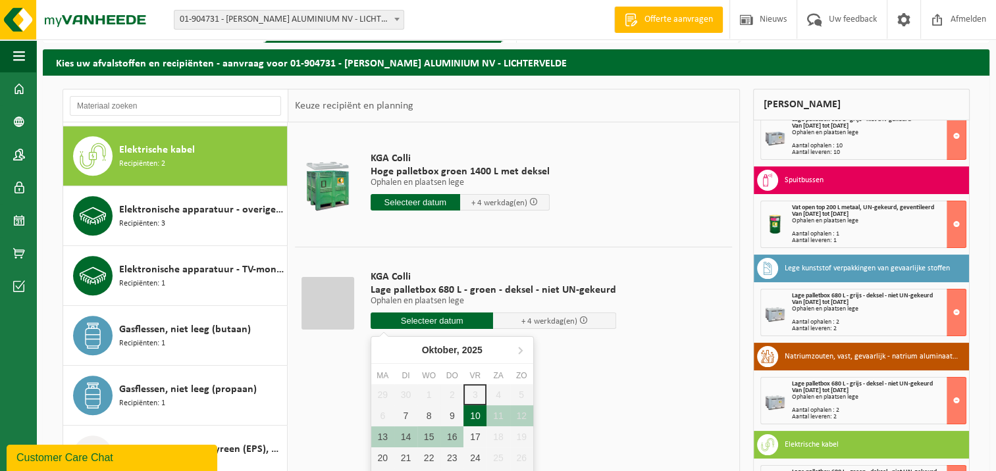
click at [477, 416] on div "10" at bounding box center [475, 416] width 23 height 21
type input "Van 2025-10-10"
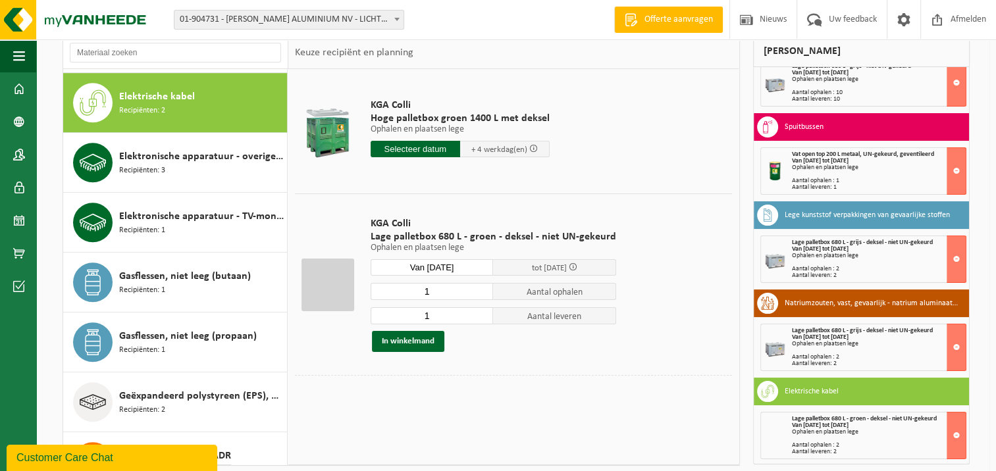
scroll to position [171, 0]
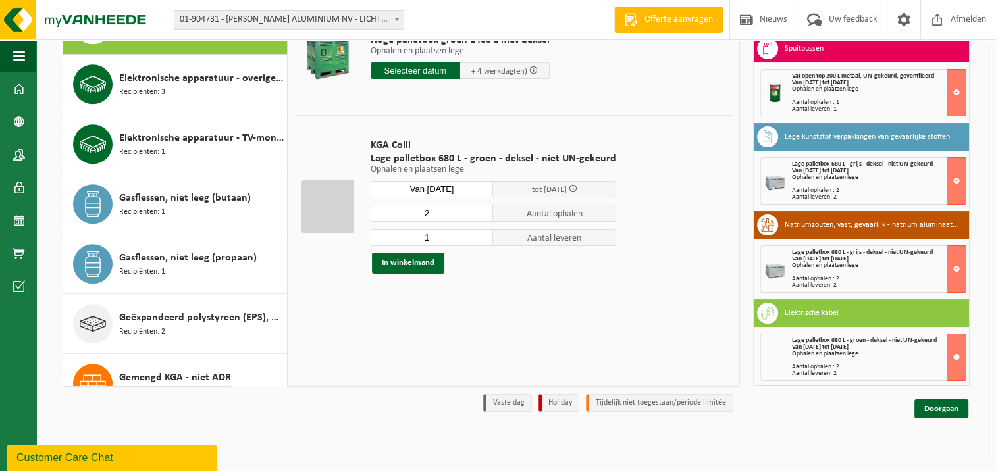
type input "2"
click at [480, 211] on input "2" at bounding box center [432, 213] width 123 height 17
type input "2"
click at [479, 234] on input "2" at bounding box center [432, 237] width 123 height 17
click at [425, 263] on button "In winkelmand" at bounding box center [408, 263] width 72 height 21
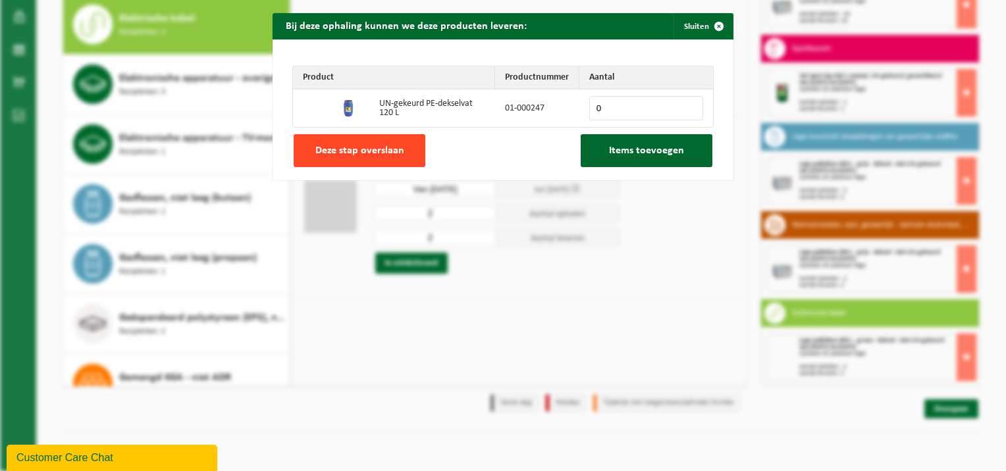
click at [387, 147] on span "Deze stap overslaan" at bounding box center [359, 151] width 89 height 11
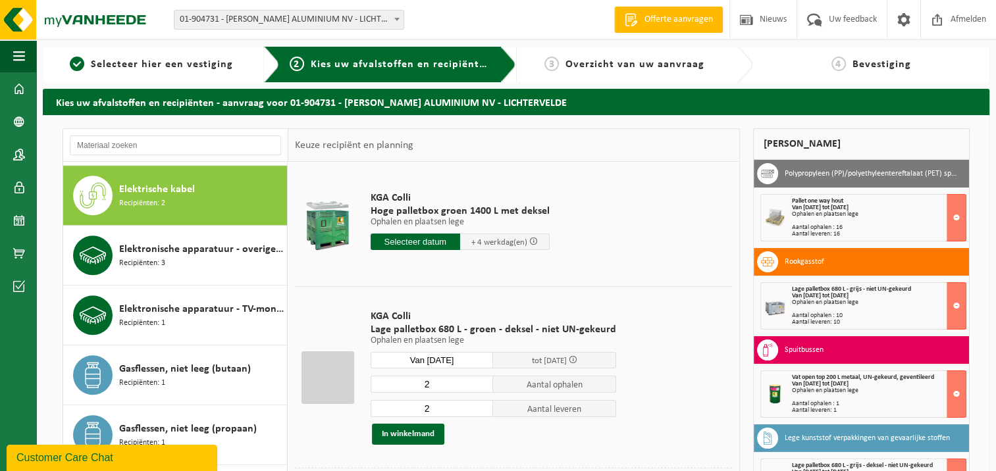
scroll to position [130, 0]
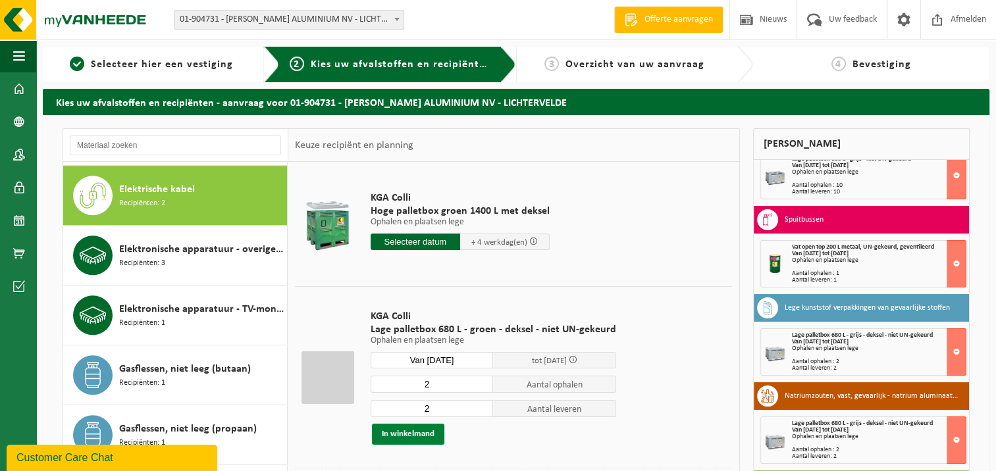
click at [415, 429] on button "In winkelmand" at bounding box center [408, 434] width 72 height 21
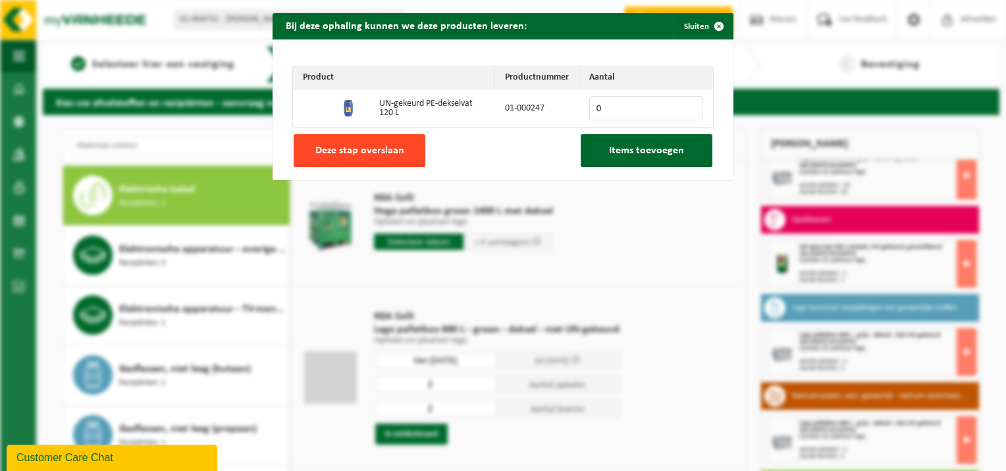
click at [376, 153] on span "Deze stap overslaan" at bounding box center [359, 151] width 89 height 11
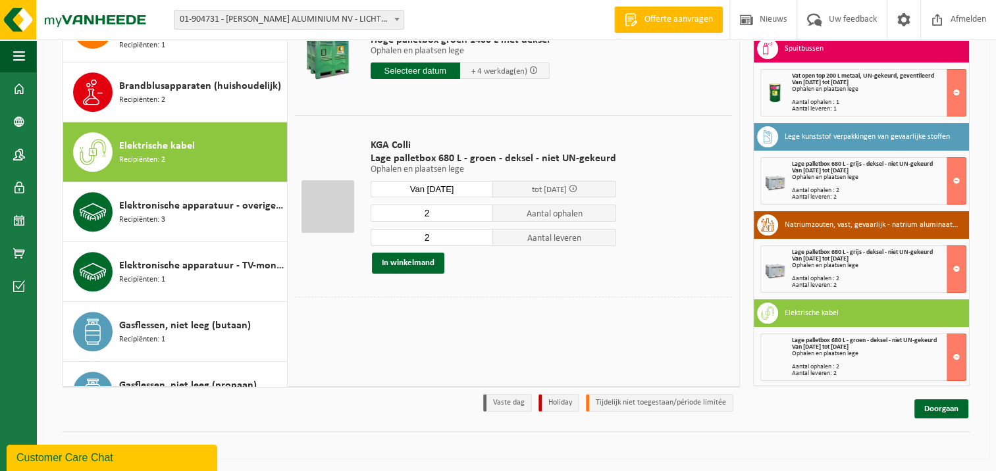
scroll to position [650, 0]
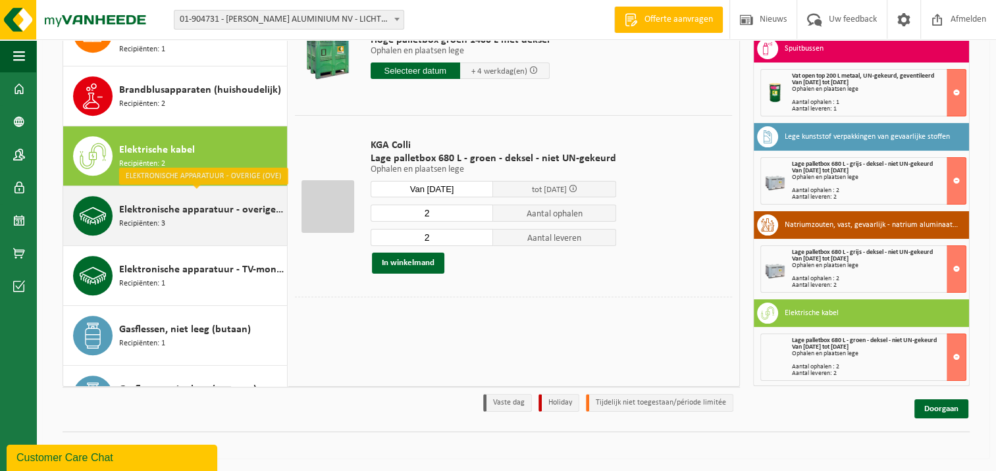
click at [176, 211] on span "Elektronische apparatuur - overige (OVE)" at bounding box center [201, 210] width 165 height 16
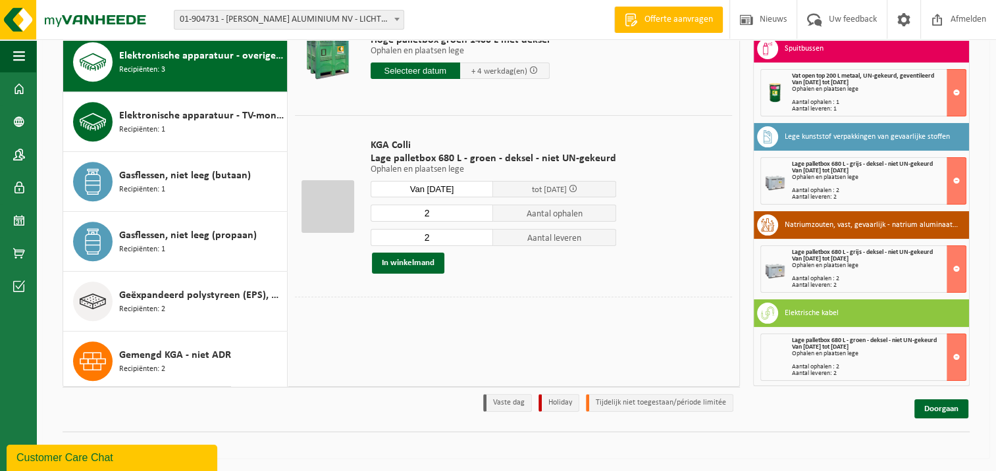
scroll to position [841, 0]
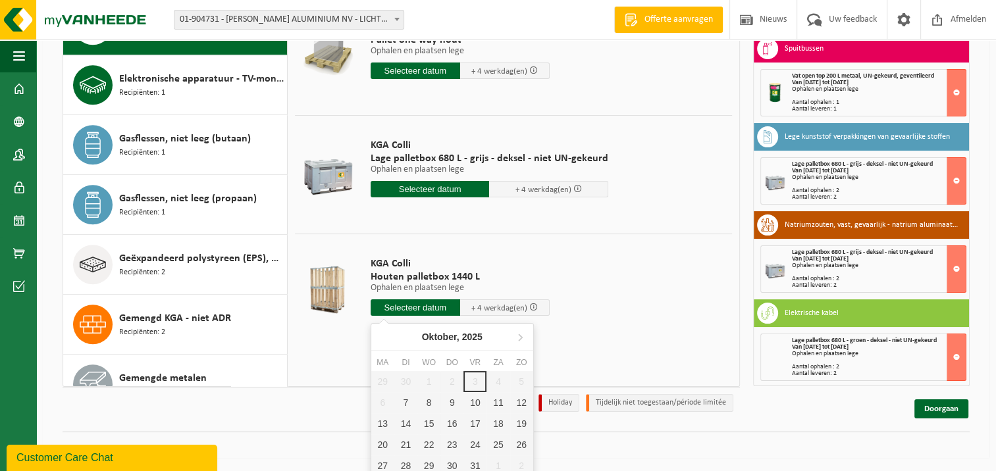
click at [413, 307] on input "text" at bounding box center [416, 308] width 90 height 16
click at [472, 402] on div "10" at bounding box center [475, 402] width 23 height 21
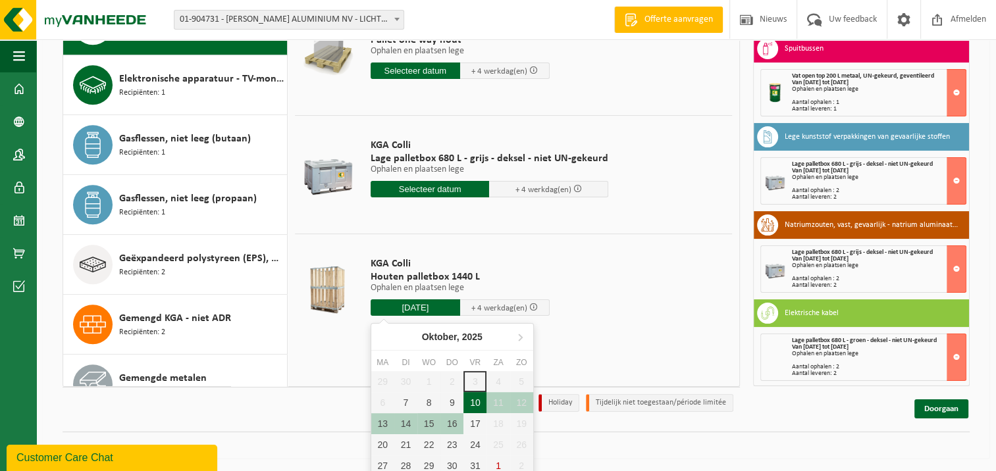
type input "Van 2025-10-10"
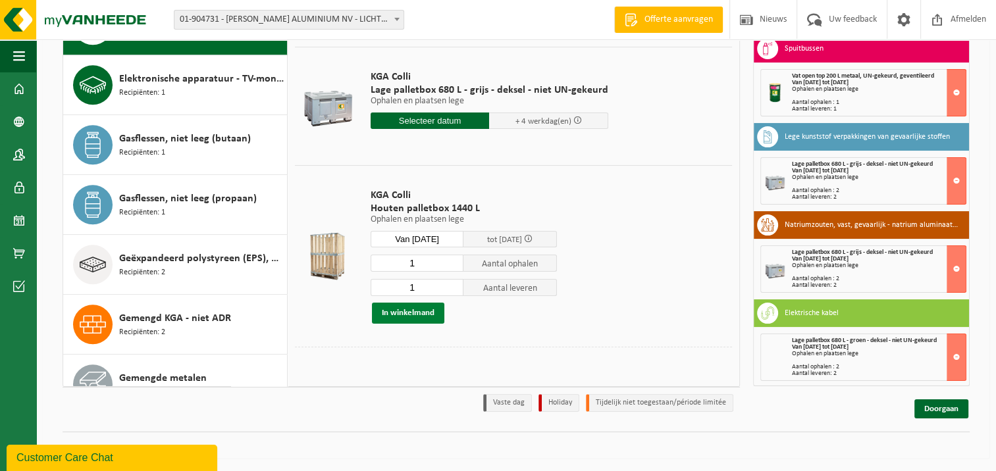
scroll to position [68, 0]
click at [419, 311] on button "In winkelmand" at bounding box center [408, 313] width 72 height 21
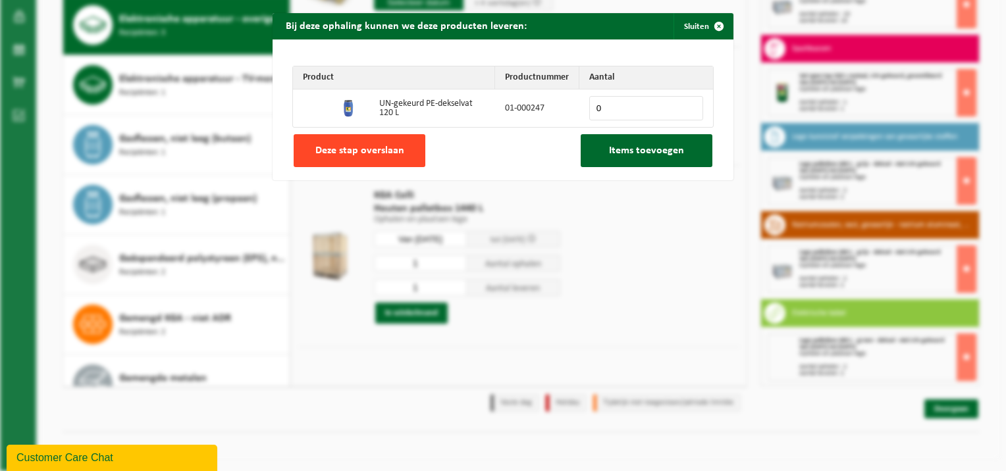
click at [374, 156] on span "Deze stap overslaan" at bounding box center [359, 151] width 89 height 11
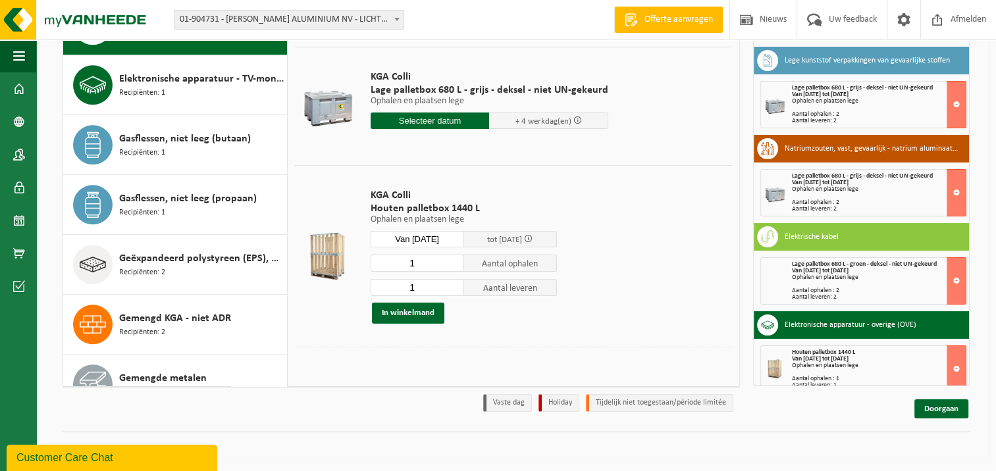
scroll to position [219, 0]
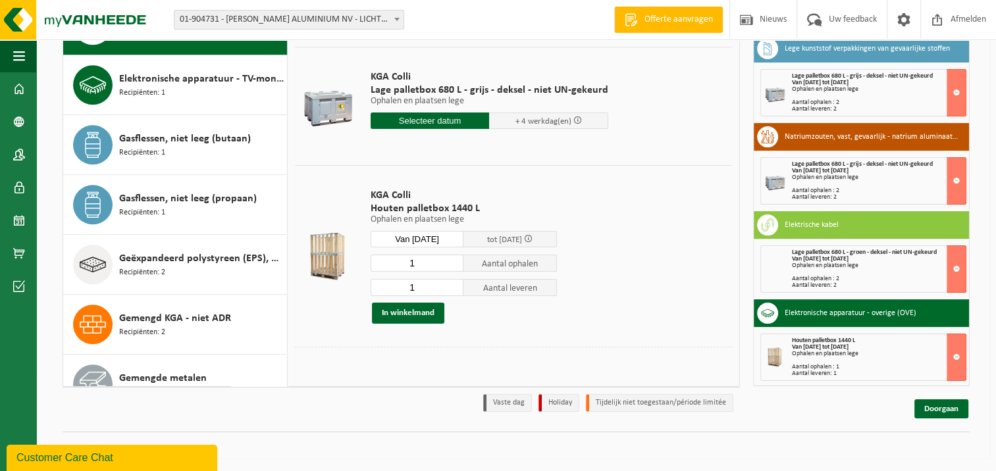
click at [868, 279] on div "Aantal ophalen : 2" at bounding box center [879, 279] width 174 height 7
click at [833, 282] on div "Aantal leveren: 2" at bounding box center [879, 285] width 174 height 7
drag, startPoint x: 833, startPoint y: 280, endPoint x: 800, endPoint y: 226, distance: 63.2
click at [800, 226] on h3 "Elektrische kabel" at bounding box center [812, 225] width 54 height 21
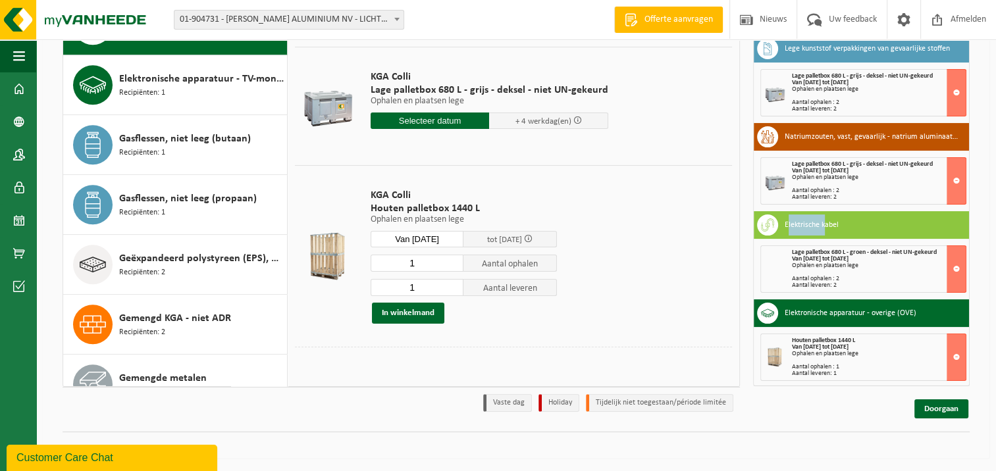
click at [800, 226] on h3 "Elektrische kabel" at bounding box center [812, 225] width 54 height 21
drag, startPoint x: 800, startPoint y: 226, endPoint x: 816, endPoint y: 258, distance: 35.6
click at [816, 258] on strong "Van 2025-10-10 tot 2025-10-16" at bounding box center [820, 258] width 57 height 7
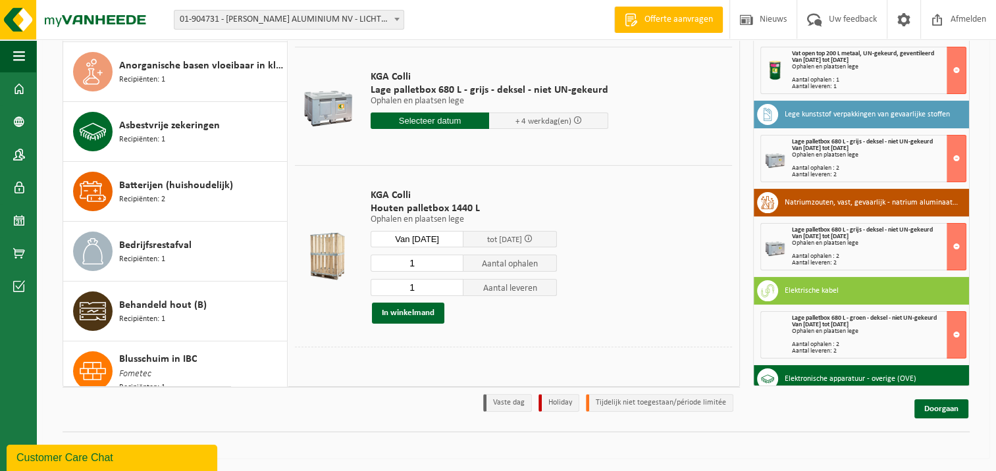
scroll to position [0, 0]
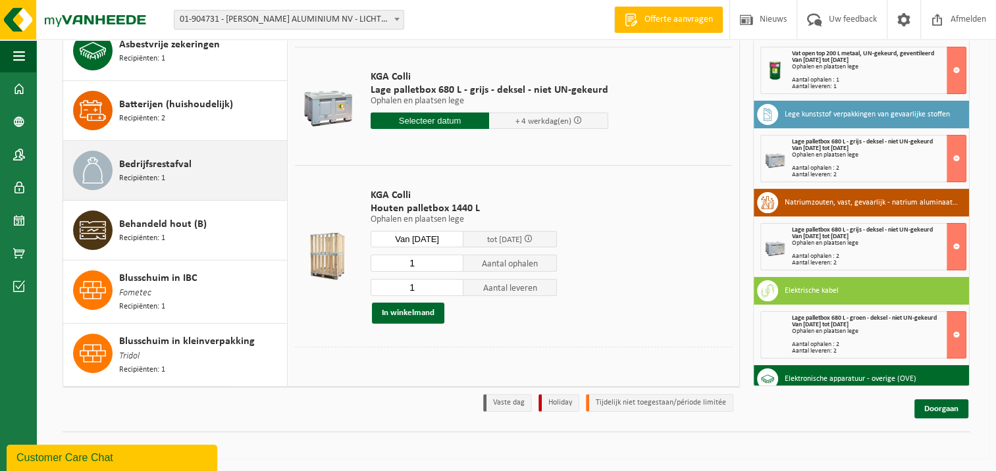
click at [147, 162] on span "Bedrijfsrestafval" at bounding box center [155, 165] width 72 height 16
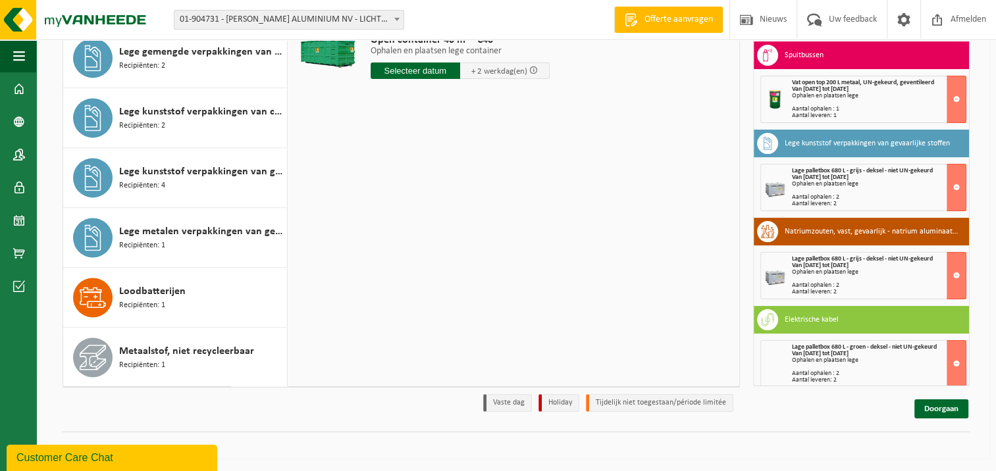
scroll to position [1795, 0]
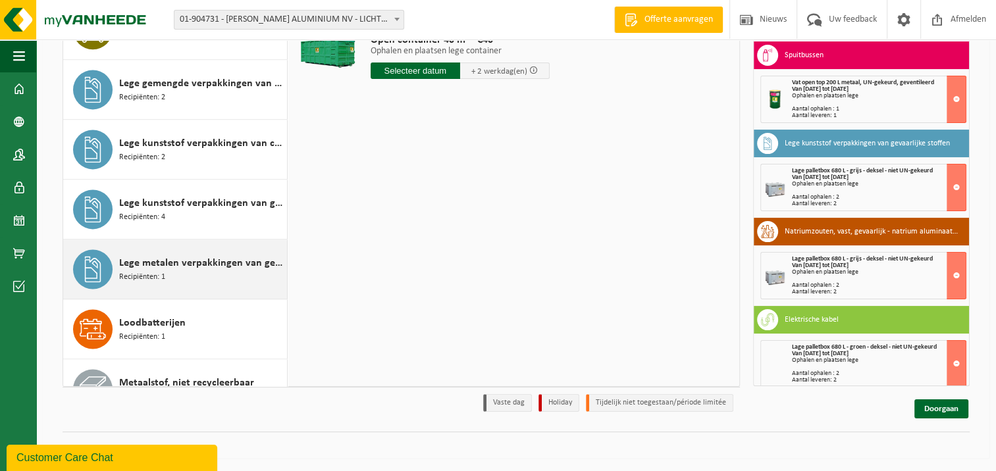
click at [153, 257] on span "Lege metalen verpakkingen van gevaarlijke stoffen" at bounding box center [201, 263] width 165 height 16
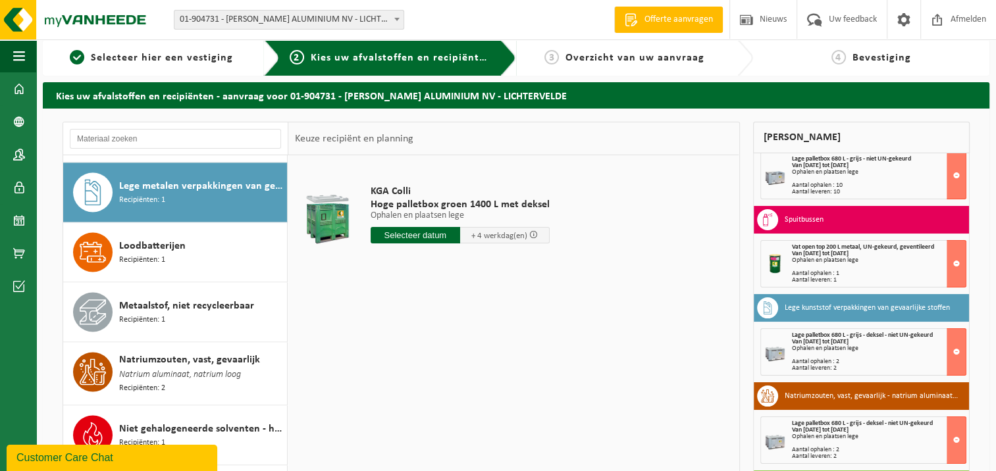
scroll to position [0, 0]
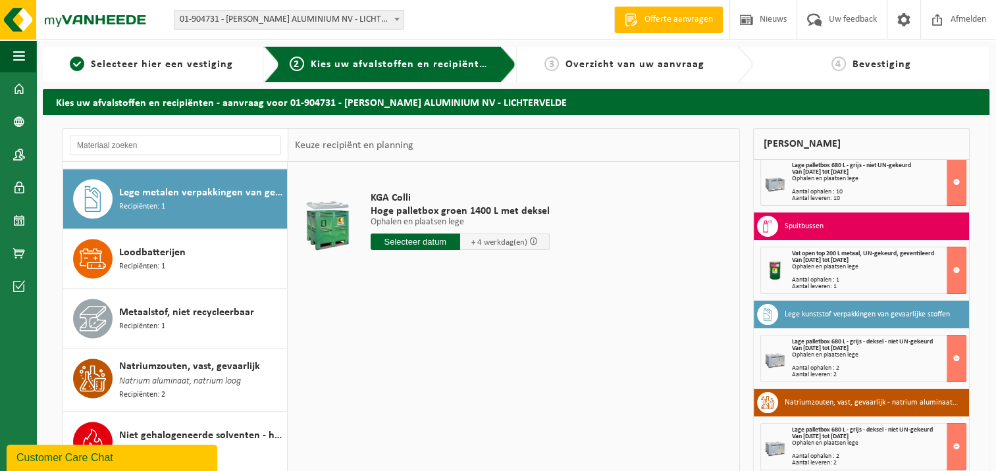
click at [412, 238] on input "text" at bounding box center [416, 242] width 90 height 16
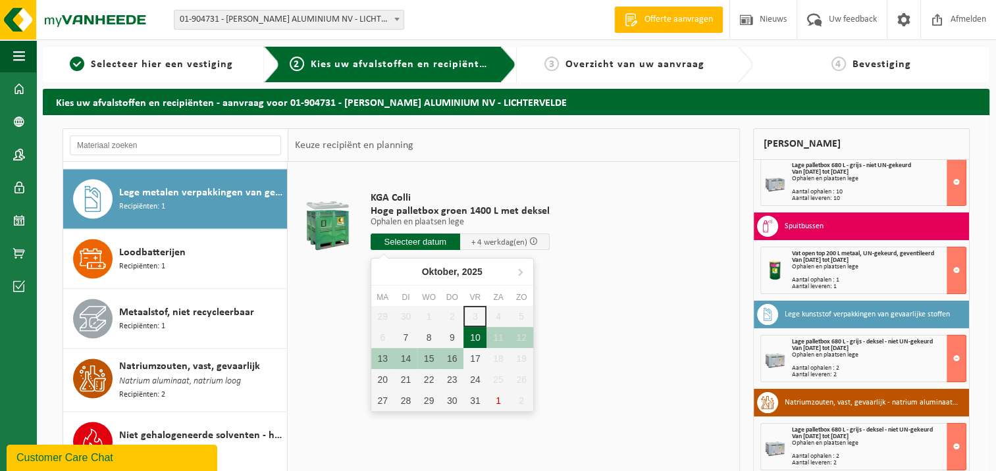
click at [474, 329] on div "10" at bounding box center [475, 337] width 23 height 21
type input "Van 2025-10-10"
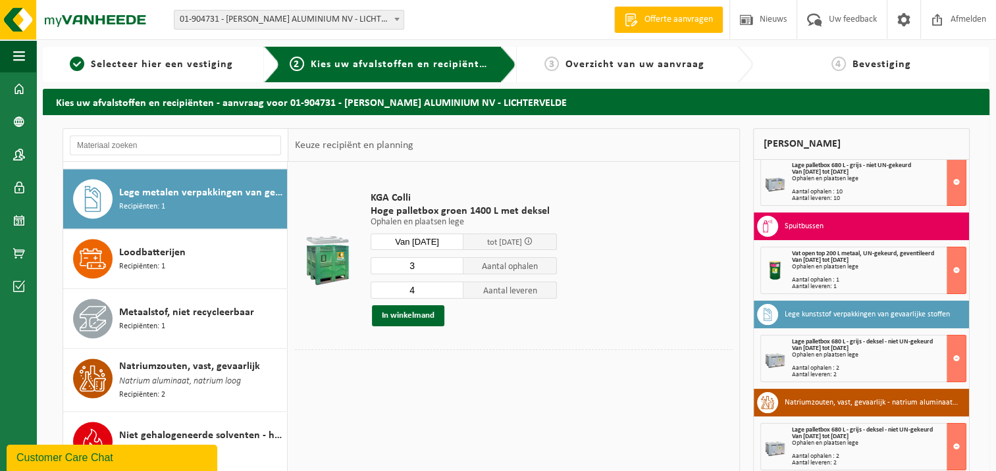
click at [452, 267] on input "3" at bounding box center [417, 265] width 93 height 17
click at [452, 267] on input "2" at bounding box center [417, 265] width 93 height 17
type input "1"
click at [452, 267] on input "1" at bounding box center [417, 265] width 93 height 17
click at [454, 295] on input "3" at bounding box center [417, 290] width 93 height 17
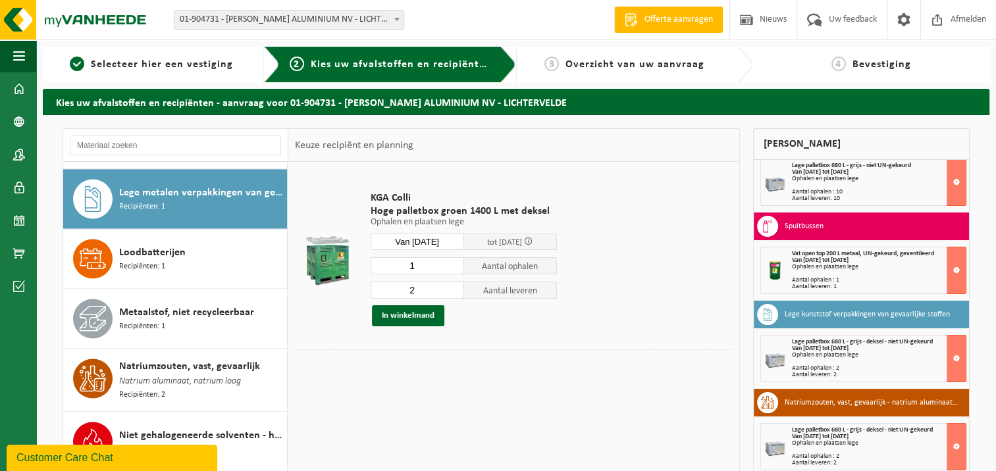
click at [454, 295] on input "2" at bounding box center [417, 290] width 93 height 17
type input "1"
click at [454, 295] on input "1" at bounding box center [417, 290] width 93 height 17
click at [413, 313] on button "In winkelmand" at bounding box center [408, 316] width 72 height 21
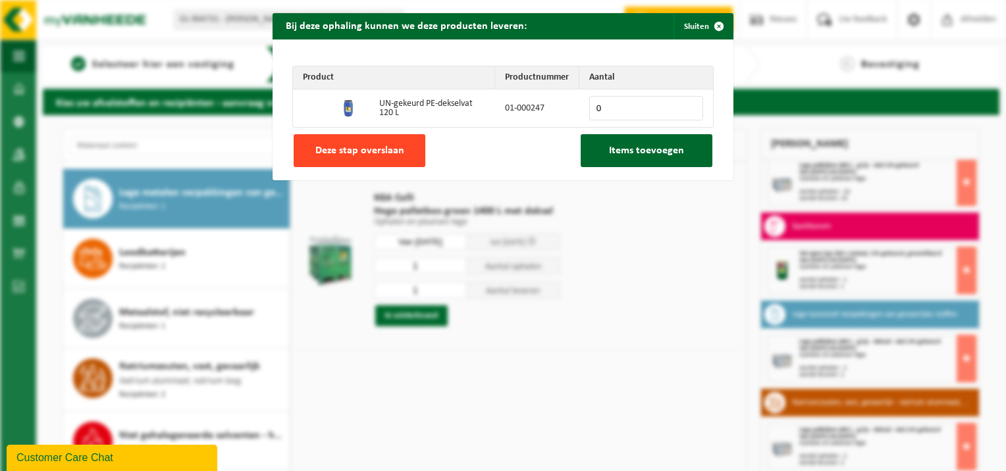
click at [336, 149] on span "Deze stap overslaan" at bounding box center [359, 151] width 89 height 11
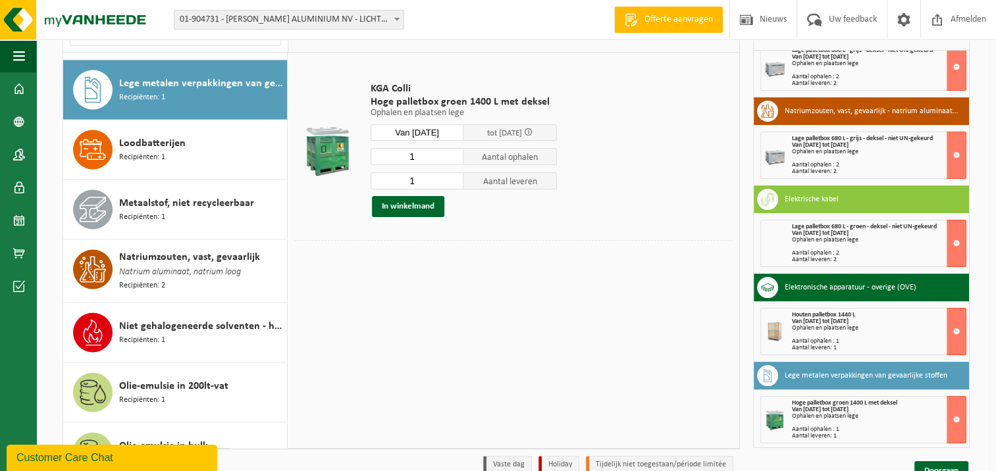
scroll to position [171, 0]
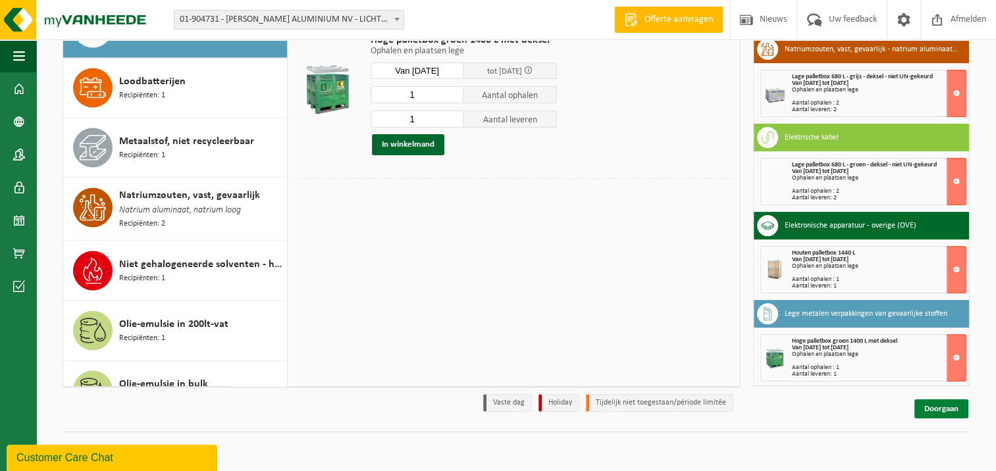
click at [944, 404] on link "Doorgaan" at bounding box center [942, 409] width 54 height 19
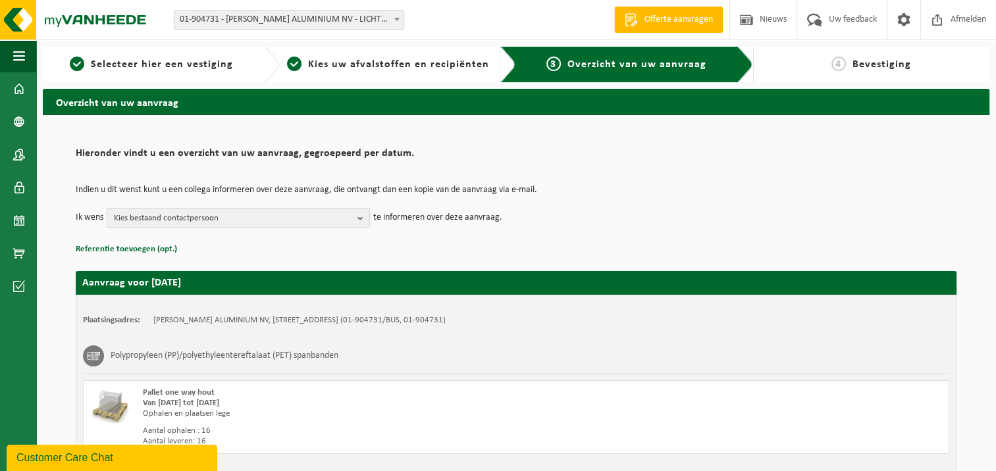
click at [358, 214] on b "button" at bounding box center [364, 218] width 12 height 18
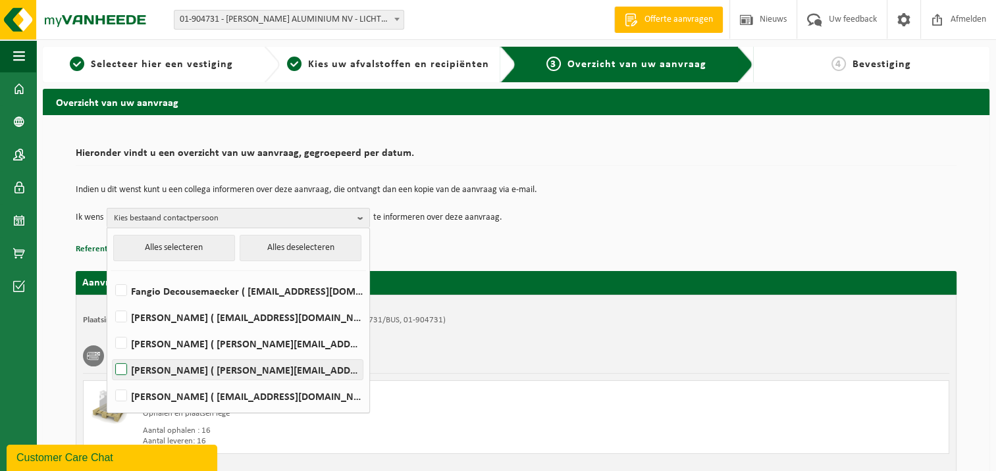
click at [204, 370] on label "[PERSON_NAME] ( [PERSON_NAME][EMAIL_ADDRESS][DOMAIN_NAME] )" at bounding box center [238, 370] width 250 height 20
click at [111, 354] on input "[PERSON_NAME] ( [PERSON_NAME][EMAIL_ADDRESS][DOMAIN_NAME] )" at bounding box center [110, 353] width 1 height 1
checkbox input "true"
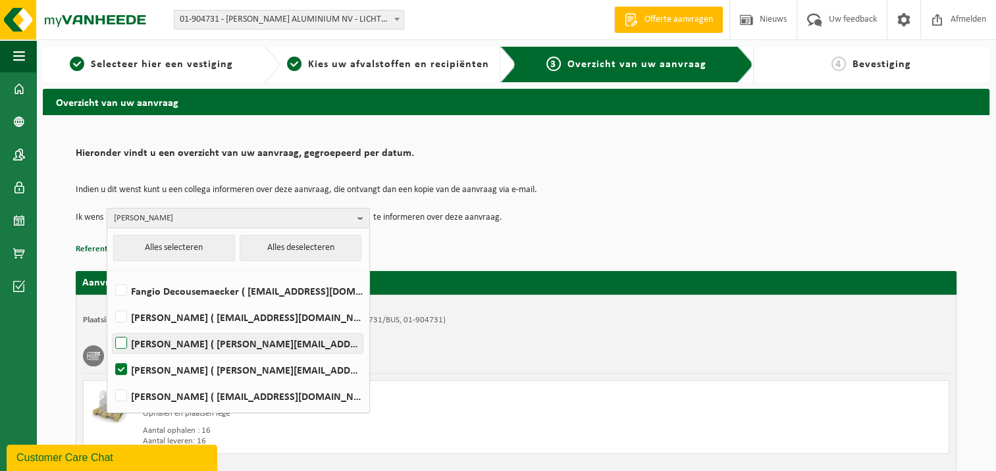
click at [122, 337] on label "[PERSON_NAME] ( [PERSON_NAME][EMAIL_ADDRESS][DOMAIN_NAME] )" at bounding box center [238, 344] width 250 height 20
click at [111, 327] on input "[PERSON_NAME] ( [PERSON_NAME][EMAIL_ADDRESS][DOMAIN_NAME] )" at bounding box center [110, 327] width 1 height 1
checkbox input "true"
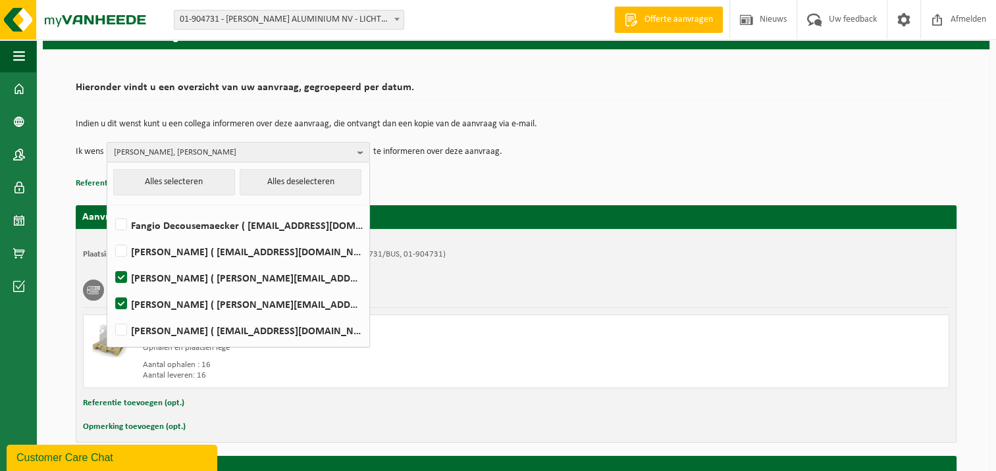
scroll to position [198, 0]
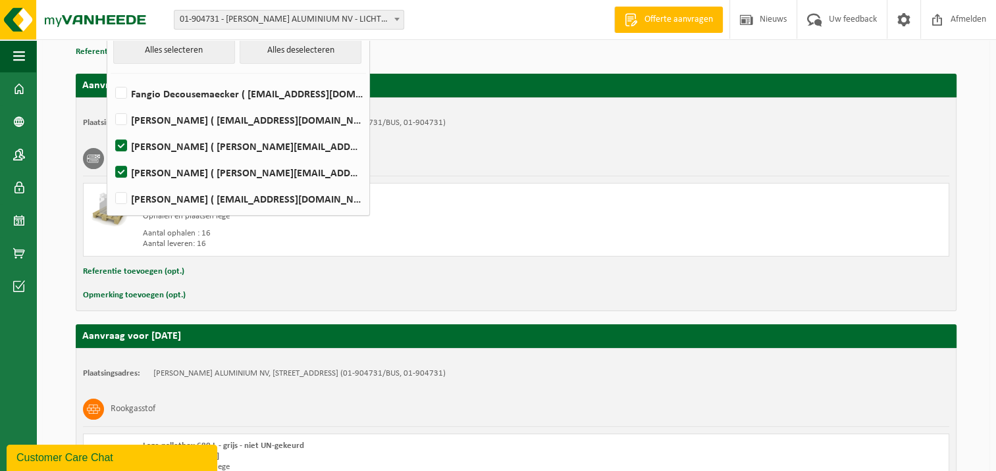
click at [693, 147] on div "Polypropyleen (PP)/polyethyleentereftalaat (PET) spanbanden" at bounding box center [516, 159] width 866 height 34
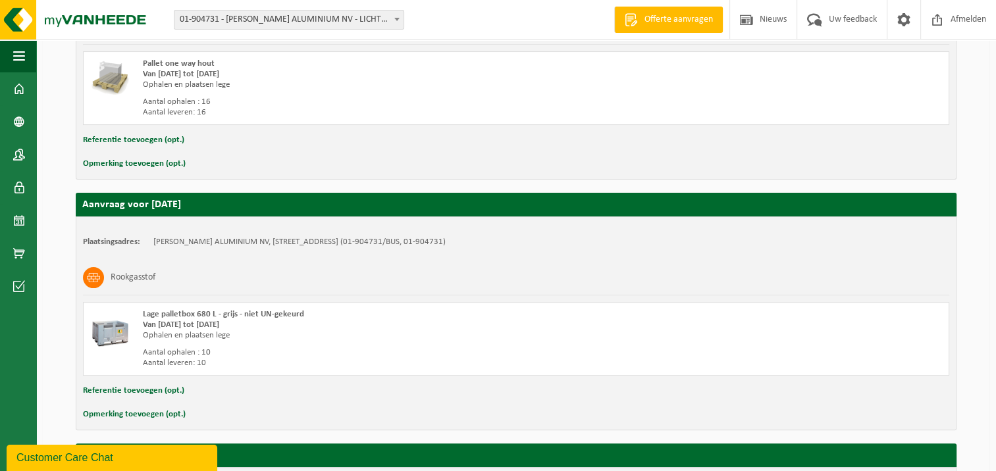
scroll to position [395, 0]
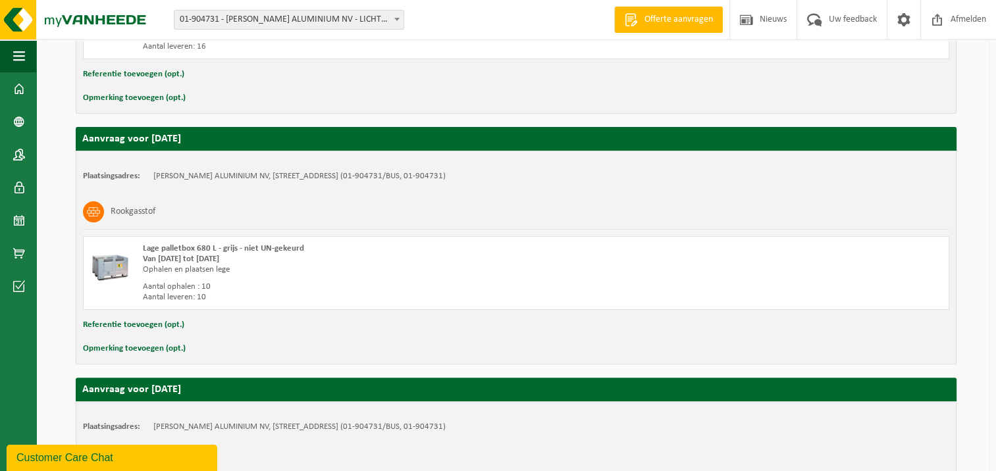
click at [190, 349] on div "Opmerking toevoegen (opt.)" at bounding box center [516, 348] width 866 height 17
click at [180, 347] on button "Opmerking toevoegen (opt.)" at bounding box center [134, 348] width 103 height 17
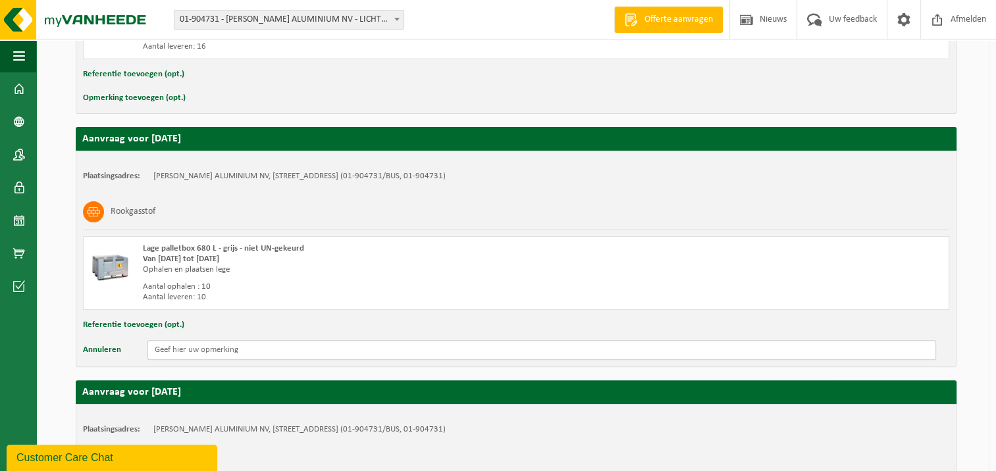
click at [178, 347] on input "text" at bounding box center [541, 350] width 789 height 20
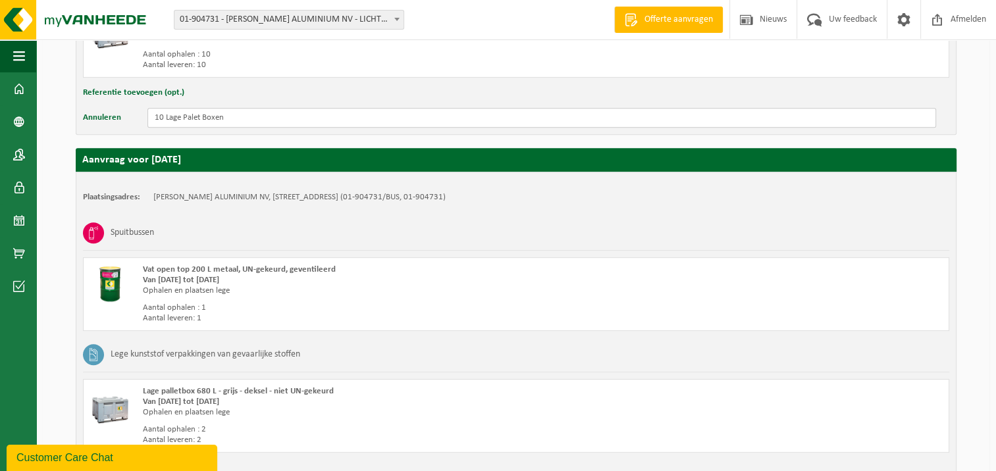
scroll to position [658, 0]
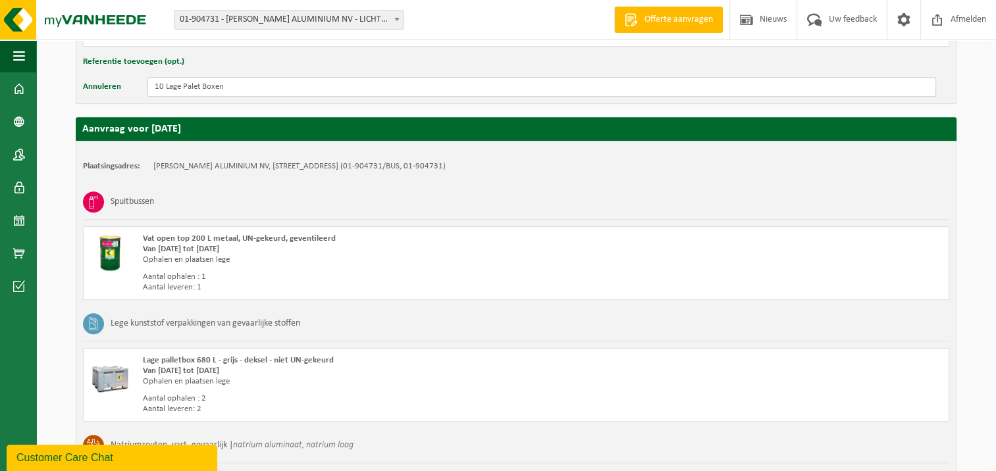
type input "10 Lage Palet Boxen"
click at [208, 282] on div "Aantal leveren: 1" at bounding box center [356, 287] width 426 height 11
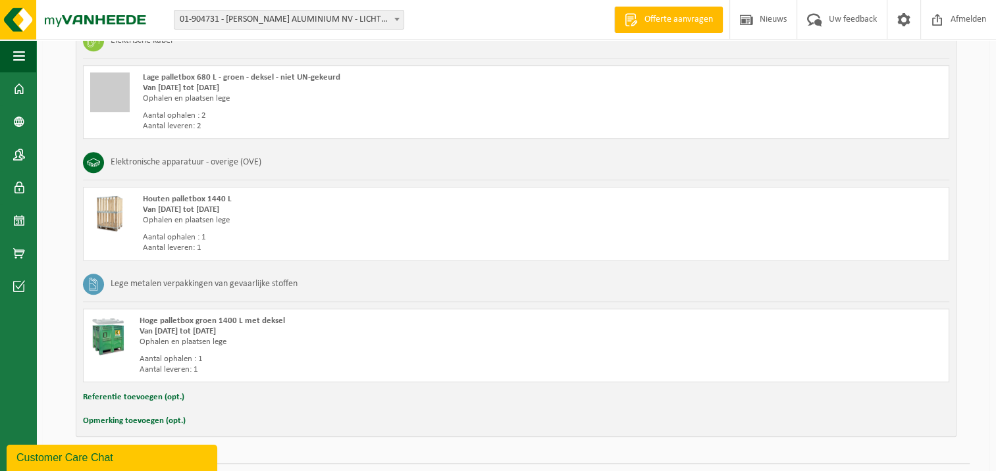
scroll to position [1213, 0]
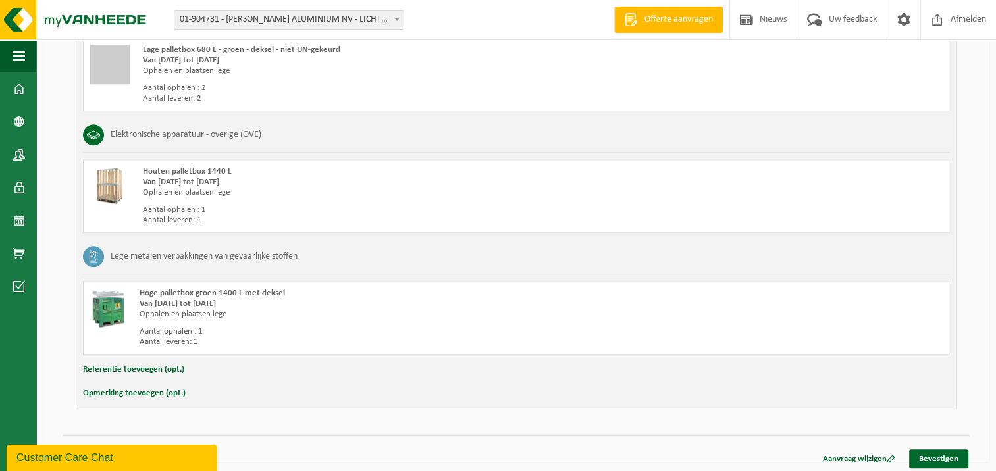
click at [186, 363] on div "Referentie toevoegen (opt.)" at bounding box center [516, 369] width 866 height 17
click at [184, 388] on div "Opmerking toevoegen (opt.)" at bounding box center [516, 393] width 866 height 17
click at [175, 388] on button "Opmerking toevoegen (opt.)" at bounding box center [134, 393] width 103 height 17
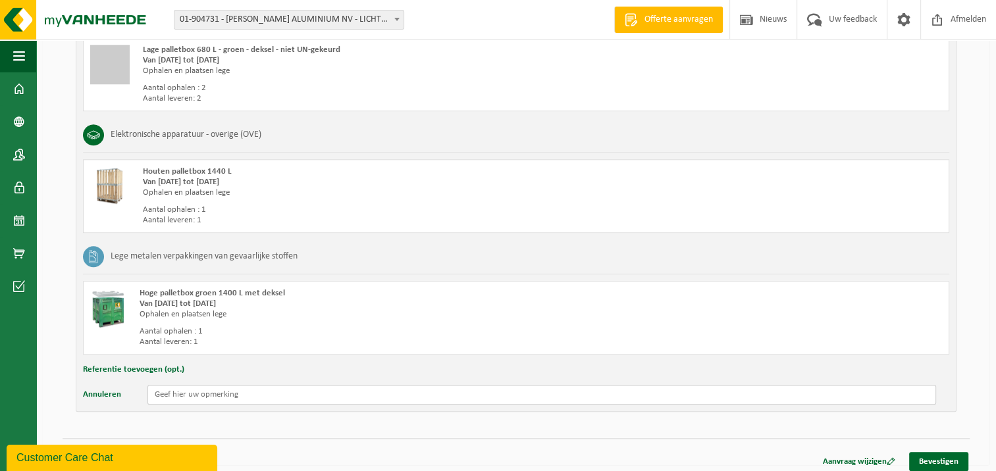
click at [161, 392] on input "text" at bounding box center [541, 395] width 789 height 20
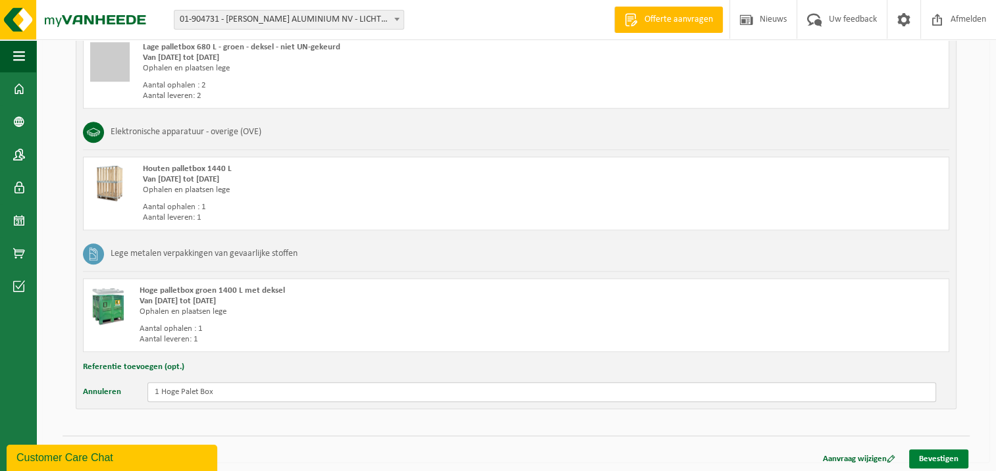
type input "1 Hoge Palet Box"
click at [942, 460] on link "Bevestigen" at bounding box center [938, 459] width 59 height 19
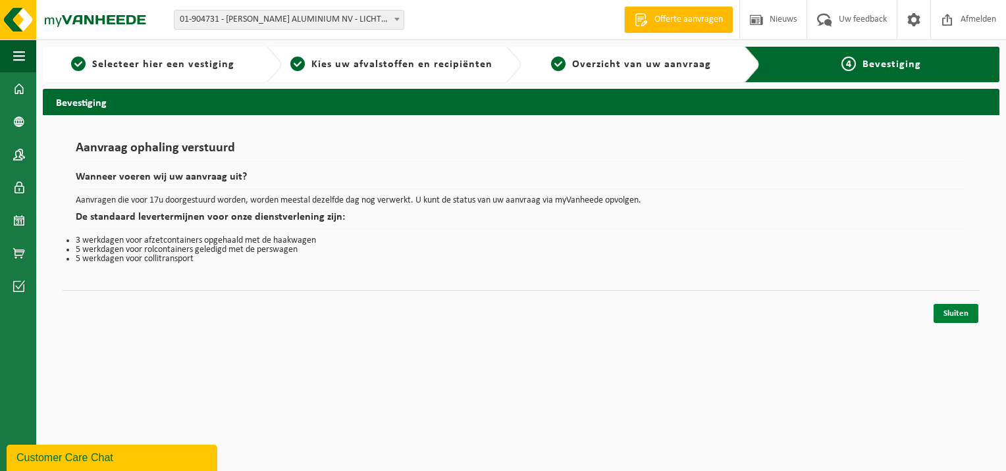
click at [950, 308] on link "Sluiten" at bounding box center [956, 313] width 45 height 19
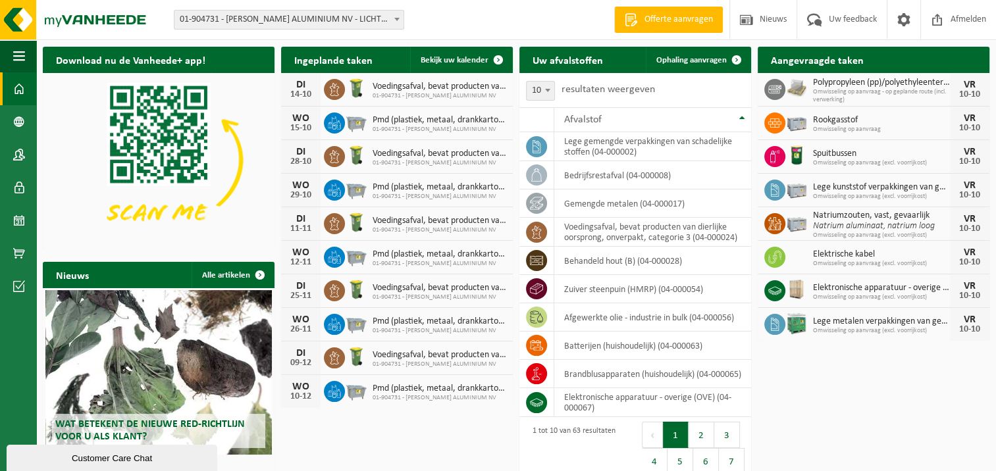
click at [827, 416] on div "Download nu de Vanheede+ app! Verberg Ingeplande taken Bekijk uw kalender [DATE…" at bounding box center [516, 280] width 953 height 481
